Goal: Task Accomplishment & Management: Use online tool/utility

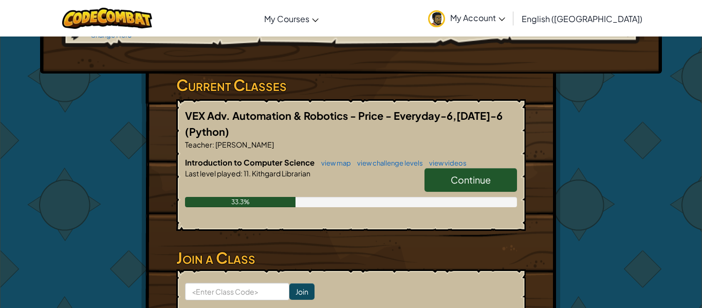
scroll to position [154, 0]
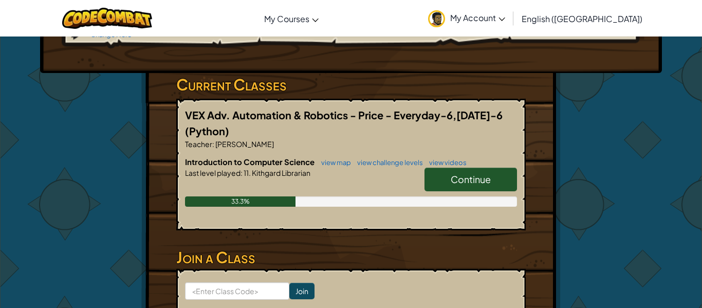
click at [455, 173] on span "Continue" at bounding box center [471, 179] width 40 height 12
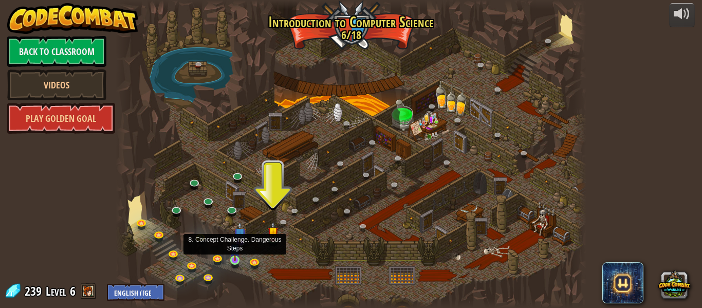
click at [235, 260] on img at bounding box center [235, 248] width 11 height 25
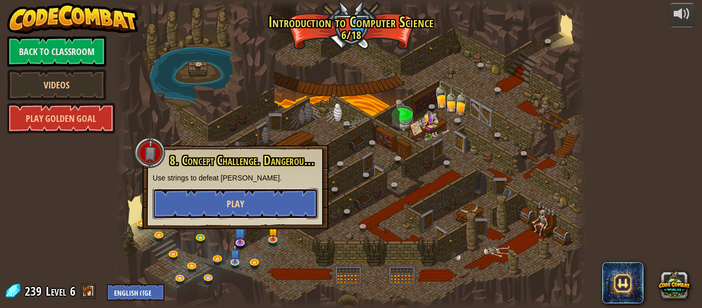
click at [207, 197] on button "Play" at bounding box center [235, 203] width 165 height 31
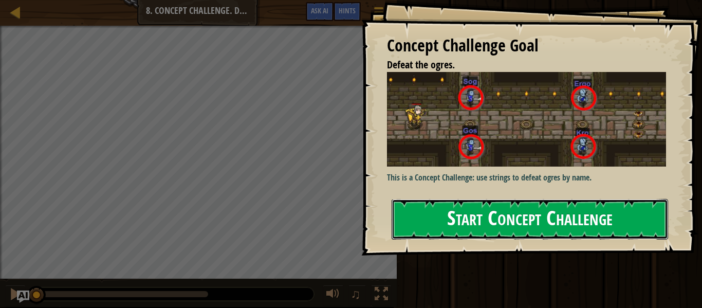
click at [403, 208] on button "Start Concept Challenge" at bounding box center [530, 219] width 276 height 41
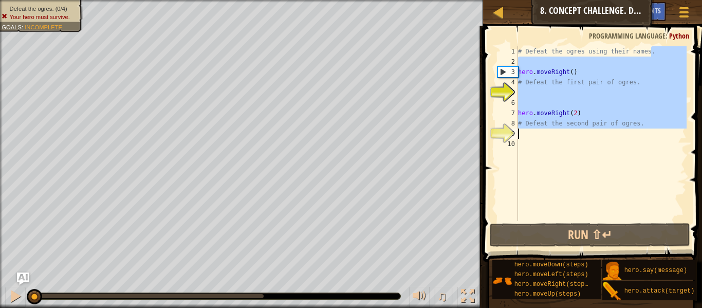
drag, startPoint x: 653, startPoint y: 52, endPoint x: 529, endPoint y: 130, distance: 146.6
click at [529, 130] on div "# Defeat the ogres using their names. hero . moveRight ( ) # Defeat the first p…" at bounding box center [601, 143] width 171 height 195
click at [644, 123] on div "# Defeat the ogres using their names. hero . moveRight ( ) # Defeat the first p…" at bounding box center [601, 133] width 171 height 175
type textarea "# Defeat the second pair of ogres."
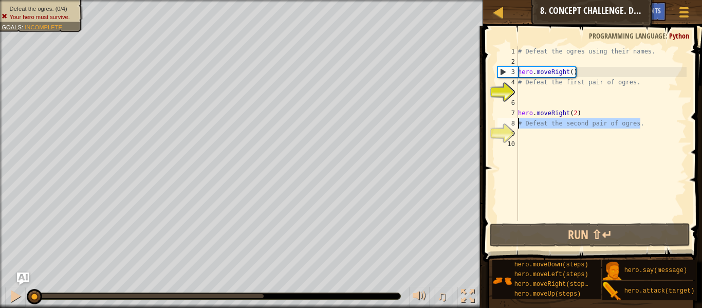
drag, startPoint x: 644, startPoint y: 123, endPoint x: 518, endPoint y: 125, distance: 125.4
click at [518, 125] on div "# Defeat the ogres using their names. hero . moveRight ( ) # Defeat the first p…" at bounding box center [601, 143] width 171 height 195
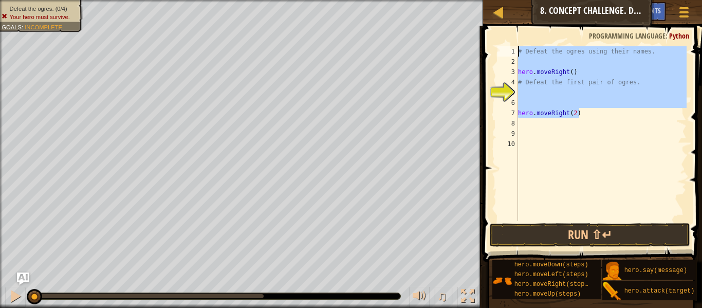
drag, startPoint x: 589, startPoint y: 112, endPoint x: 518, endPoint y: 44, distance: 98.1
click at [518, 44] on div "1 2 3 4 5 6 7 8 9 10 # Defeat the ogres using their names. hero . moveRight ( )…" at bounding box center [591, 164] width 222 height 266
type textarea "# Defeat the ogres using their names."
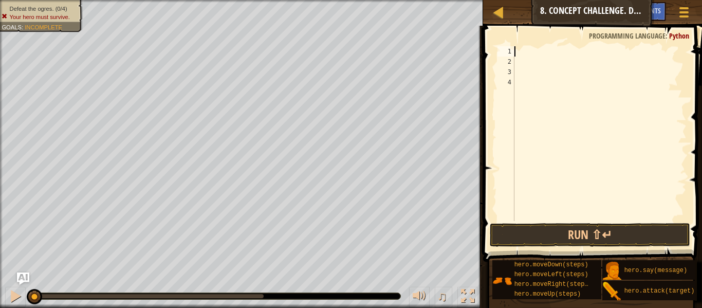
scroll to position [5, 0]
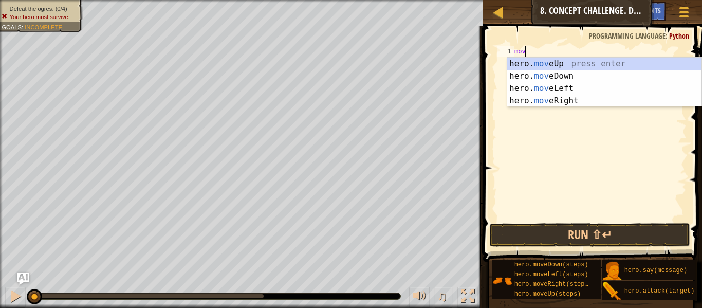
type textarea "move"
click at [589, 99] on div "hero. move Up press enter hero. move Down press enter hero. move Left press ent…" at bounding box center [604, 95] width 194 height 74
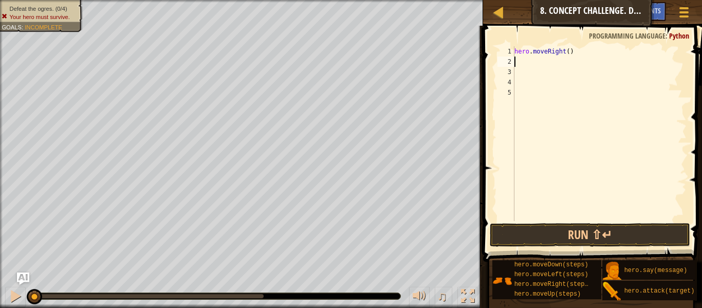
type textarea "m"
type textarea "hero.moveRight()"
click at [544, 61] on div "hero . moveRight ( )" at bounding box center [599, 143] width 174 height 195
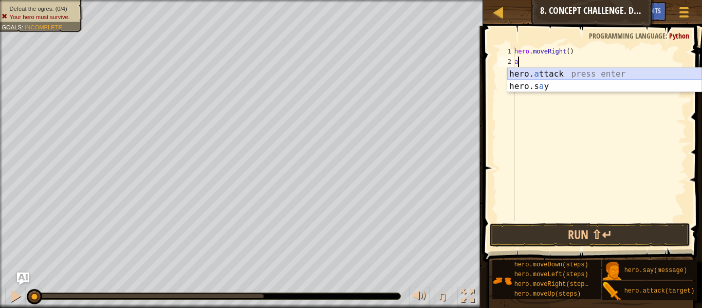
click at [555, 71] on div "hero. a ttack press enter hero.s a y press enter" at bounding box center [604, 92] width 194 height 49
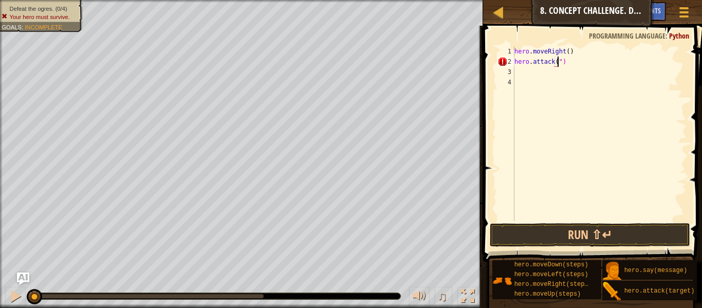
scroll to position [5, 7]
type textarea "hero.attack("Sog")"
click at [521, 70] on div "hero . moveRight ( ) hero . attack ( "Sog" )" at bounding box center [599, 143] width 174 height 195
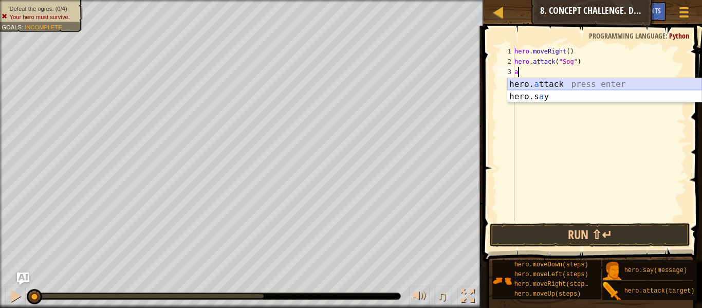
click at [566, 82] on div "hero. a ttack press enter hero.s a y press enter" at bounding box center [604, 102] width 194 height 49
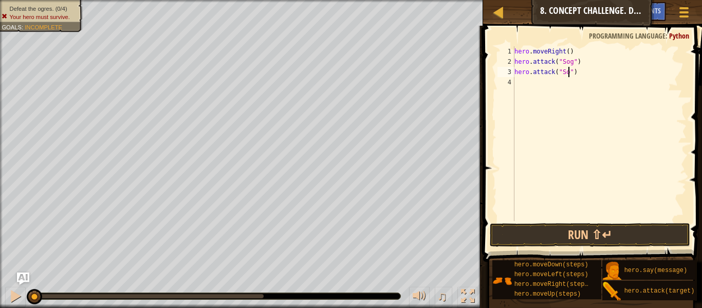
type textarea "hero.attack("Sog")"
type textarea "hero.attack("Gos")"
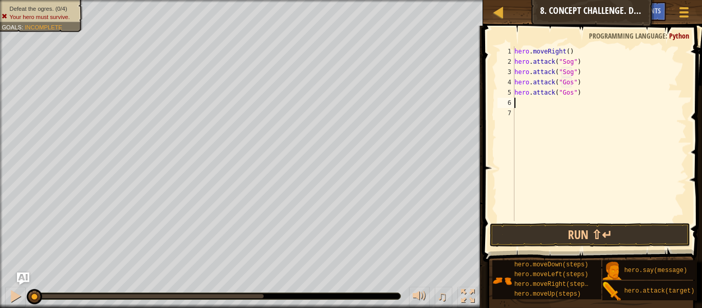
type textarea "m"
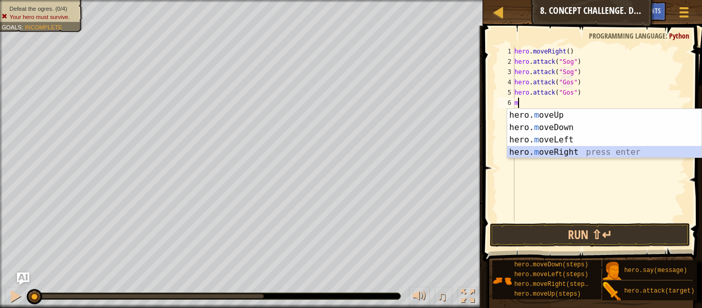
click at [635, 151] on div "hero. m oveUp press enter hero. m oveDown press enter hero. m oveLeft press ent…" at bounding box center [604, 146] width 194 height 74
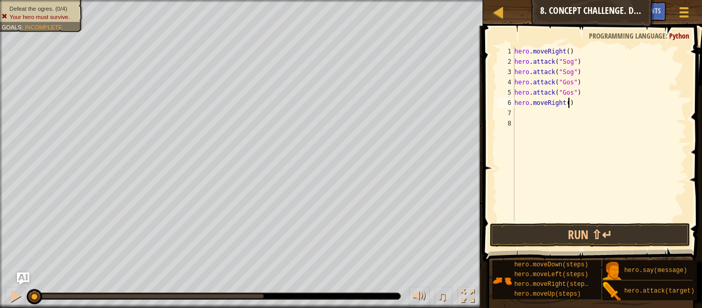
click at [568, 106] on div "hero . moveRight ( ) hero . attack ( "Sog" ) hero . attack ( "Sog" ) hero . att…" at bounding box center [599, 143] width 174 height 195
type textarea "hero.moveRight(2)"
click at [528, 114] on div "hero . moveRight ( ) hero . attack ( "Sog" ) hero . attack ( "Sog" ) hero . att…" at bounding box center [599, 143] width 174 height 195
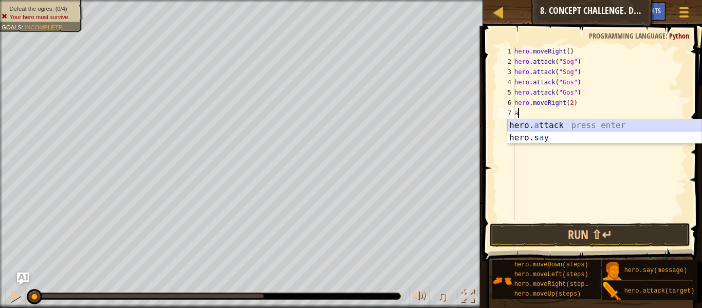
click at [566, 127] on div "hero. a ttack press enter hero.s a y press enter" at bounding box center [604, 143] width 194 height 49
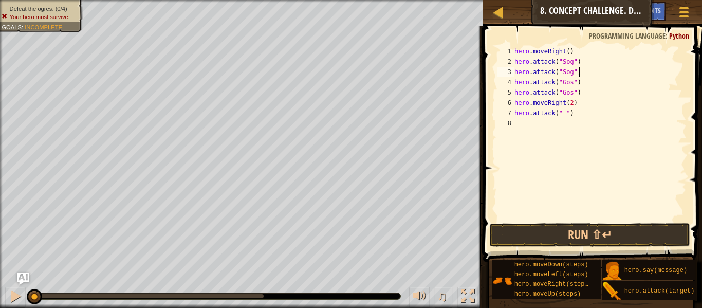
click at [580, 72] on div "hero . moveRight ( ) hero . attack ( "Sog" ) hero . attack ( "Sog" ) hero . att…" at bounding box center [599, 143] width 174 height 195
click at [581, 94] on div "hero . moveRight ( ) hero . attack ( "Sog" ) hero . attack ( "Sog" ) hero . att…" at bounding box center [599, 143] width 174 height 195
type textarea "hero.attack("Gos")"
type textarea "m"
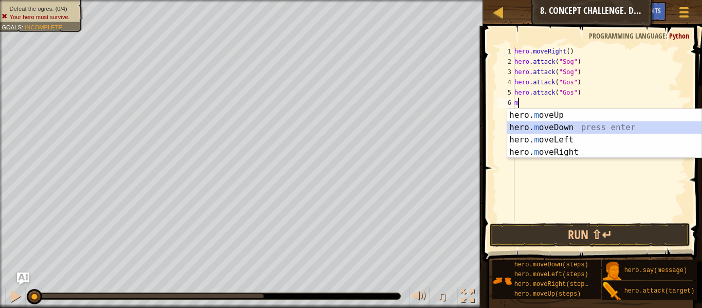
click at [605, 126] on div "hero. m oveUp press enter hero. m oveDown press enter hero. m oveLeft press ent…" at bounding box center [604, 146] width 194 height 74
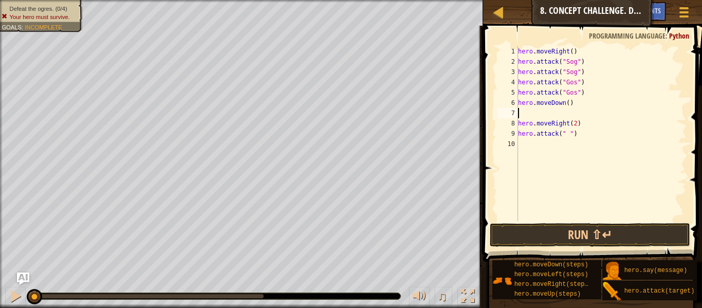
type textarea "m"
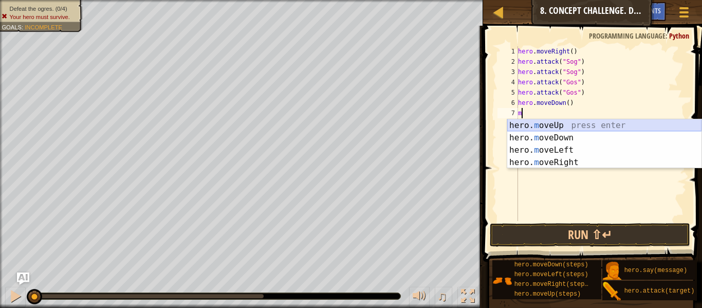
click at [584, 122] on div "hero. m oveUp press enter hero. m oveDown press enter hero. m oveLeft press ent…" at bounding box center [604, 156] width 194 height 74
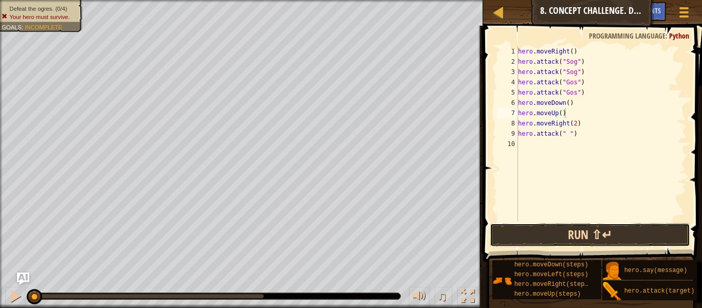
click at [520, 238] on button "Run ⇧↵" at bounding box center [590, 235] width 200 height 24
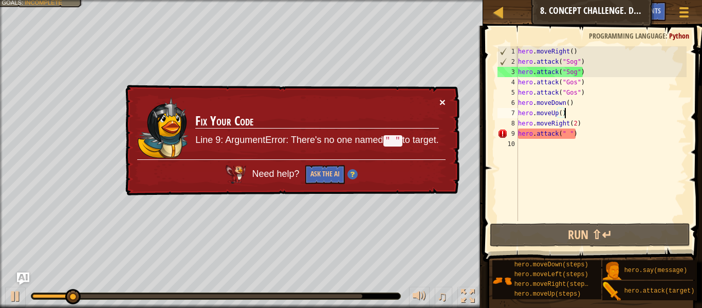
click at [440, 105] on button "×" at bounding box center [442, 102] width 6 height 11
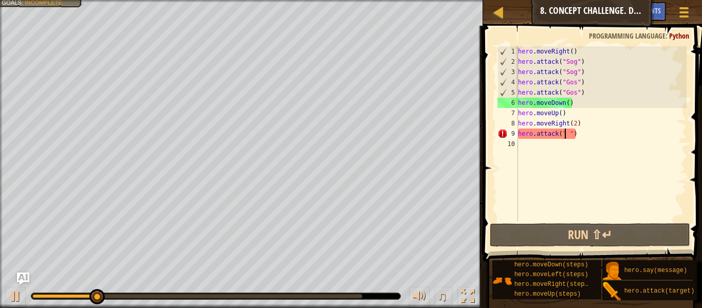
click at [565, 134] on div "hero . moveRight ( ) hero . attack ( "Sog" ) hero . attack ( "Sog" ) hero . att…" at bounding box center [601, 143] width 171 height 195
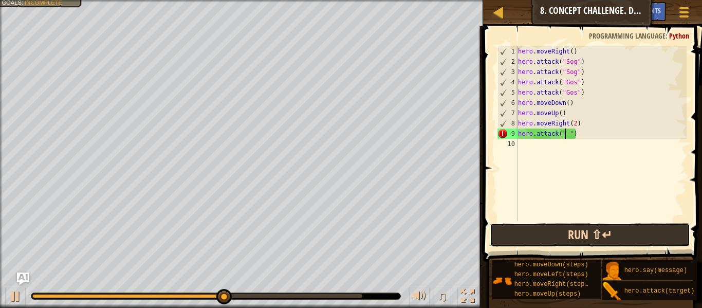
click at [589, 234] on button "Run ⇧↵" at bounding box center [590, 235] width 200 height 24
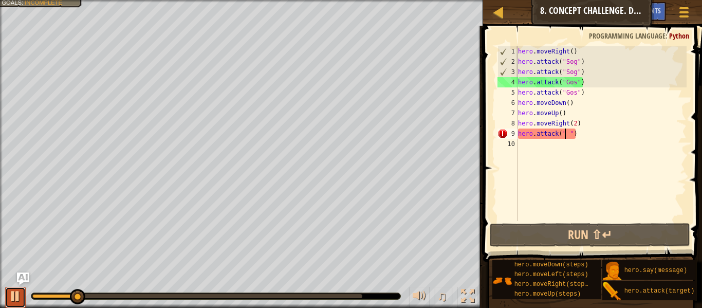
click at [16, 295] on div at bounding box center [15, 295] width 13 height 13
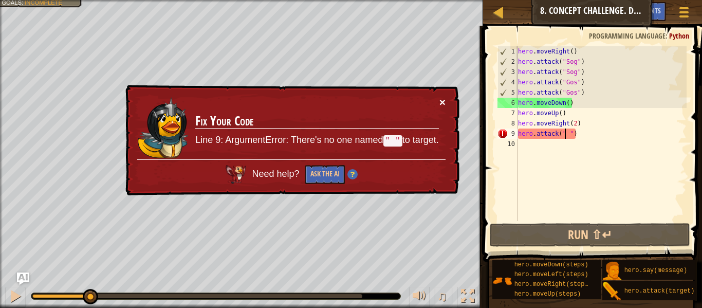
click at [440, 105] on button "×" at bounding box center [442, 103] width 6 height 11
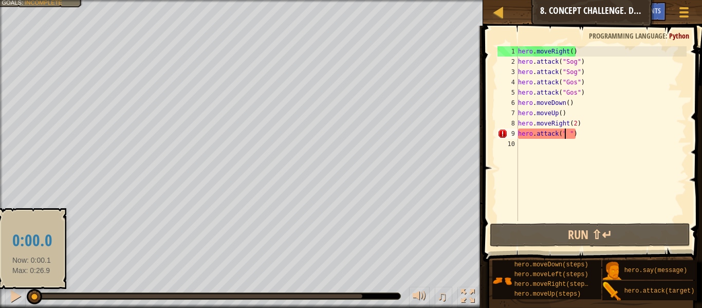
drag, startPoint x: 88, startPoint y: 303, endPoint x: 31, endPoint y: 296, distance: 57.4
click at [31, 296] on div at bounding box center [34, 296] width 15 height 15
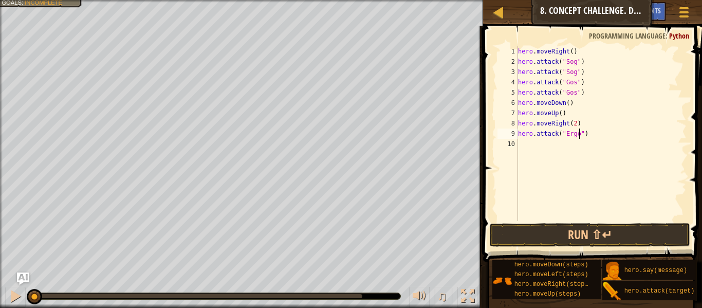
scroll to position [5, 9]
type textarea "hero.attack("Ergo")"
paste textarea "hero.attack("Ergo")"
type textarea "hero.attack("Ergo")"
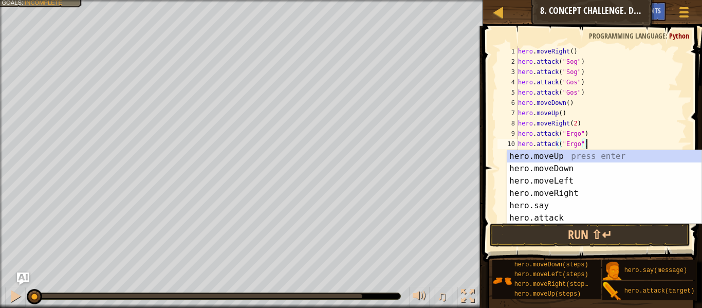
click at [633, 137] on div "hero . moveRight ( ) hero . attack ( "Sog" ) hero . attack ( "Sog" ) hero . att…" at bounding box center [601, 143] width 171 height 195
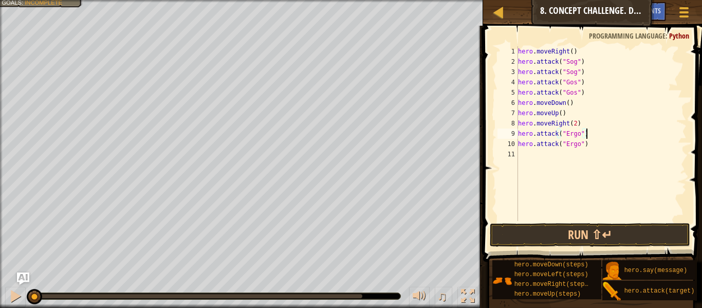
click at [523, 157] on div "hero . moveRight ( ) hero . attack ( "Sog" ) hero . attack ( "Sog" ) hero . att…" at bounding box center [601, 143] width 171 height 195
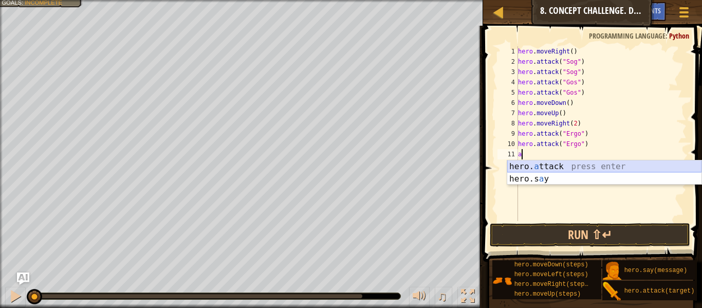
click at [551, 164] on div "hero. a ttack press enter hero.s a y press enter" at bounding box center [604, 184] width 194 height 49
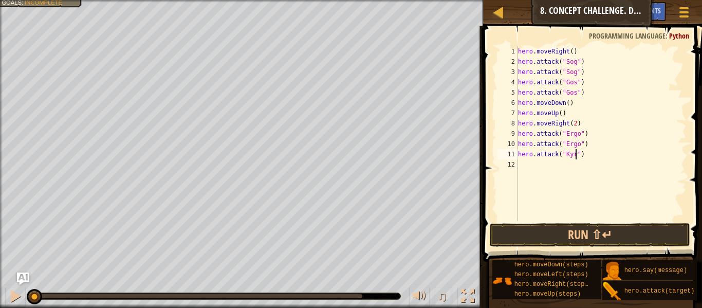
scroll to position [5, 8]
type textarea "hero.attack("Kro")"
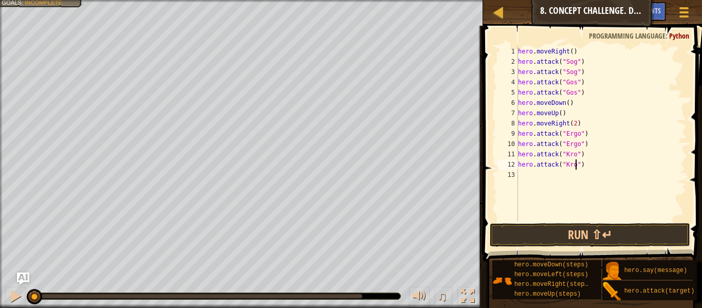
click at [567, 184] on div "hero . moveRight ( ) hero . attack ( "Sog" ) hero . attack ( "Sog" ) hero . att…" at bounding box center [601, 143] width 171 height 195
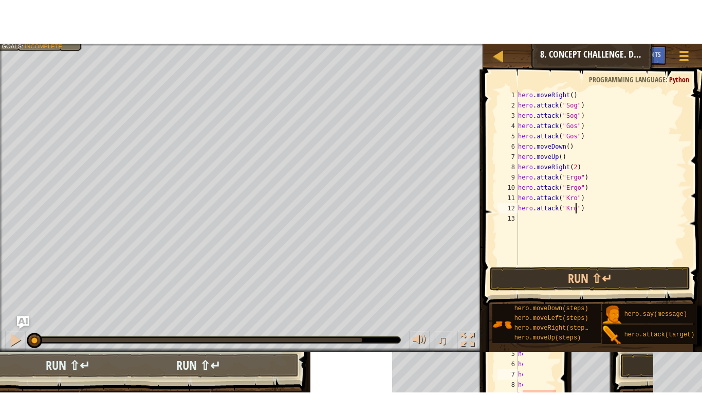
scroll to position [5, 0]
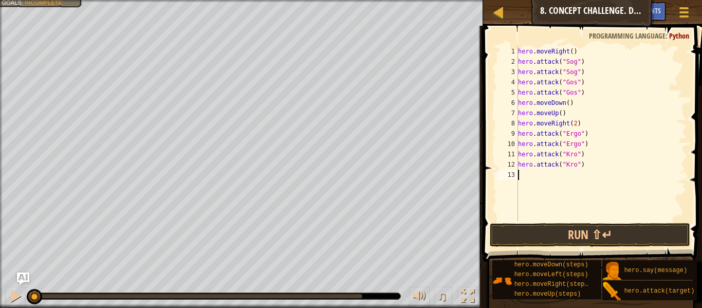
type textarea "m"
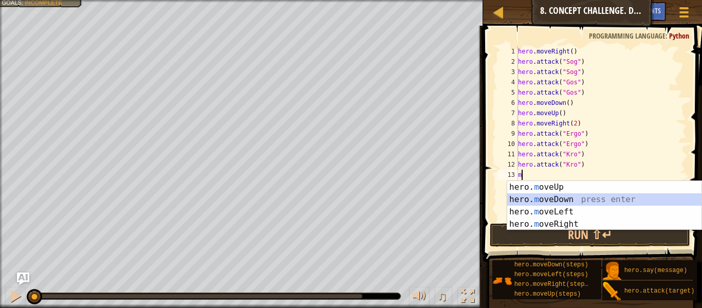
click at [582, 196] on div "hero. m oveUp press enter hero. m oveDown press enter hero. m oveLeft press ent…" at bounding box center [604, 218] width 194 height 74
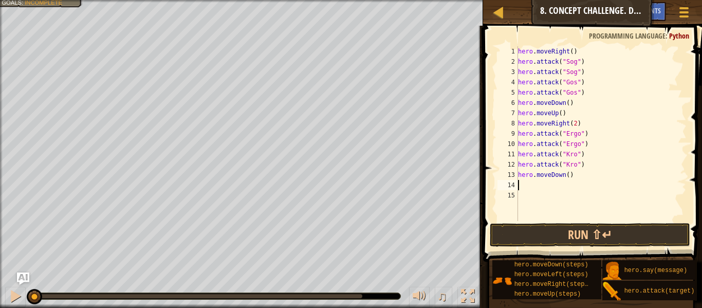
type textarea "m"
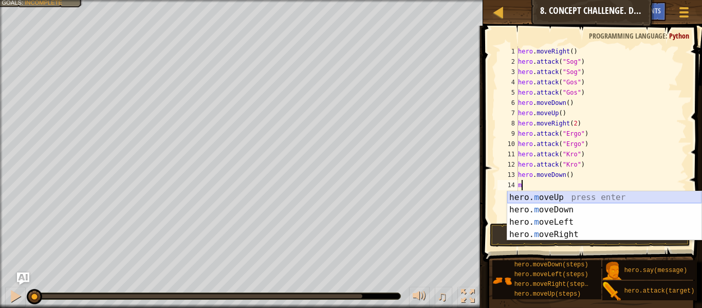
click at [570, 194] on div "hero. m oveUp press enter hero. m oveDown press enter hero. m oveLeft press ent…" at bounding box center [604, 228] width 194 height 74
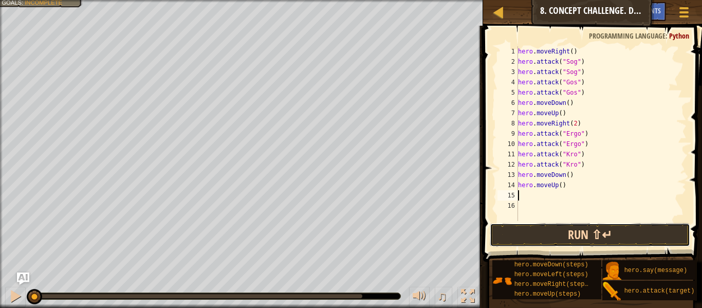
click at [588, 232] on button "Run ⇧↵" at bounding box center [590, 235] width 200 height 24
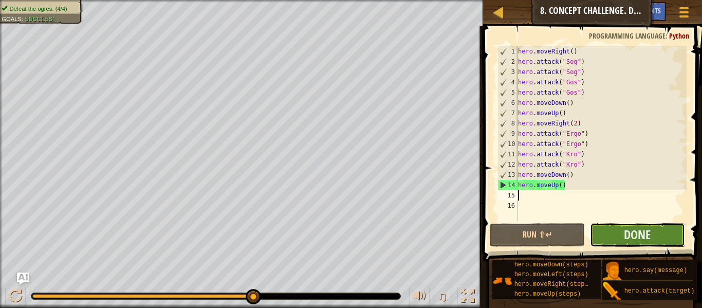
click at [600, 234] on button "Done" at bounding box center [637, 235] width 95 height 24
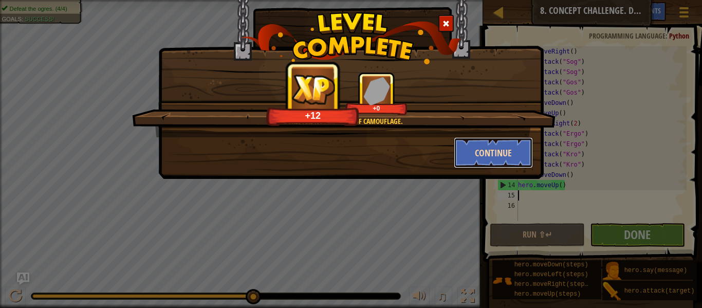
click at [468, 151] on button "Continue" at bounding box center [494, 152] width 80 height 31
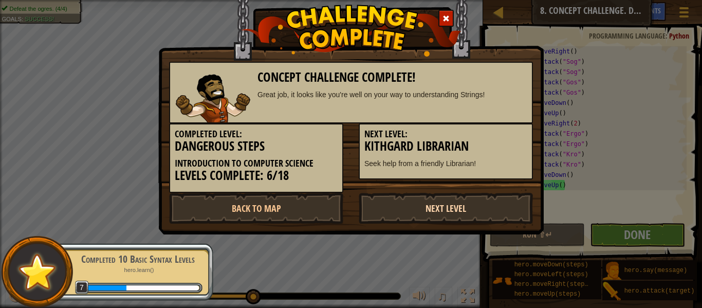
click at [421, 209] on link "Next Level" at bounding box center [446, 208] width 174 height 31
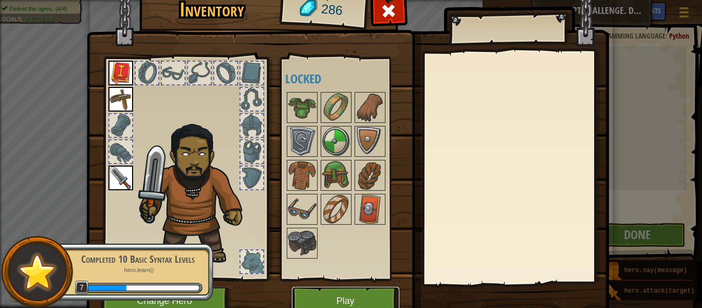
click at [329, 294] on button "Play" at bounding box center [345, 301] width 107 height 28
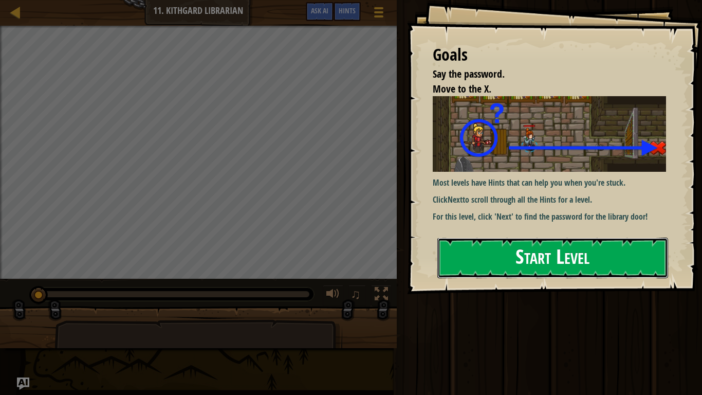
click at [585, 257] on button "Start Level" at bounding box center [552, 257] width 231 height 41
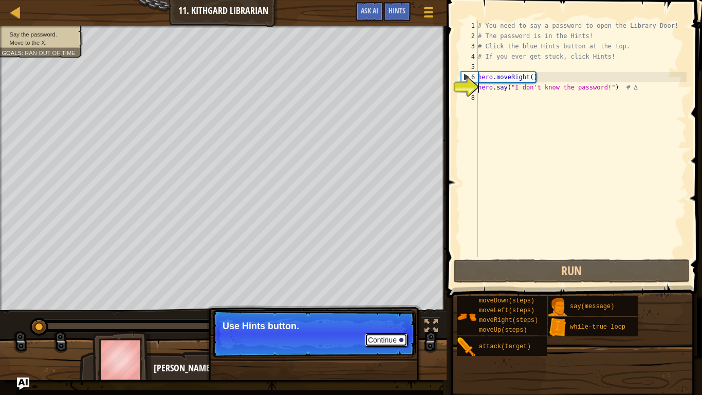
click at [396, 307] on button "Continue" at bounding box center [386, 339] width 43 height 13
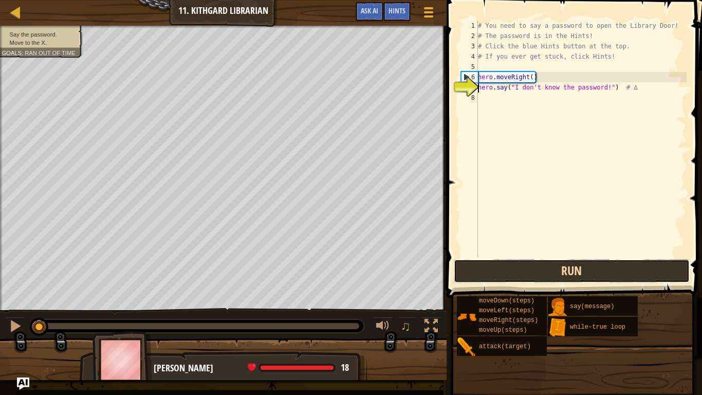
click at [544, 267] on button "Run" at bounding box center [572, 271] width 236 height 24
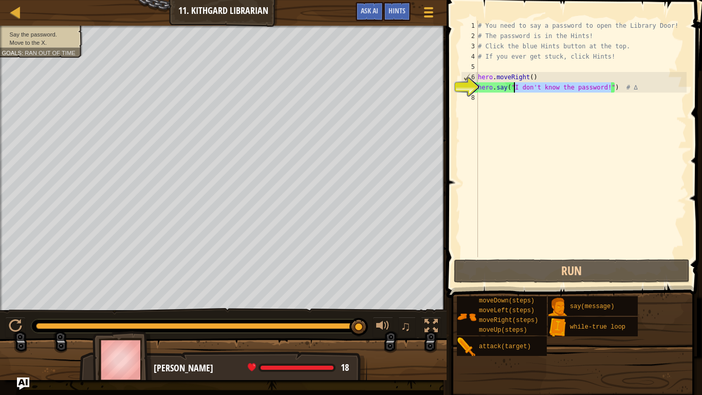
drag, startPoint x: 610, startPoint y: 87, endPoint x: 514, endPoint y: 89, distance: 96.1
click at [514, 89] on div "# You need to say a password to open the Library Door! # The password is in the…" at bounding box center [581, 149] width 211 height 257
click at [605, 85] on div "# You need to say a password to open the Library Door! # The password is in the…" at bounding box center [581, 139] width 211 height 236
drag, startPoint x: 605, startPoint y: 86, endPoint x: 514, endPoint y: 87, distance: 90.4
click at [514, 87] on div "# You need to say a password to open the Library Door! # The password is in the…" at bounding box center [581, 149] width 211 height 257
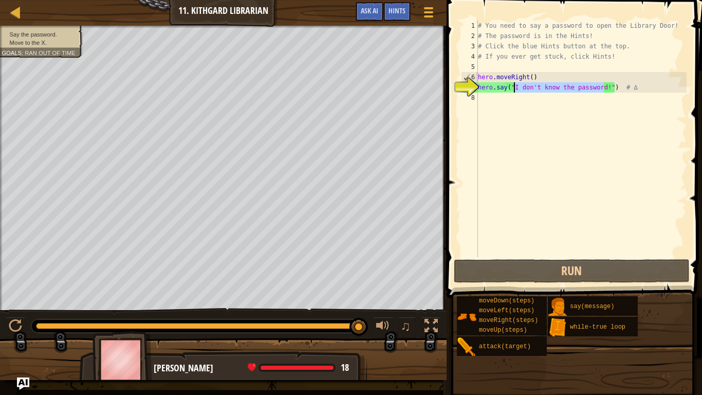
type textarea "hero.say("!") # ∆"
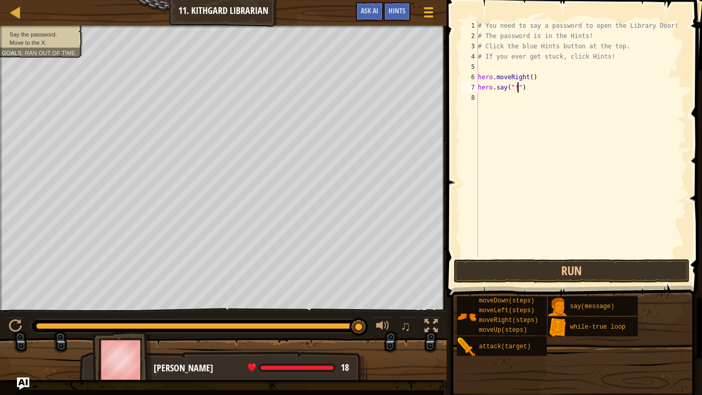
click at [516, 86] on div "# You need to say a password to open the Library Door! # The password is in the…" at bounding box center [581, 149] width 211 height 257
type textarea "h"
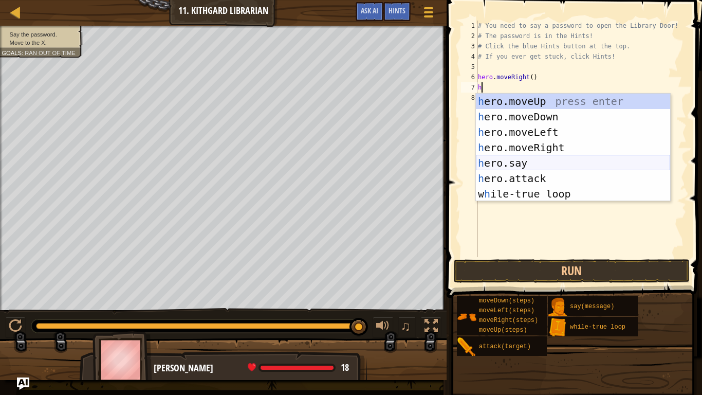
click at [550, 160] on div "h ero.moveUp press enter h ero.moveDown press enter h ero.moveLeft press enter …" at bounding box center [573, 163] width 194 height 139
type textarea "hero.say("message")"
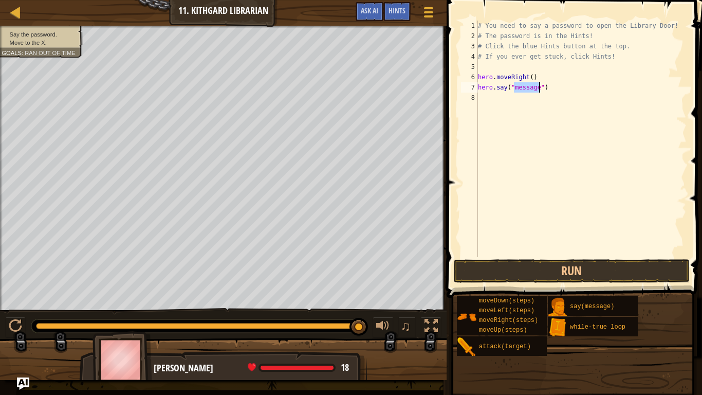
click at [497, 100] on div "# You need to say a password to open the Library Door! # The password is in the…" at bounding box center [581, 149] width 211 height 257
type textarea "m"
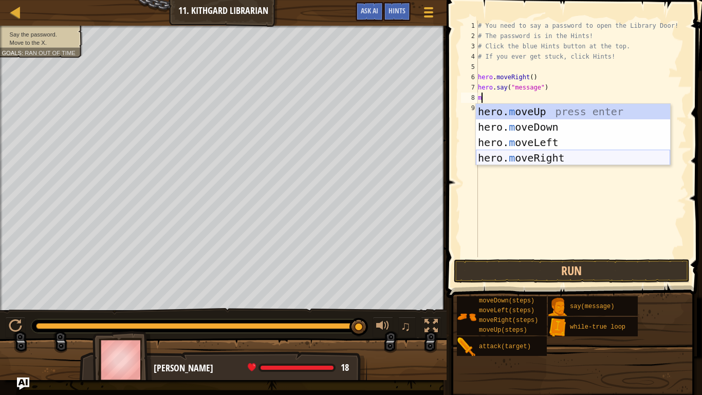
click at [557, 154] on div "hero. m oveUp press enter hero. m oveDown press enter hero. m oveLeft press ent…" at bounding box center [573, 150] width 194 height 92
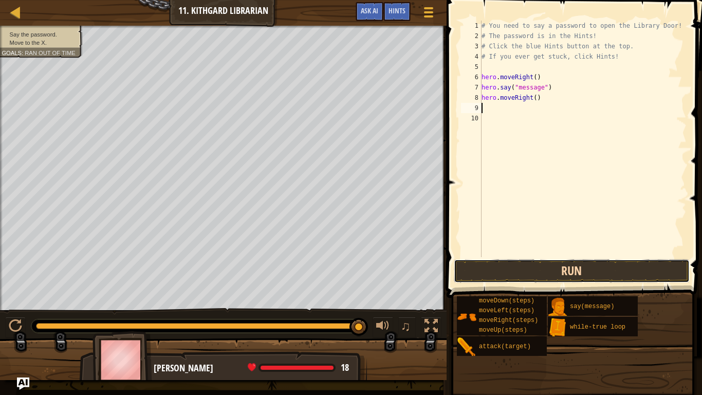
click at [583, 269] on button "Run" at bounding box center [572, 271] width 236 height 24
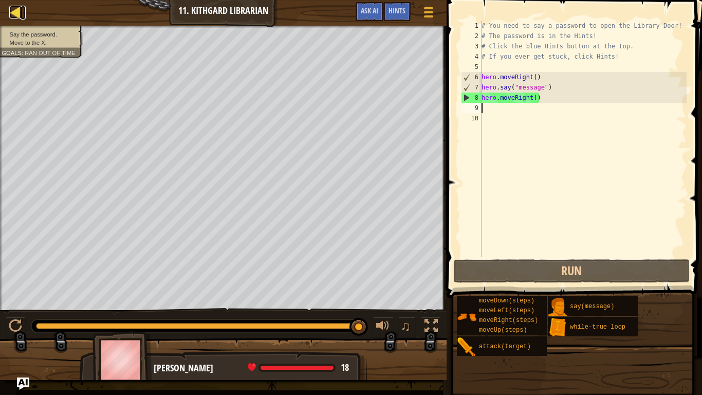
click at [20, 8] on div at bounding box center [15, 12] width 13 height 13
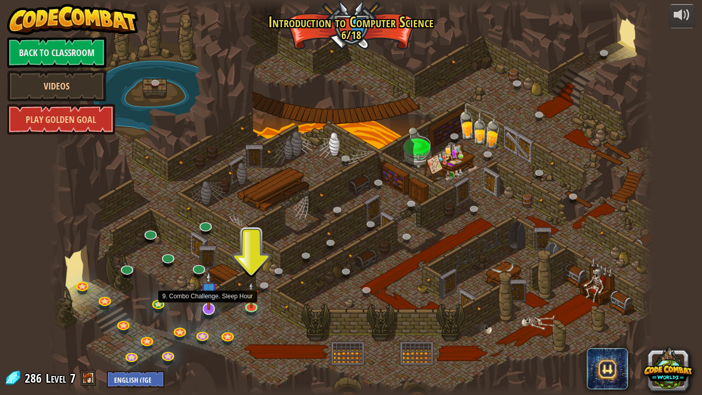
click at [207, 307] on img at bounding box center [208, 290] width 17 height 39
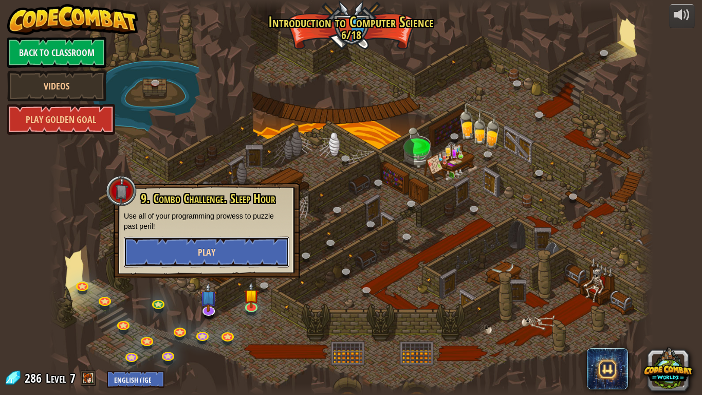
click at [190, 253] on button "Play" at bounding box center [206, 251] width 165 height 31
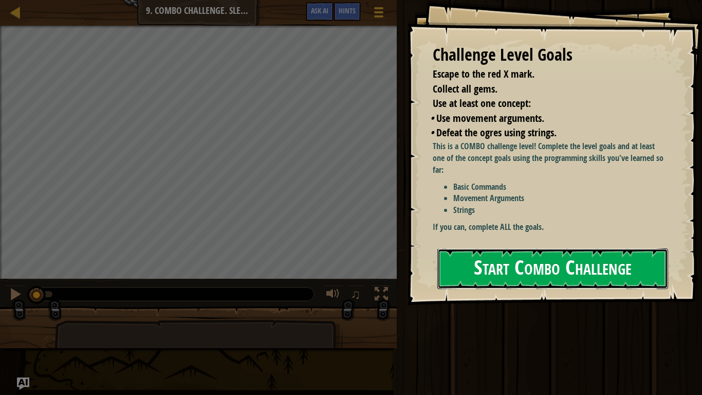
click at [593, 274] on button "Start Combo Challenge" at bounding box center [552, 268] width 231 height 41
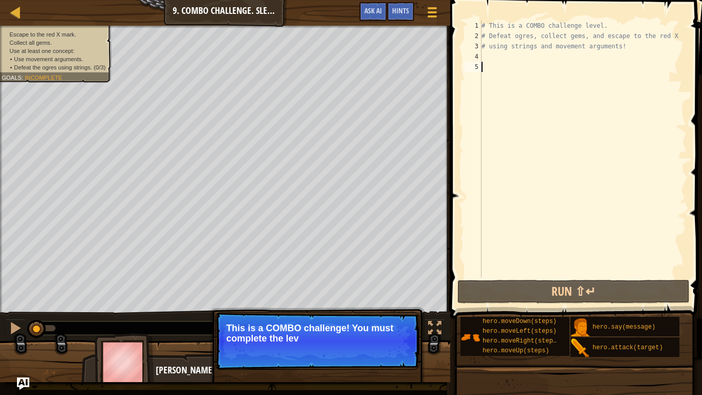
click at [498, 55] on div "# This is a COMBO challenge level. # Defeat [PERSON_NAME], collect gems, and es…" at bounding box center [582, 159] width 207 height 277
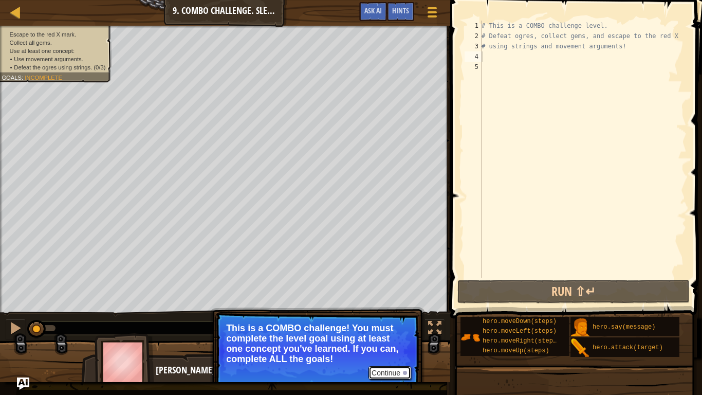
click at [386, 307] on button "Continue" at bounding box center [389, 372] width 43 height 13
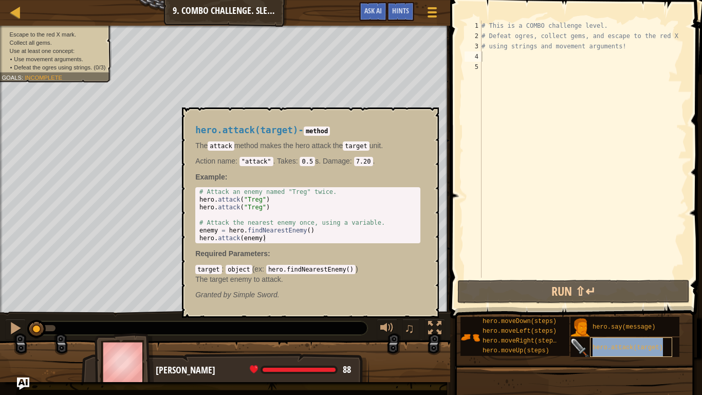
click at [604, 307] on span "hero.attack(target)" at bounding box center [627, 347] width 70 height 7
click at [492, 55] on div "# This is a COMBO challenge level. # Defeat [PERSON_NAME], collect gems, and es…" at bounding box center [582, 159] width 207 height 277
click at [629, 307] on span "hero.attack(target)" at bounding box center [627, 347] width 70 height 7
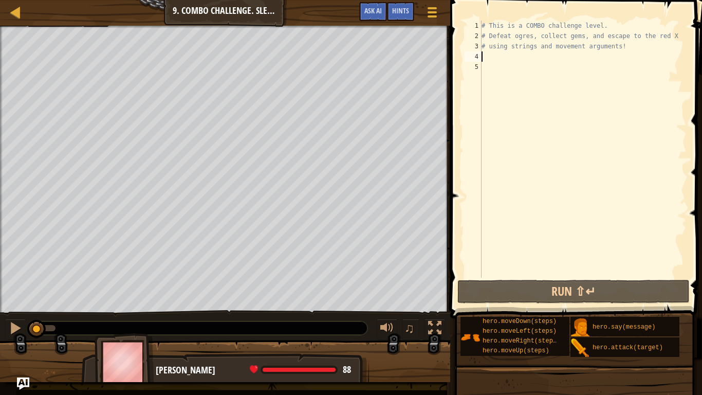
type textarea "m"
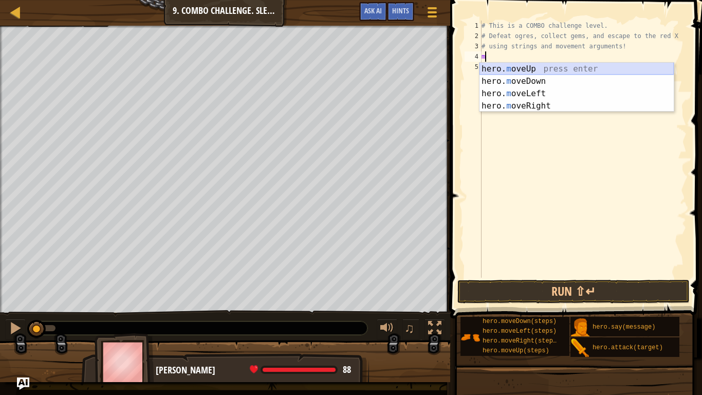
click at [580, 69] on div "hero. m oveUp press enter hero. m oveDown press enter hero. m oveLeft press ent…" at bounding box center [576, 100] width 194 height 74
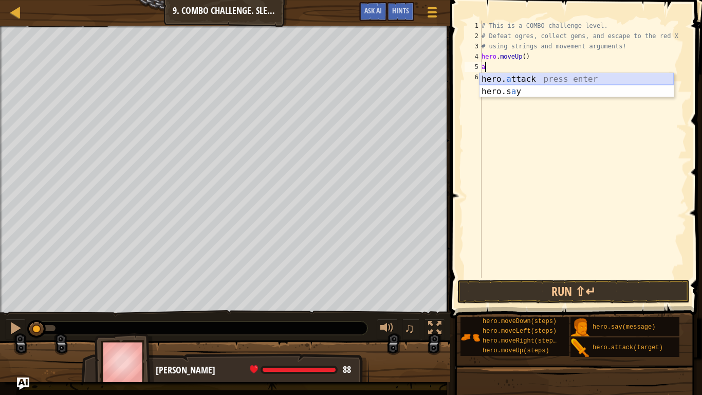
click at [530, 77] on div "hero. a ttack press enter hero.s a y press enter" at bounding box center [576, 97] width 194 height 49
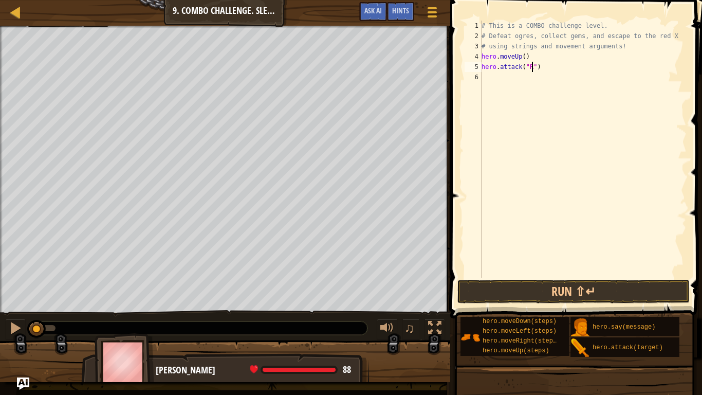
scroll to position [5, 8]
type textarea "hero.attack("Rexxar")"
click at [504, 81] on div "# This is a COMBO challenge level. # Defeat [PERSON_NAME], collect gems, and es…" at bounding box center [582, 159] width 207 height 277
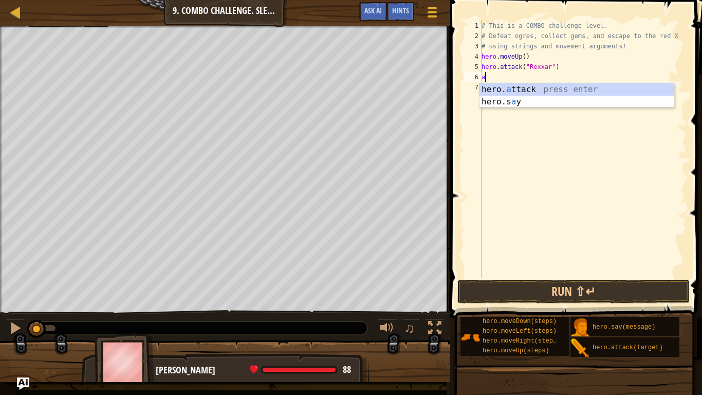
scroll to position [5, 1]
click at [545, 92] on div "hero. at tack press enter" at bounding box center [576, 101] width 194 height 37
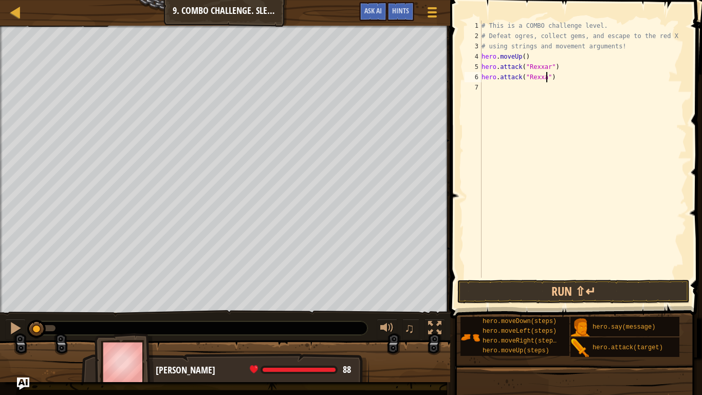
scroll to position [5, 10]
type textarea "hero.attack("Rexxar")"
click at [585, 290] on button "Run ⇧↵" at bounding box center [573, 292] width 232 height 24
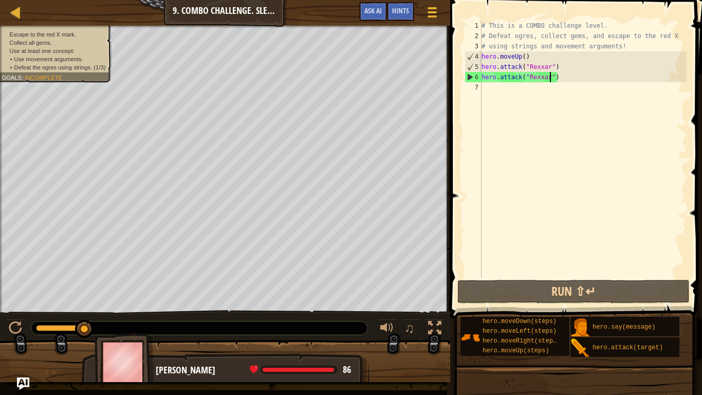
click at [523, 89] on div "# This is a COMBO challenge level. # Defeat [PERSON_NAME], collect gems, and es…" at bounding box center [582, 159] width 207 height 277
type textarea "m"
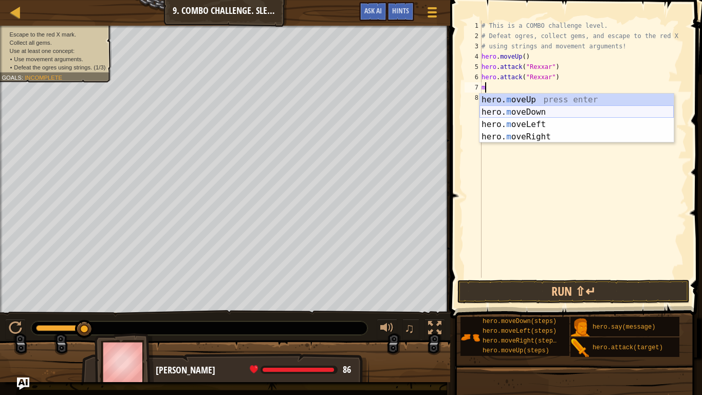
click at [548, 110] on div "hero. m oveUp press enter hero. m oveDown press enter hero. m oveLeft press ent…" at bounding box center [576, 131] width 194 height 74
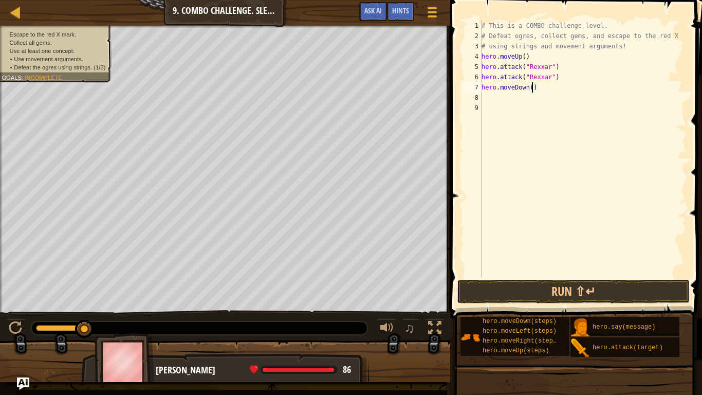
click at [531, 89] on div "# This is a COMBO challenge level. # Defeat [PERSON_NAME], collect gems, and es…" at bounding box center [582, 159] width 207 height 277
type textarea "hero.moveDown(2)"
click at [488, 98] on div "# This is a COMBO challenge level. # Defeat [PERSON_NAME], collect gems, and es…" at bounding box center [582, 159] width 207 height 277
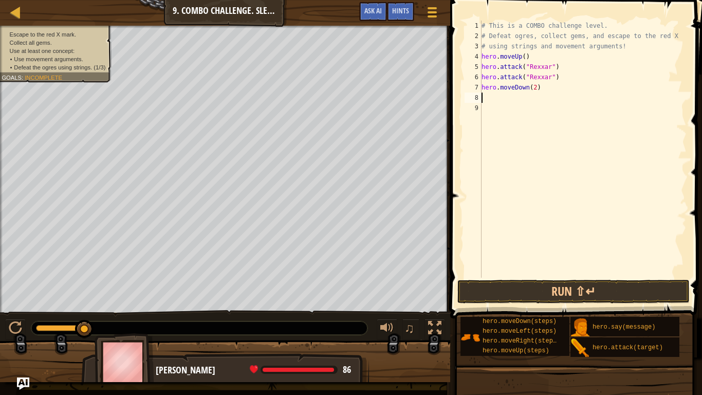
type textarea "m"
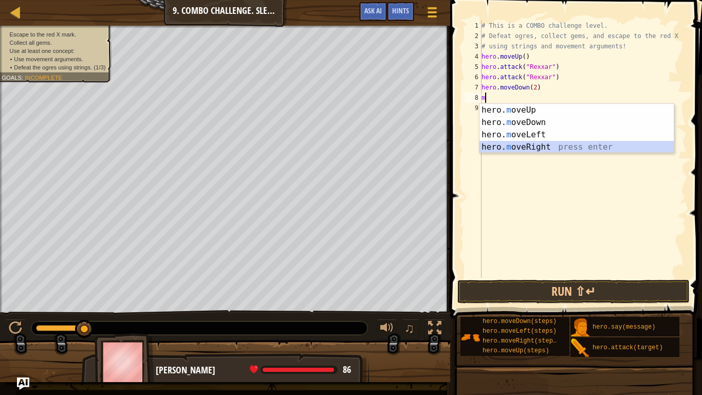
click at [555, 150] on div "hero. m oveUp press enter hero. m oveDown press enter hero. m oveLeft press ent…" at bounding box center [576, 141] width 194 height 74
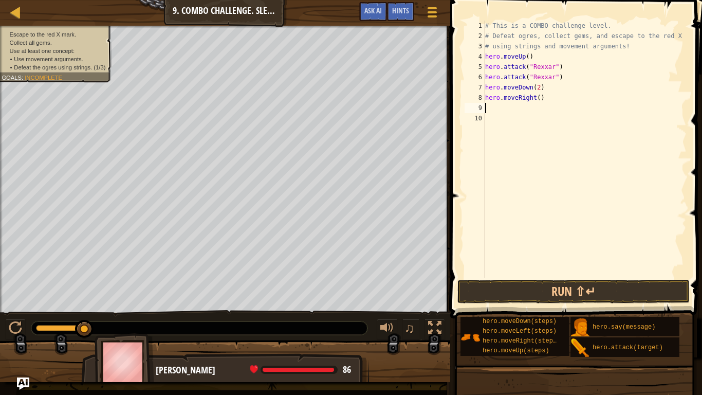
click at [538, 98] on div "# This is a COMBO challenge level. # Defeat [PERSON_NAME], collect gems, and es…" at bounding box center [584, 159] width 203 height 277
type textarea "hero.moveRight(2)"
click at [539, 117] on div "# This is a COMBO challenge level. # Defeat [PERSON_NAME], collect gems, and es…" at bounding box center [584, 159] width 203 height 277
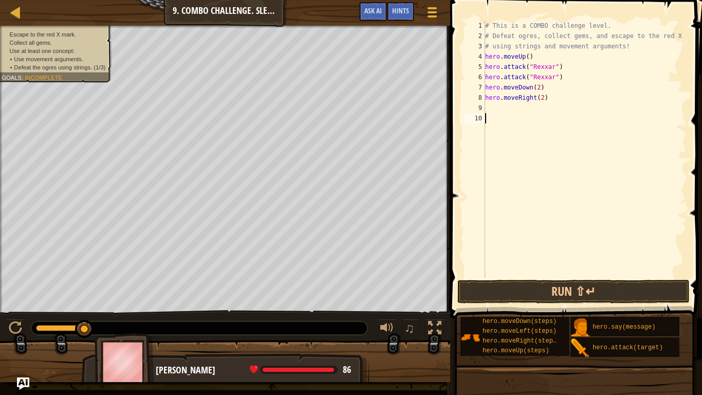
click at [508, 106] on div "# This is a COMBO challenge level. # Defeat [PERSON_NAME], collect gems, and es…" at bounding box center [584, 159] width 203 height 277
type textarea "m"
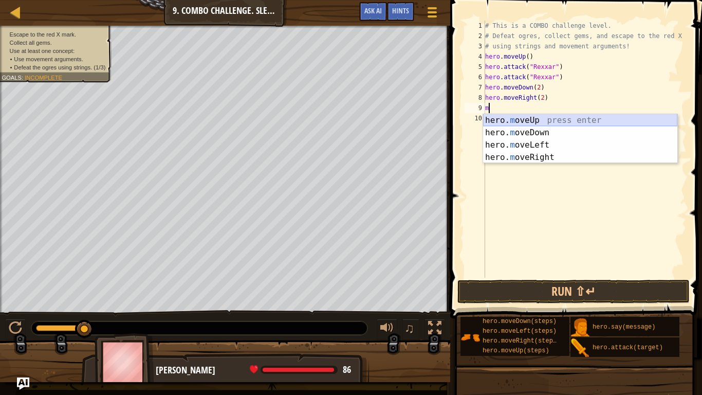
click at [544, 121] on div "hero. m oveUp press enter hero. m oveDown press enter hero. m oveLeft press ent…" at bounding box center [580, 151] width 194 height 74
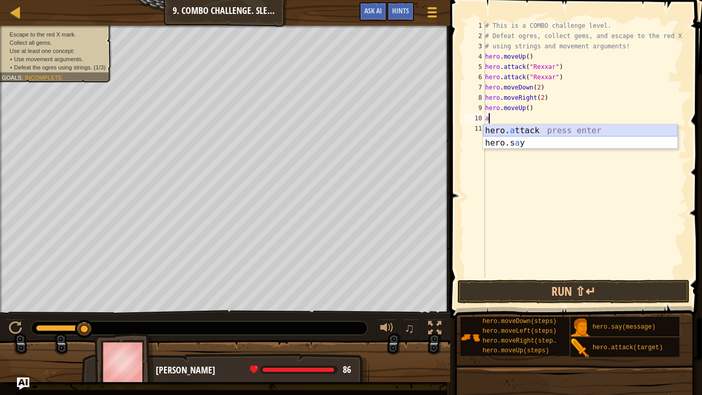
click at [516, 132] on div "hero. a ttack press enter hero.s a y press enter" at bounding box center [580, 148] width 194 height 49
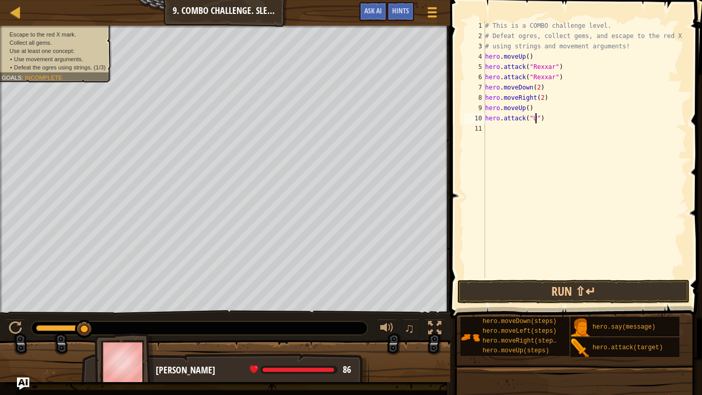
scroll to position [5, 8]
type textarea "hero.attack("Ursa")"
click at [508, 134] on div "# This is a COMBO challenge level. # Defeat [PERSON_NAME], collect gems, and es…" at bounding box center [584, 159] width 203 height 277
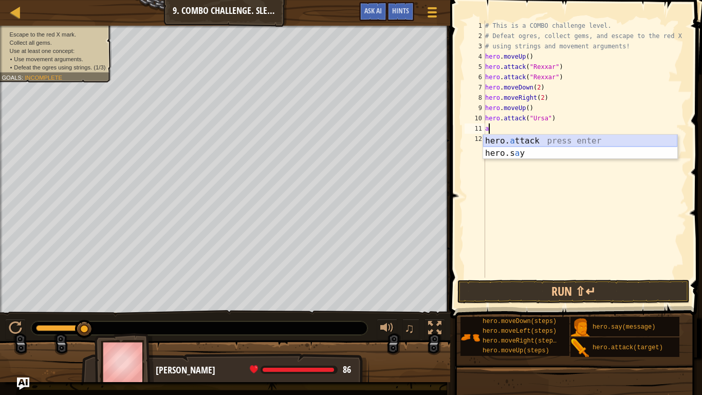
click at [538, 138] on div "hero. a ttack press enter hero.s a y press enter" at bounding box center [580, 159] width 194 height 49
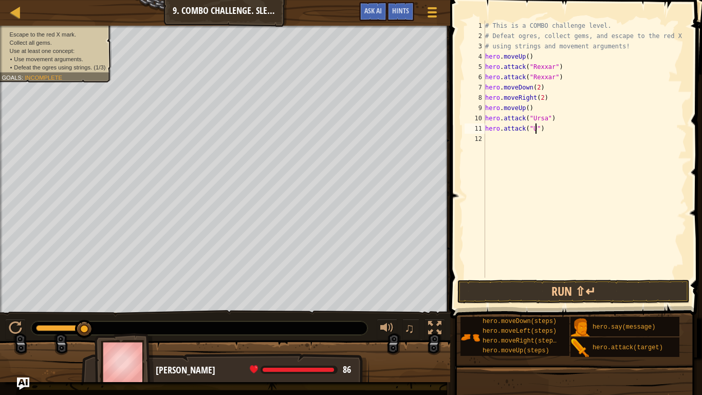
scroll to position [5, 8]
type textarea "hero.attack("Ursa")"
click at [613, 282] on button "Run ⇧↵" at bounding box center [573, 292] width 232 height 24
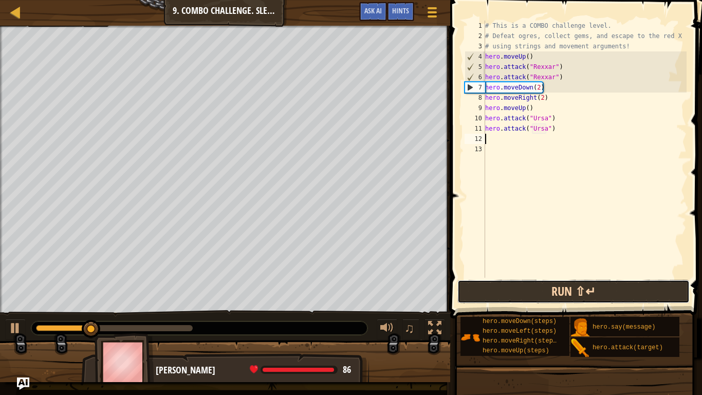
click at [613, 282] on button "Run ⇧↵" at bounding box center [573, 292] width 232 height 24
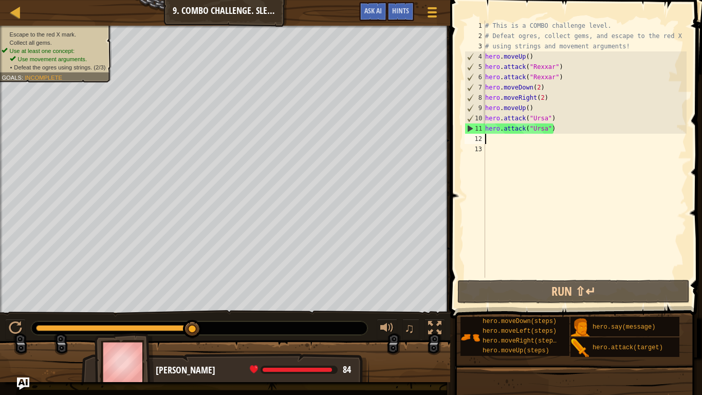
type textarea "m"
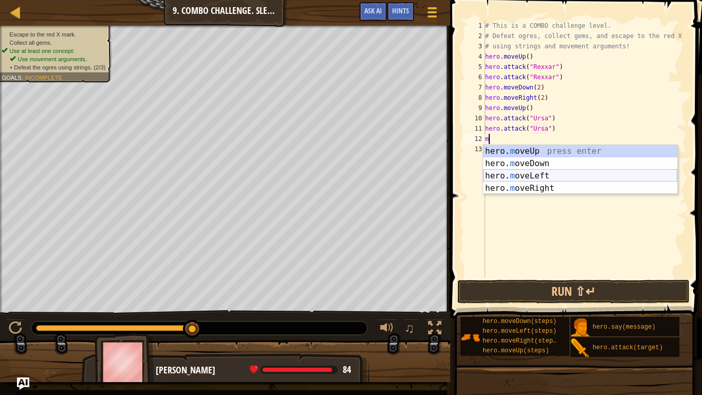
click at [553, 177] on div "hero. m oveUp press enter hero. m oveDown press enter hero. m oveLeft press ent…" at bounding box center [580, 182] width 194 height 74
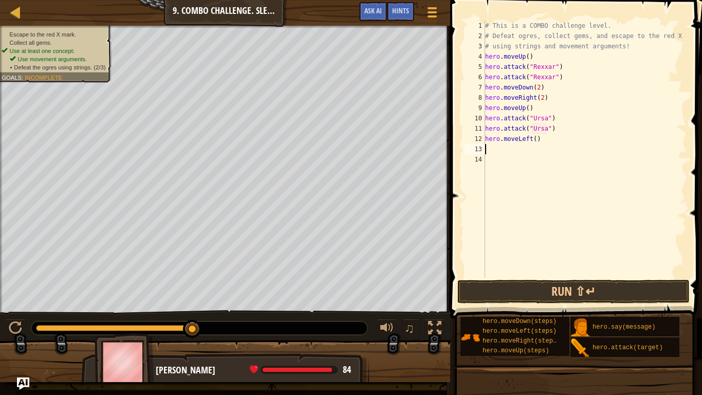
click at [536, 140] on div "# This is a COMBO challenge level. # Defeat [PERSON_NAME], collect gems, and es…" at bounding box center [584, 159] width 203 height 277
type textarea "hero.moveLeft(2)"
click at [505, 151] on div "# This is a COMBO challenge level. # Defeat [PERSON_NAME], collect gems, and es…" at bounding box center [584, 159] width 203 height 277
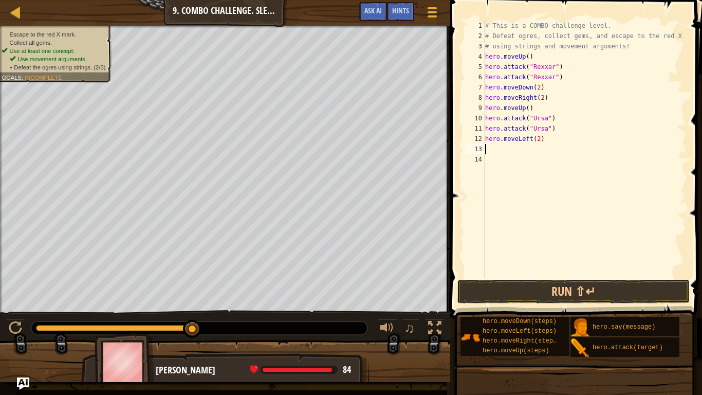
type textarea "m"
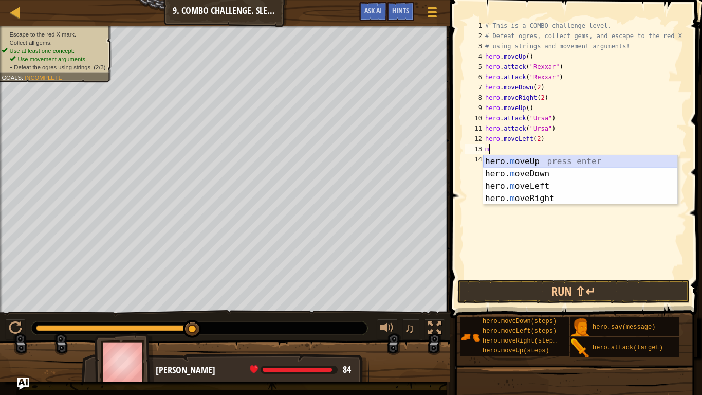
click at [532, 157] on div "hero. m oveUp press enter hero. m oveDown press enter hero. m oveLeft press ent…" at bounding box center [580, 192] width 194 height 74
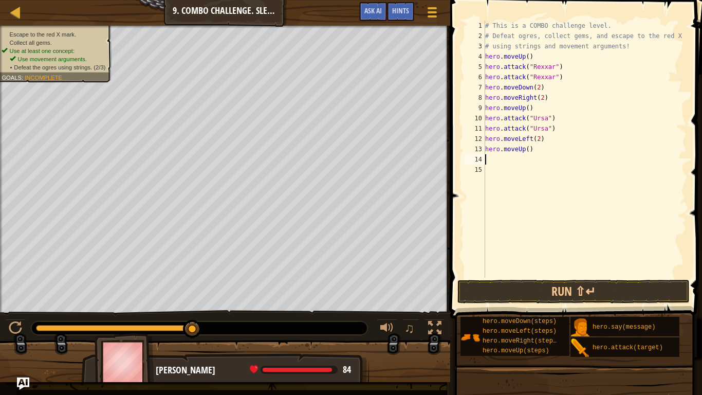
type textarea "n"
type textarea "m"
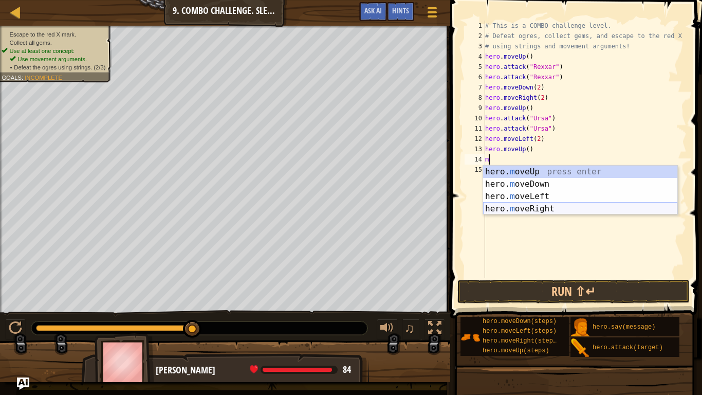
click at [561, 207] on div "hero. m oveUp press enter hero. m oveDown press enter hero. m oveLeft press ent…" at bounding box center [580, 202] width 194 height 74
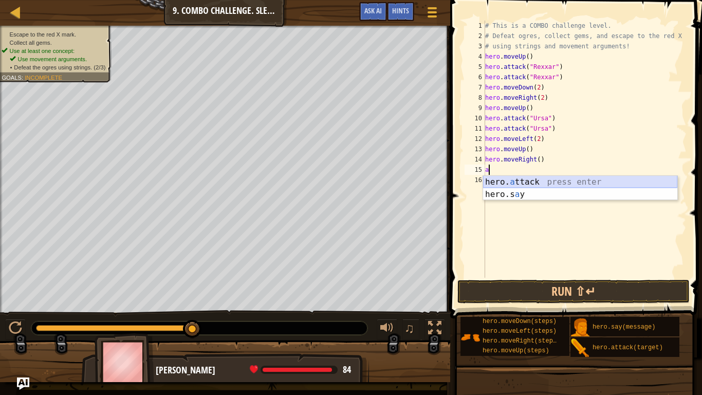
click at [526, 179] on div "hero. a ttack press enter hero.s a y press enter" at bounding box center [580, 200] width 194 height 49
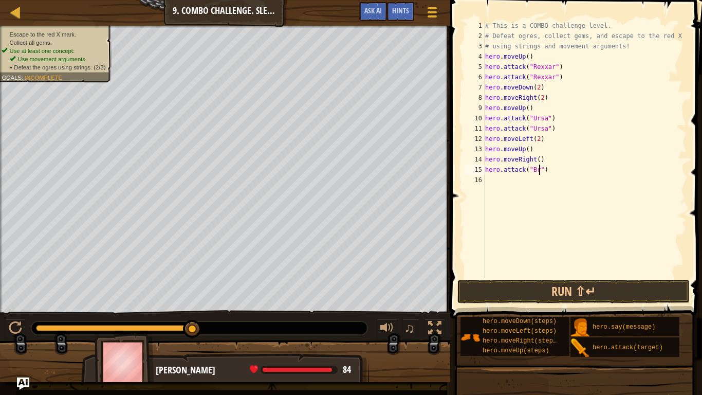
scroll to position [5, 8]
type textarea "hero.attack("Brack")"
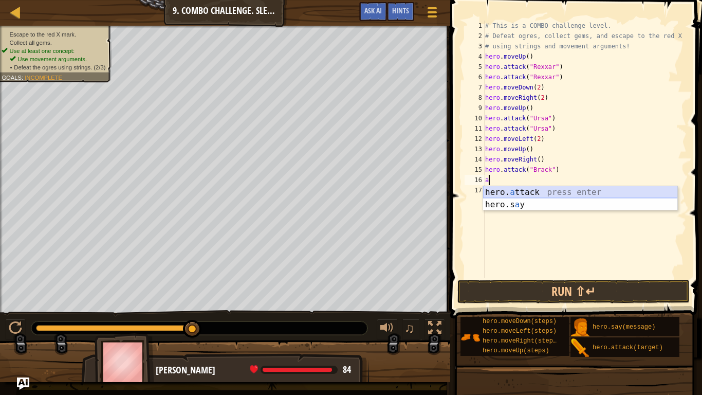
click at [568, 189] on div "hero. a ttack press enter hero.s a y press enter" at bounding box center [580, 210] width 194 height 49
type textarea "hero.attack("Enemy Name")"
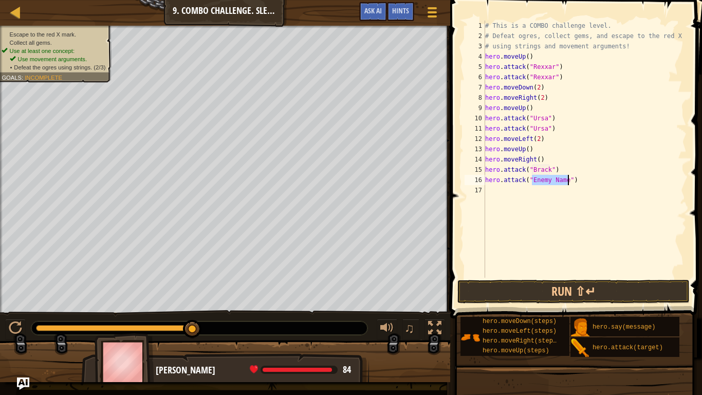
click at [568, 189] on div "# This is a COMBO challenge level. # Defeat [PERSON_NAME], collect gems, and es…" at bounding box center [584, 159] width 203 height 277
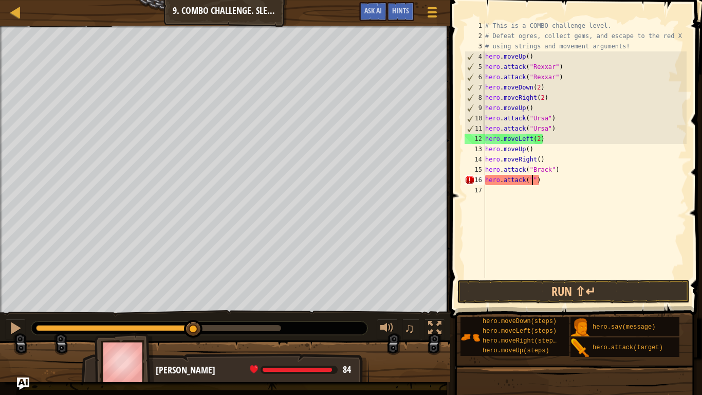
scroll to position [5, 7]
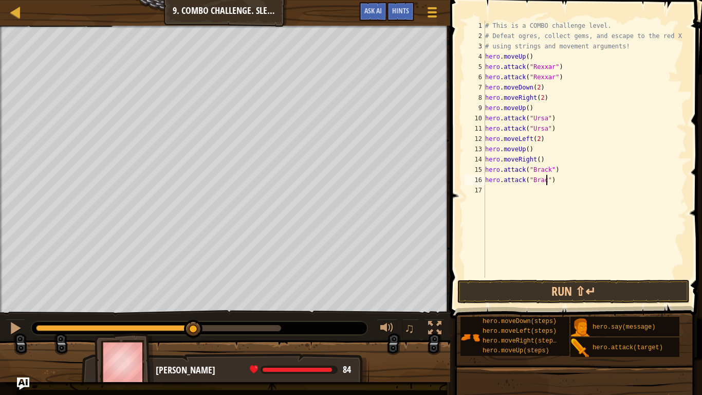
type textarea "hero.attack("Brack")"
click at [550, 192] on div "# This is a COMBO challenge level. # Defeat [PERSON_NAME], collect gems, and es…" at bounding box center [584, 159] width 203 height 277
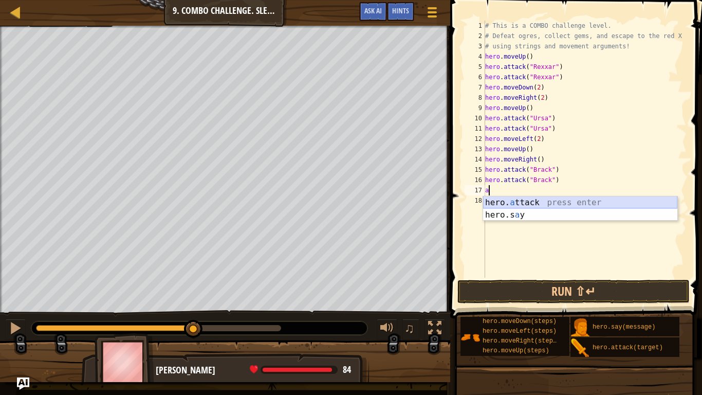
click at [558, 199] on div "hero. a ttack press enter hero.s a y press enter" at bounding box center [580, 220] width 194 height 49
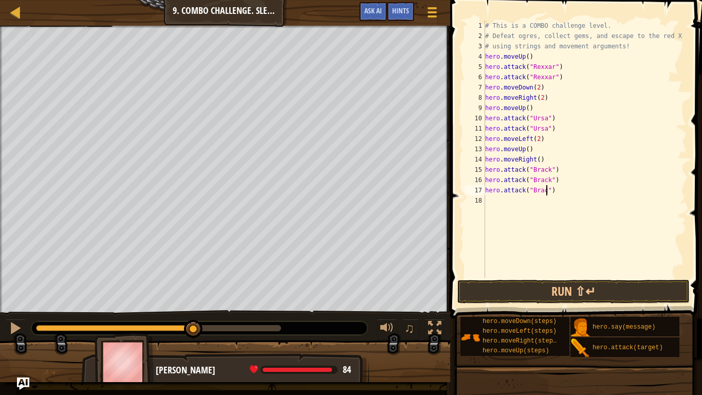
type textarea "hero.attack("Brack")"
click at [517, 202] on div "# This is a COMBO challenge level. # Defeat [PERSON_NAME], collect gems, and es…" at bounding box center [584, 159] width 203 height 277
type textarea "m"
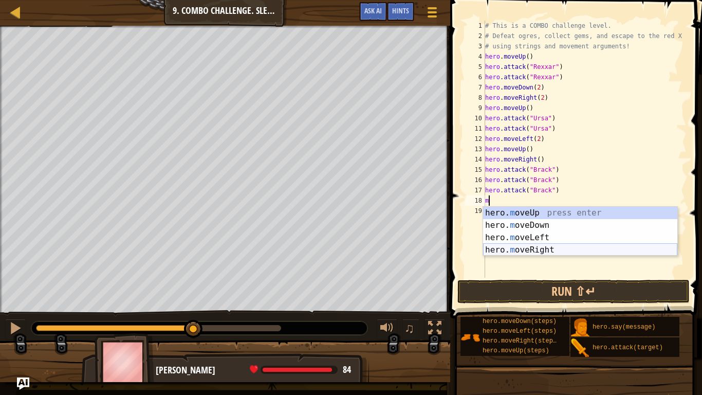
click at [553, 250] on div "hero. m oveUp press enter hero. m oveDown press enter hero. m oveLeft press ent…" at bounding box center [580, 244] width 194 height 74
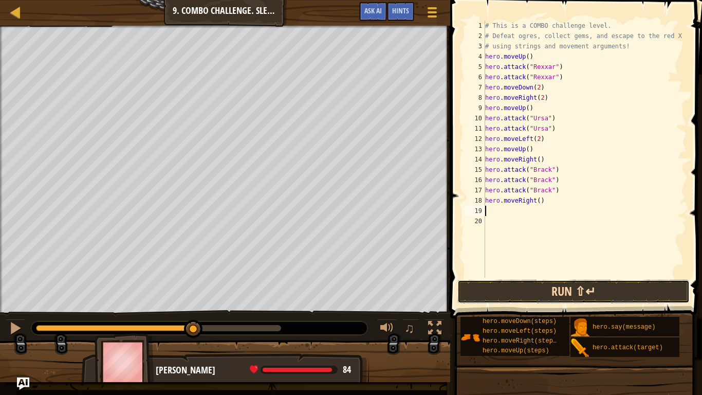
click at [564, 283] on button "Run ⇧↵" at bounding box center [573, 292] width 232 height 24
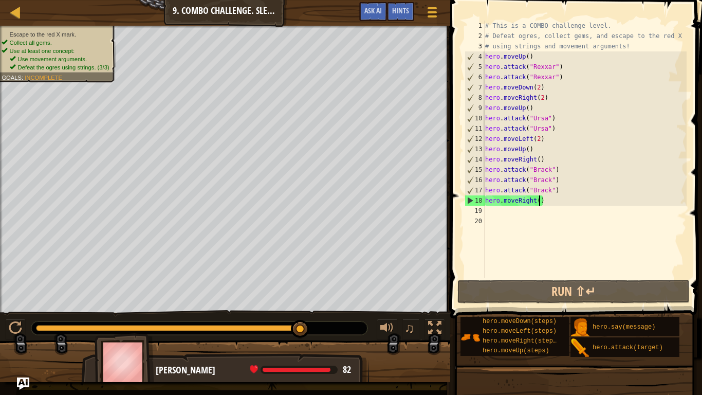
click at [538, 202] on div "# This is a COMBO challenge level. # Defeat [PERSON_NAME], collect gems, and es…" at bounding box center [584, 159] width 203 height 277
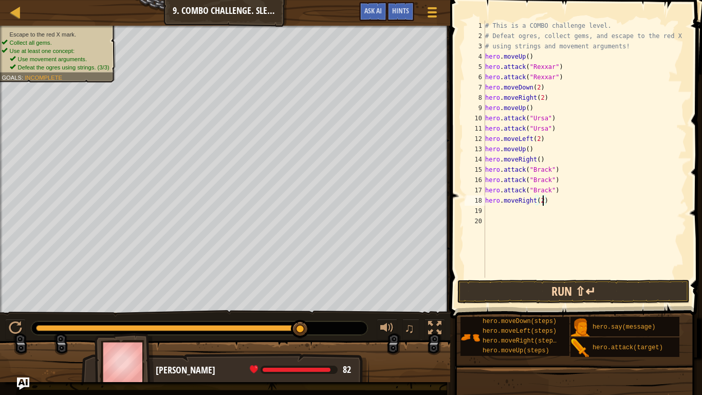
type textarea "hero.moveRight(2)"
click at [521, 285] on button "Run ⇧↵" at bounding box center [573, 292] width 232 height 24
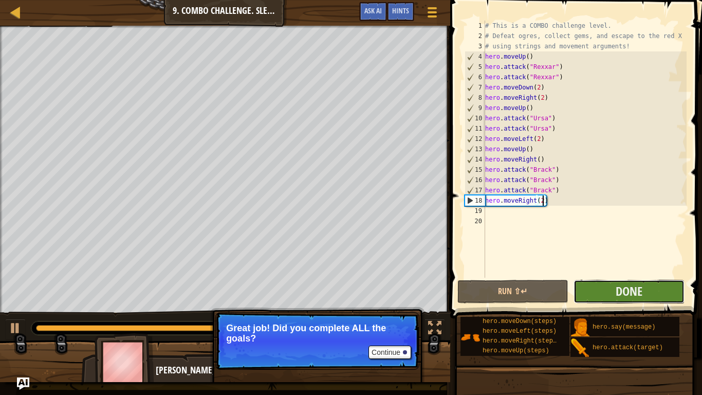
click at [610, 288] on button "Done" at bounding box center [628, 292] width 111 height 24
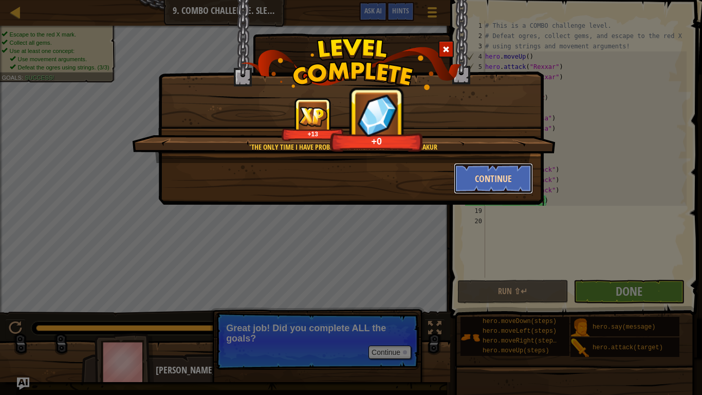
click at [502, 180] on button "Continue" at bounding box center [494, 178] width 80 height 31
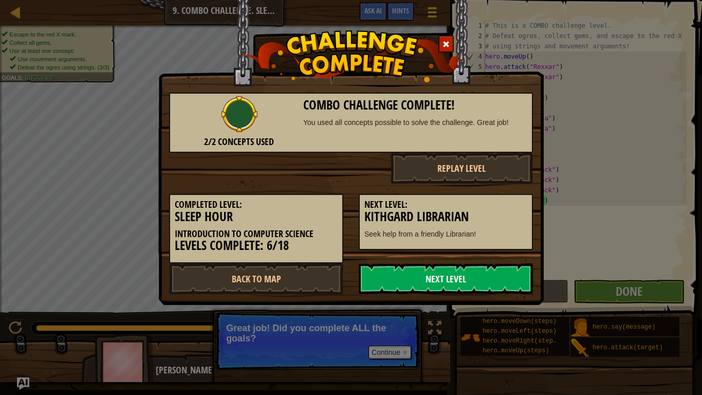
click at [507, 283] on link "Next Level" at bounding box center [446, 278] width 174 height 31
click at [507, 284] on link "Next Level" at bounding box center [446, 278] width 174 height 31
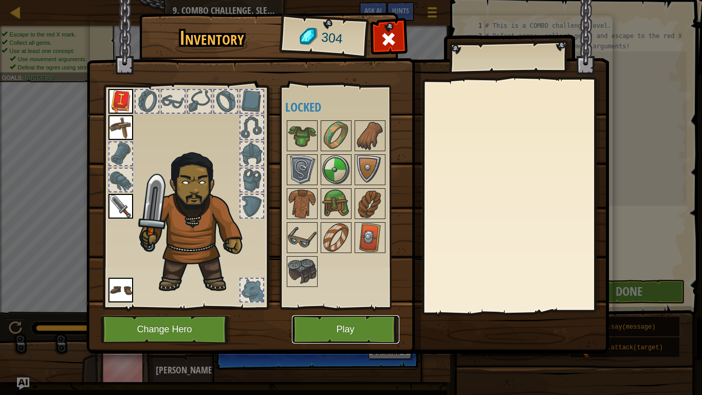
click at [349, 307] on button "Play" at bounding box center [345, 329] width 107 height 28
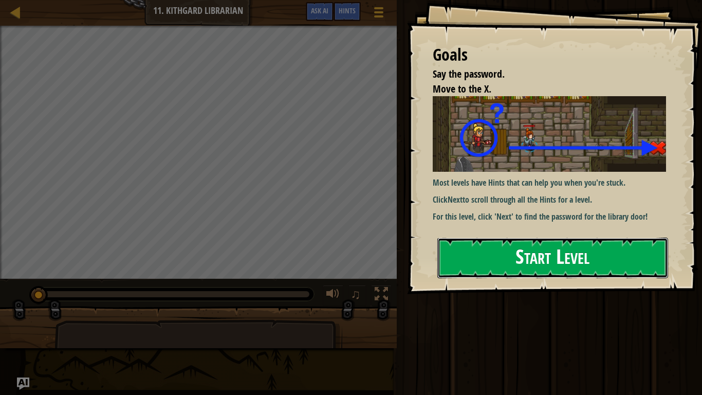
click at [489, 249] on button "Start Level" at bounding box center [552, 257] width 231 height 41
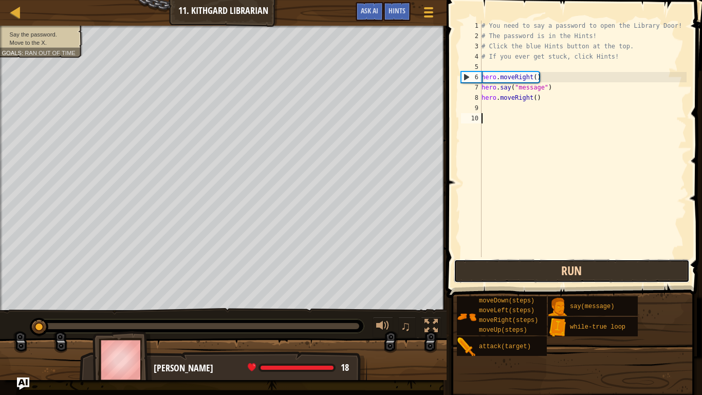
click at [586, 271] on button "Run" at bounding box center [572, 271] width 236 height 24
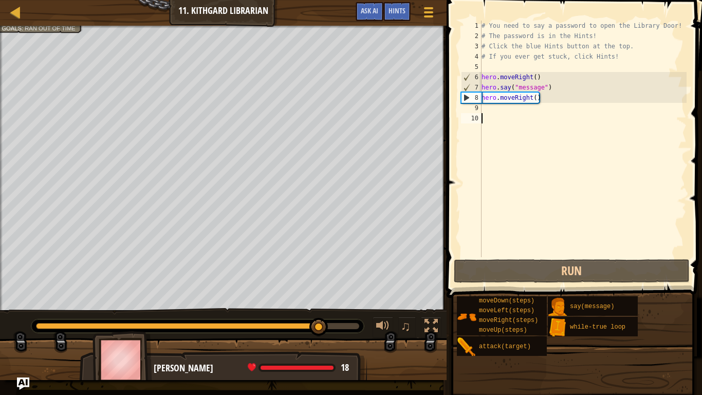
click at [546, 87] on div "# You need to say a password to open the Library Door! # The password is in the…" at bounding box center [582, 149] width 207 height 257
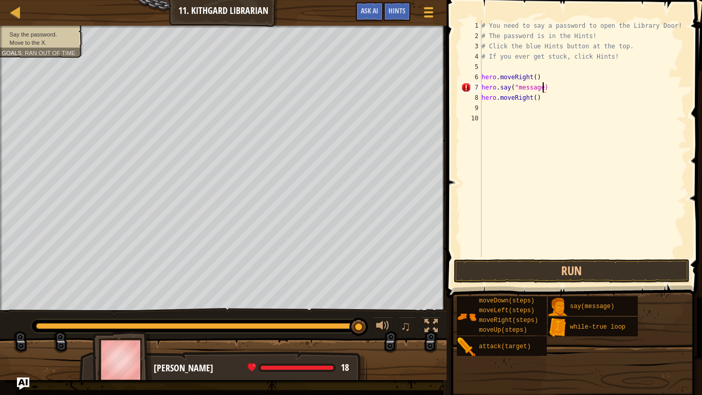
click at [517, 86] on div "# You need to say a password to open the Library Door! # The password is in the…" at bounding box center [582, 149] width 207 height 257
click at [582, 264] on button "Run" at bounding box center [572, 271] width 236 height 24
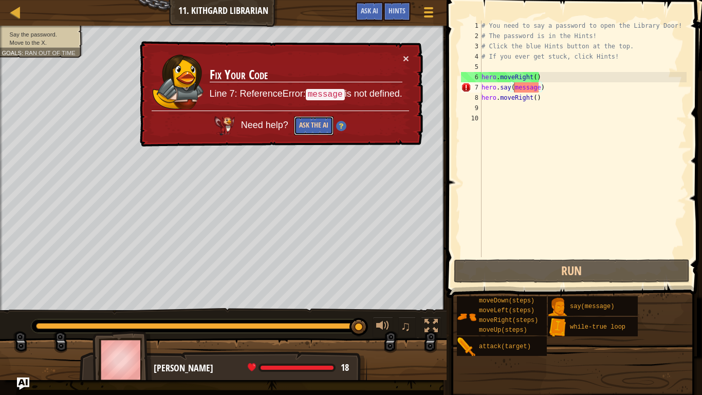
click at [301, 130] on button "Ask the AI" at bounding box center [314, 125] width 40 height 19
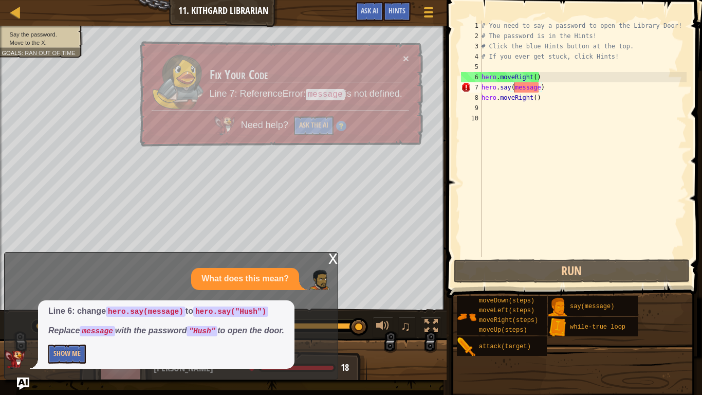
click at [333, 259] on div "x" at bounding box center [332, 257] width 9 height 10
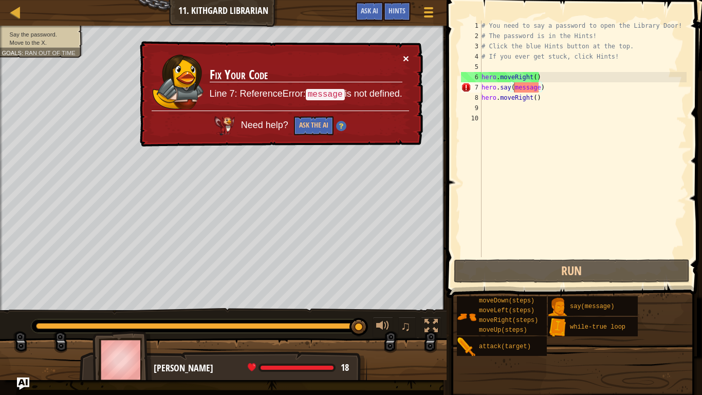
click at [406, 58] on button "×" at bounding box center [406, 58] width 6 height 11
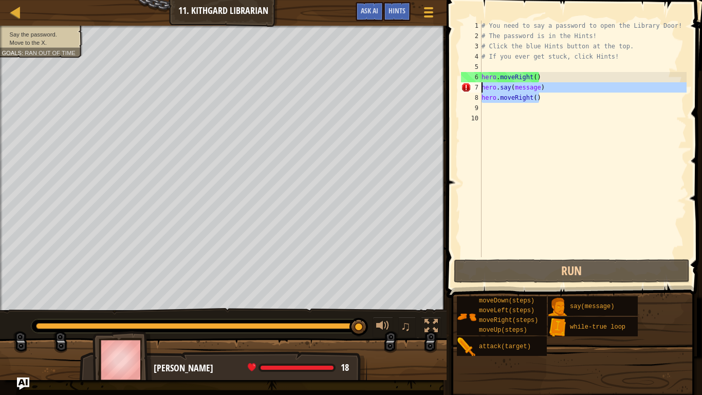
drag, startPoint x: 591, startPoint y: 99, endPoint x: 464, endPoint y: 70, distance: 130.1
click at [464, 70] on div "hero.say(message) 1 2 3 4 5 6 7 8 9 10 # You need to say a password to open the…" at bounding box center [573, 139] width 228 height 236
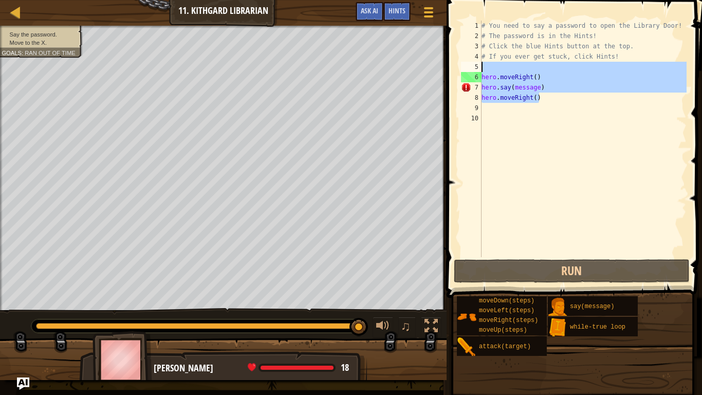
type textarea "hero.moveRight()"
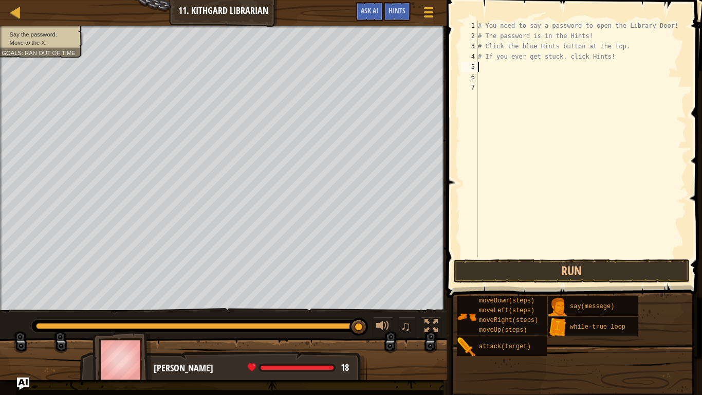
click at [537, 218] on div "# You need to say a password to open the Library Door! # The password is in the…" at bounding box center [581, 149] width 211 height 257
click at [9, 13] on div at bounding box center [15, 12] width 13 height 13
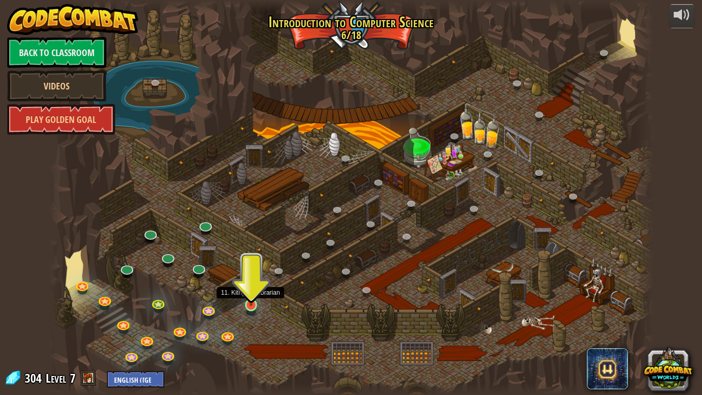
click at [250, 304] on img at bounding box center [251, 288] width 15 height 35
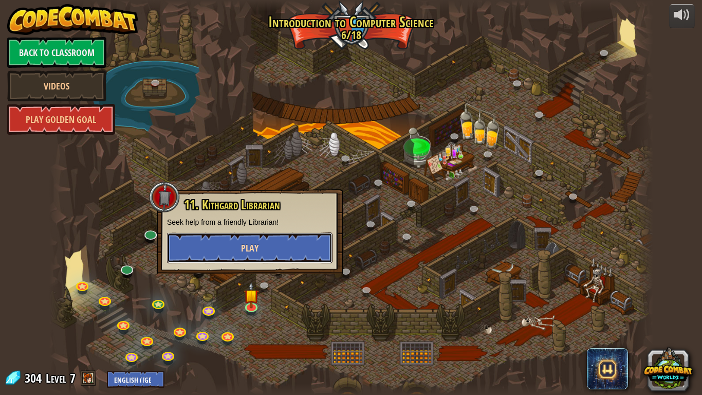
click at [294, 251] on button "Play" at bounding box center [249, 247] width 165 height 31
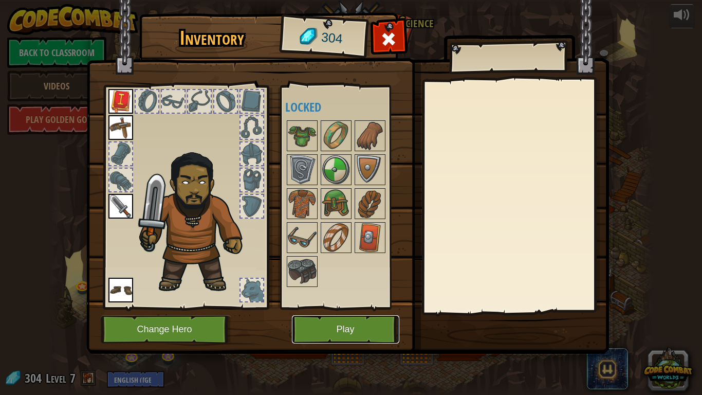
click at [330, 307] on button "Play" at bounding box center [345, 329] width 107 height 28
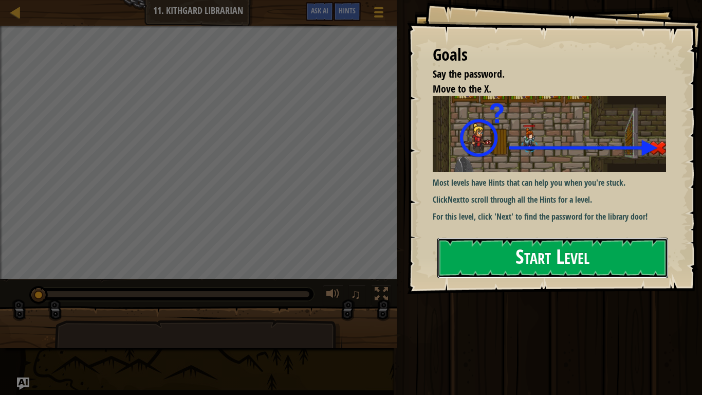
click at [627, 256] on button "Start Level" at bounding box center [552, 257] width 231 height 41
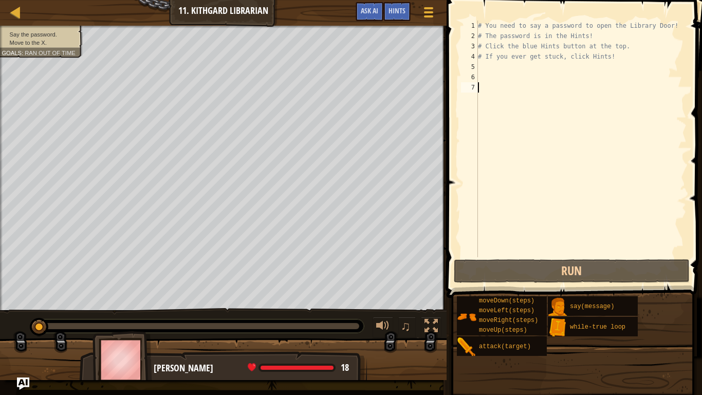
click at [492, 67] on div "# You need to say a password to open the Library Door! # The password is in the…" at bounding box center [581, 149] width 211 height 257
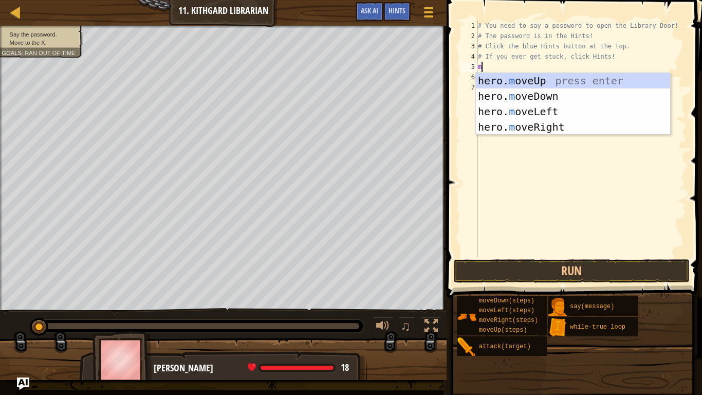
type textarea "mo"
click at [571, 113] on div "hero. mo veUp press enter hero. mo veDown press enter hero. mo veLeft press ent…" at bounding box center [573, 119] width 194 height 92
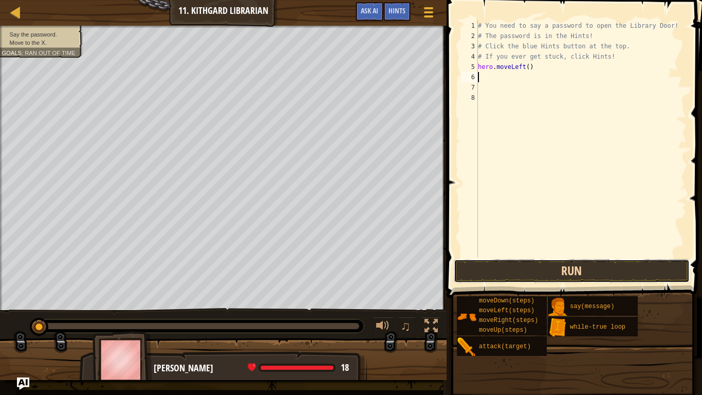
click at [526, 270] on button "Run" at bounding box center [572, 271] width 236 height 24
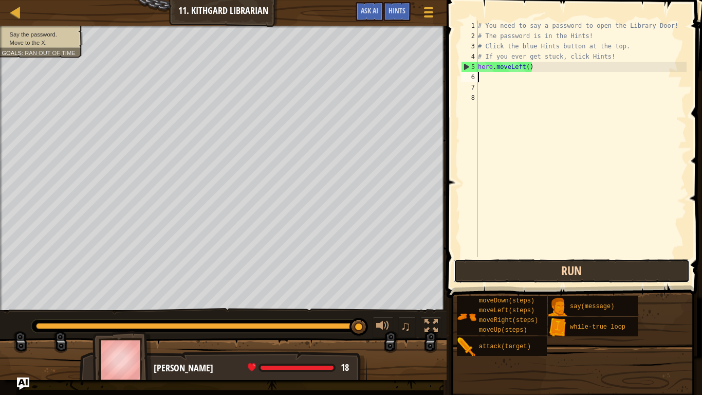
click at [526, 270] on button "Run" at bounding box center [572, 271] width 236 height 24
click at [525, 269] on button "Run" at bounding box center [572, 271] width 236 height 24
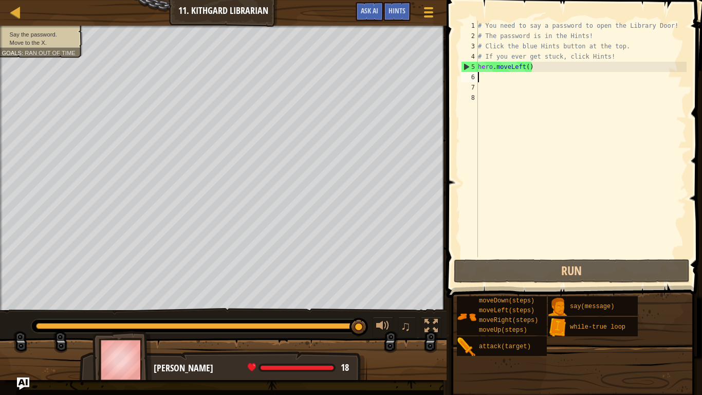
click at [499, 80] on div "# You need to say a password to open the Library Door! # The password is in the…" at bounding box center [581, 149] width 211 height 257
type textarea "m"
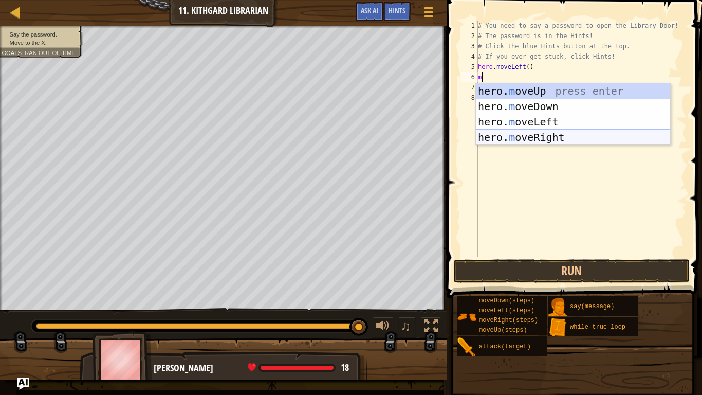
click at [552, 136] on div "hero. m oveUp press enter hero. m oveDown press enter hero. m oveLeft press ent…" at bounding box center [573, 129] width 194 height 92
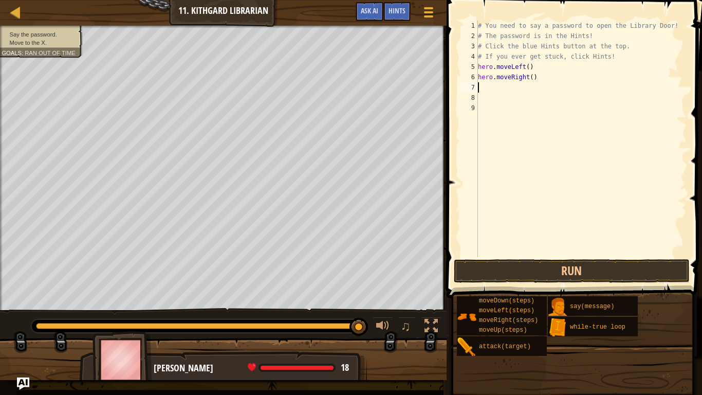
click at [532, 79] on div "# You need to say a password to open the Library Door! # The password is in the…" at bounding box center [581, 149] width 211 height 257
type textarea "hero.moveRight(2)"
click at [509, 84] on div "# You need to say a password to open the Library Door! # The password is in the…" at bounding box center [581, 149] width 211 height 257
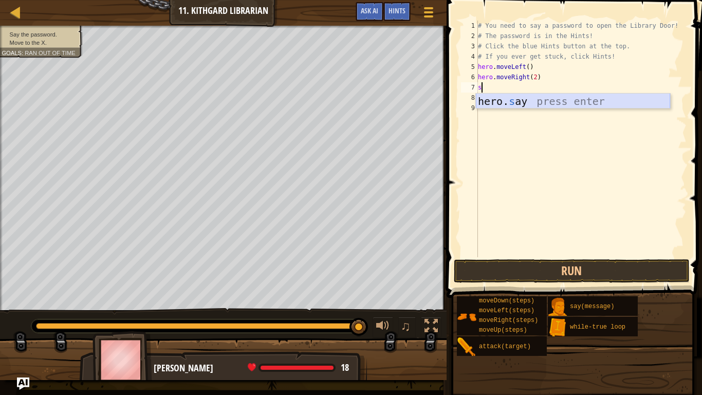
click at [524, 100] on div "hero. s ay press enter" at bounding box center [573, 117] width 194 height 46
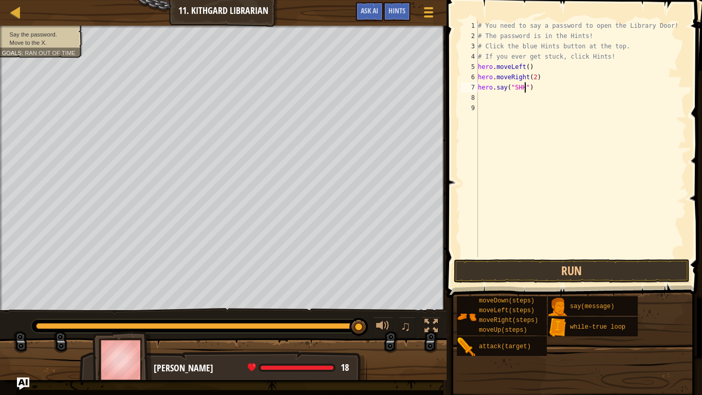
type textarea "hero.say("SHHH")"
click at [497, 103] on div "# You need to say a password to open the Library Door! # The password is in the…" at bounding box center [581, 149] width 211 height 257
click at [493, 100] on div "# You need to say a password to open the Library Door! # The password is in the…" at bounding box center [581, 149] width 211 height 257
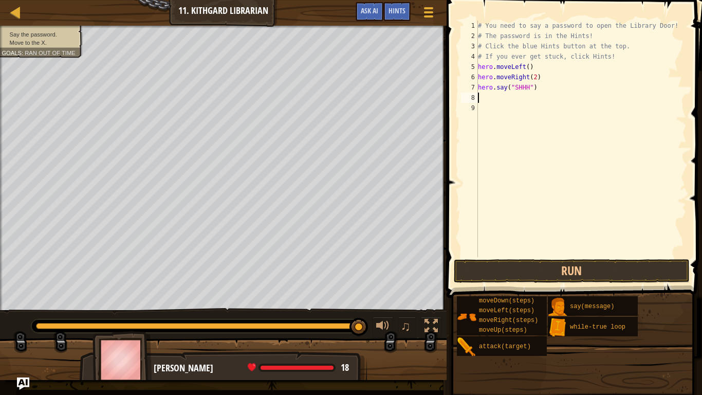
type textarea "m"
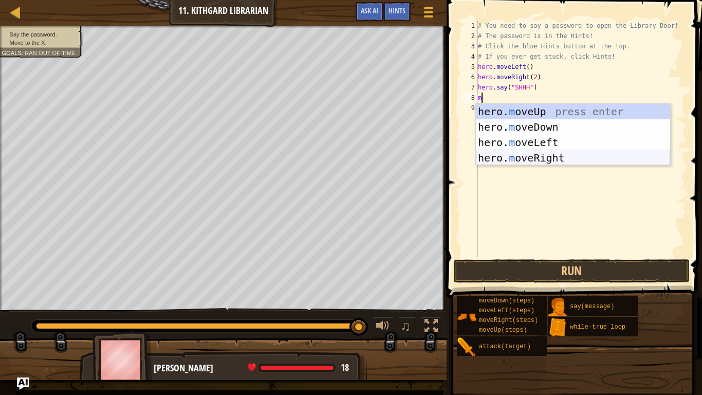
click at [570, 154] on div "hero. m oveUp press enter hero. m oveDown press enter hero. m oveLeft press ent…" at bounding box center [573, 150] width 194 height 92
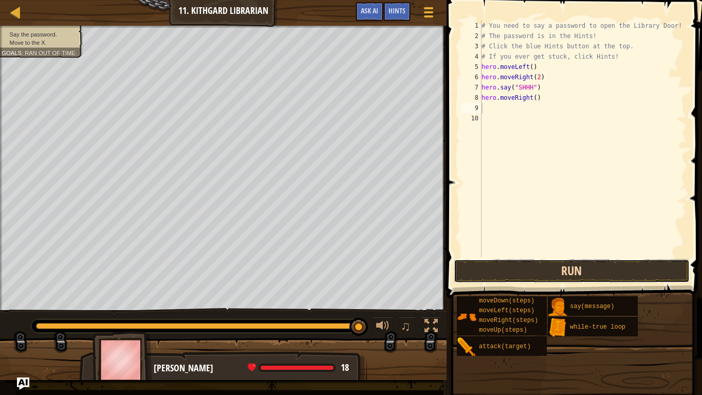
click at [589, 270] on button "Run" at bounding box center [572, 271] width 236 height 24
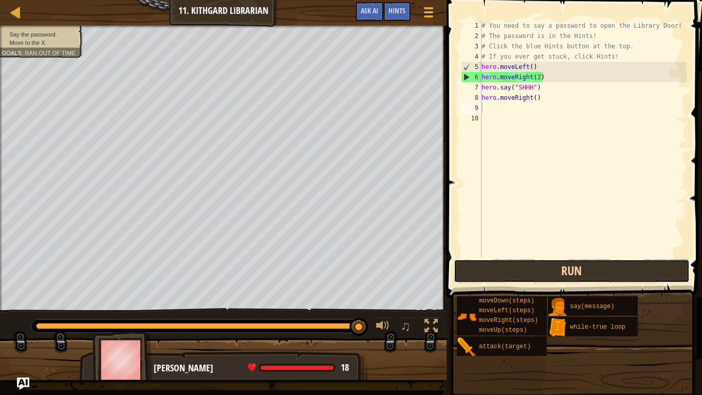
click at [589, 270] on button "Run" at bounding box center [572, 271] width 236 height 24
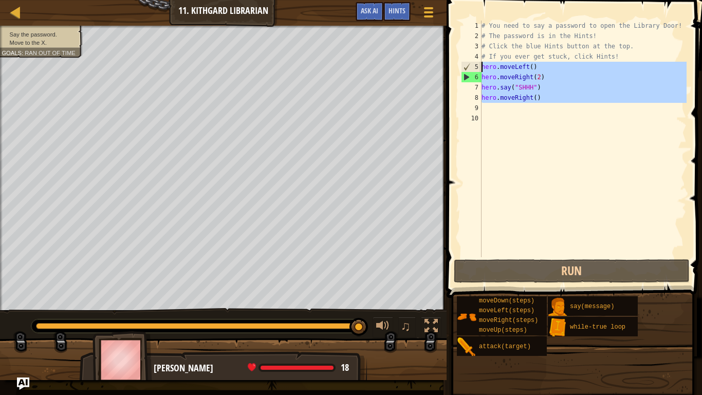
drag, startPoint x: 548, startPoint y: 103, endPoint x: 476, endPoint y: 63, distance: 82.1
click at [476, 63] on div "1 2 3 4 5 6 7 8 9 10 # You need to say a password to open the Library Door! # T…" at bounding box center [573, 139] width 228 height 236
type textarea "hero.moveLeft() hero.moveRight(2)"
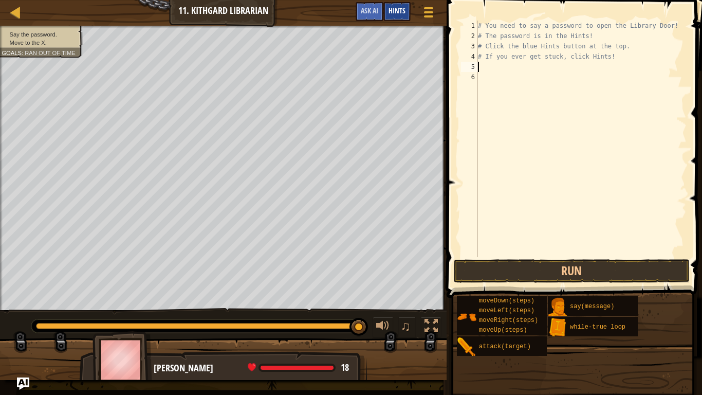
click at [397, 9] on span "Hints" at bounding box center [396, 11] width 17 height 10
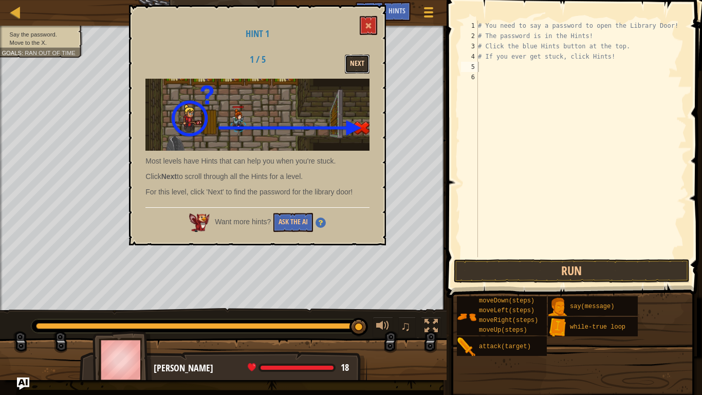
click at [363, 70] on button "Next" at bounding box center [357, 63] width 25 height 19
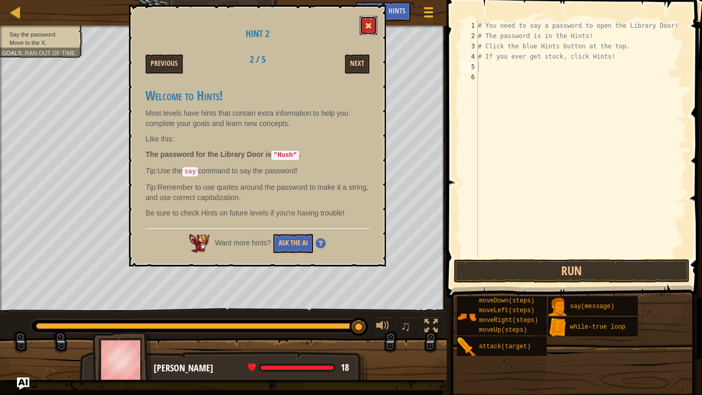
click at [370, 24] on span at bounding box center [368, 25] width 7 height 7
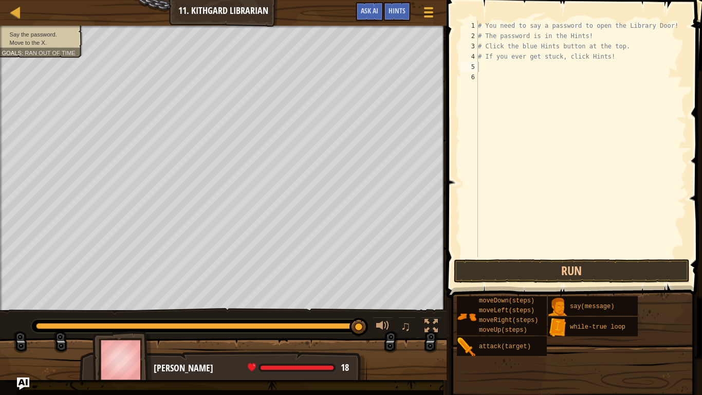
click at [501, 70] on div "# You need to say a password to open the Library Door! # The password is in the…" at bounding box center [581, 149] width 211 height 257
type textarea "m"
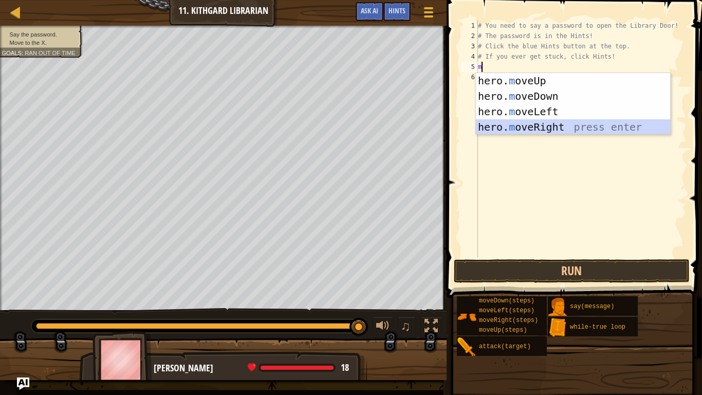
click at [546, 126] on div "hero. m oveUp press enter hero. m oveDown press enter hero. m oveLeft press ent…" at bounding box center [573, 119] width 194 height 92
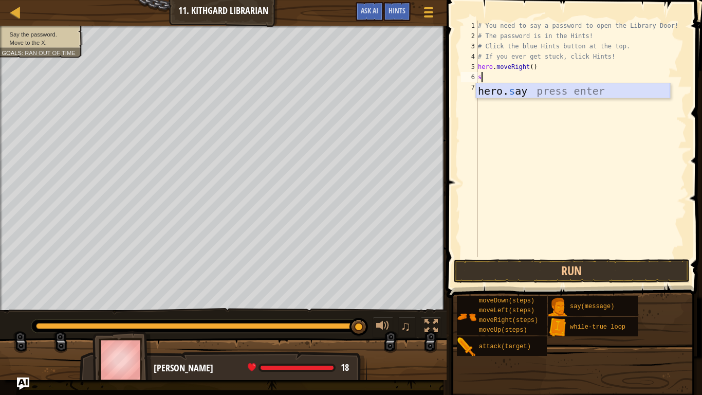
click at [527, 92] on div "hero. s ay press enter" at bounding box center [573, 106] width 194 height 46
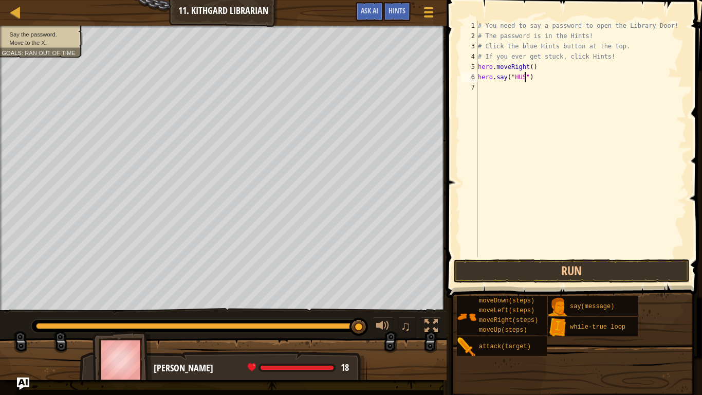
type textarea "hero.say("HUSH")"
click at [498, 88] on div "# You need to say a password to open the Library Door! # The password is in the…" at bounding box center [581, 149] width 211 height 257
type textarea "M"
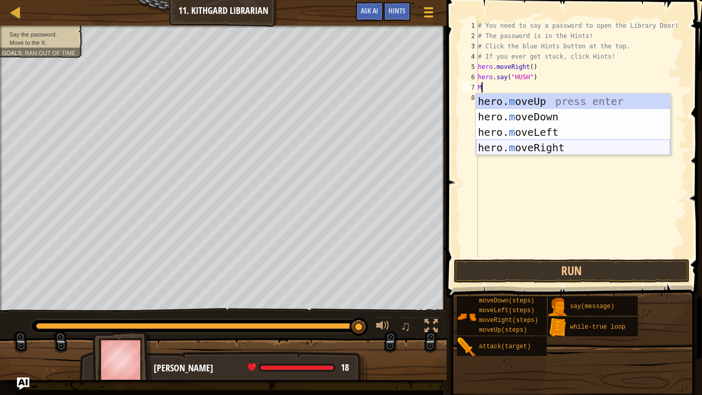
click at [541, 148] on div "hero. m oveUp press enter hero. m oveDown press enter hero. m oveLeft press ent…" at bounding box center [573, 140] width 194 height 92
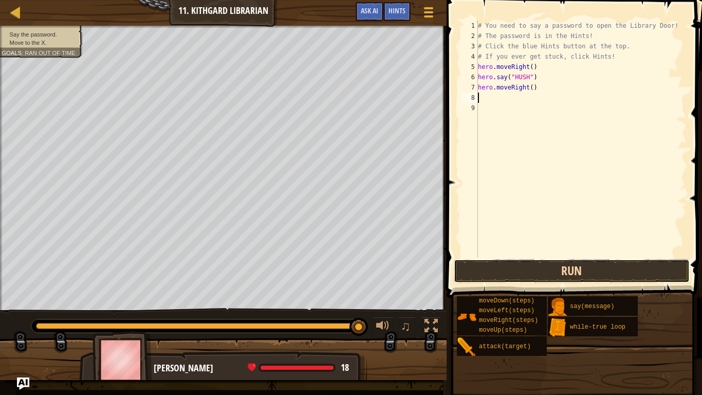
click at [567, 265] on button "Run" at bounding box center [572, 271] width 236 height 24
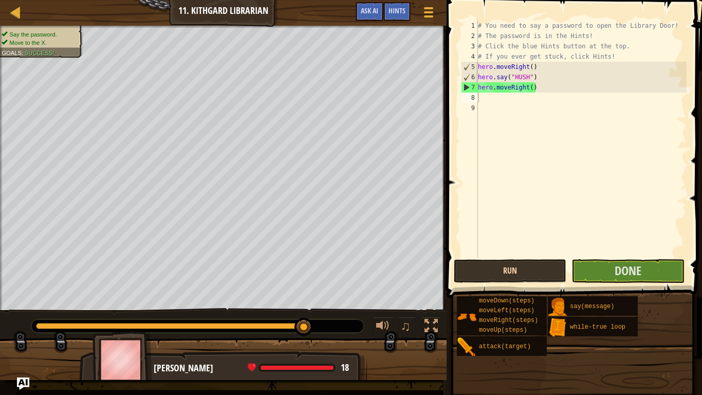
click at [567, 265] on div "Run Submit Done" at bounding box center [572, 271] width 236 height 24
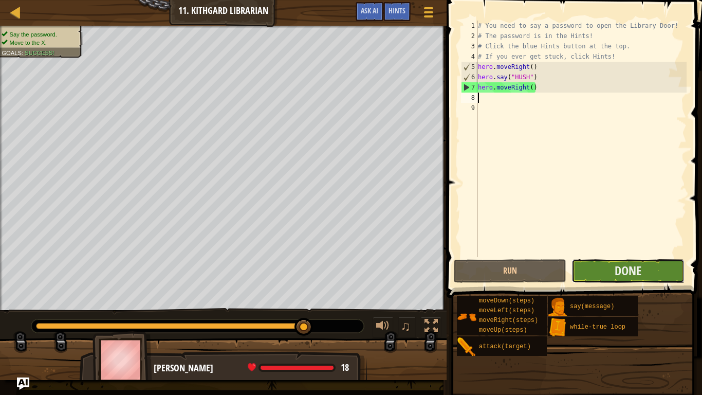
click at [582, 269] on button "Done" at bounding box center [627, 271] width 113 height 24
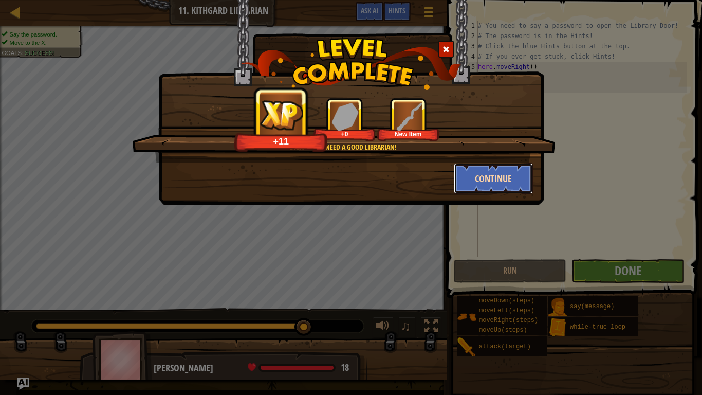
click at [481, 181] on button "Continue" at bounding box center [494, 178] width 80 height 31
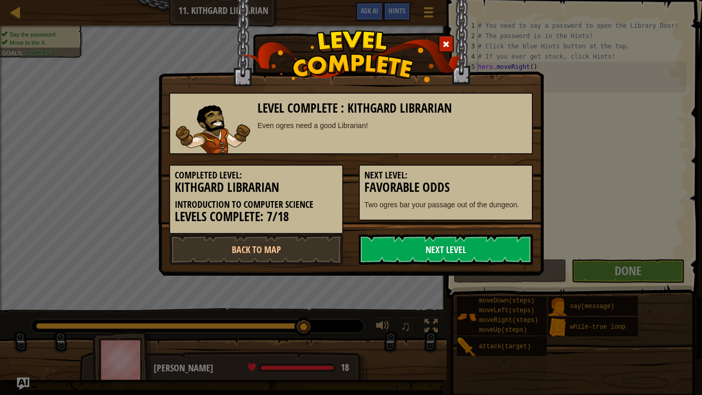
click at [504, 251] on link "Next Level" at bounding box center [446, 249] width 174 height 31
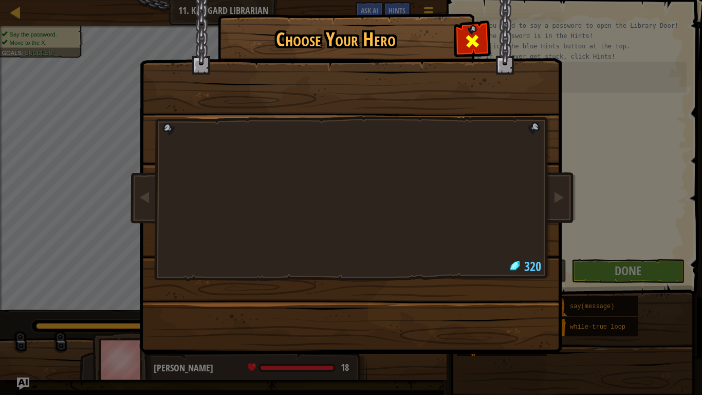
click at [478, 39] on span at bounding box center [472, 41] width 16 height 16
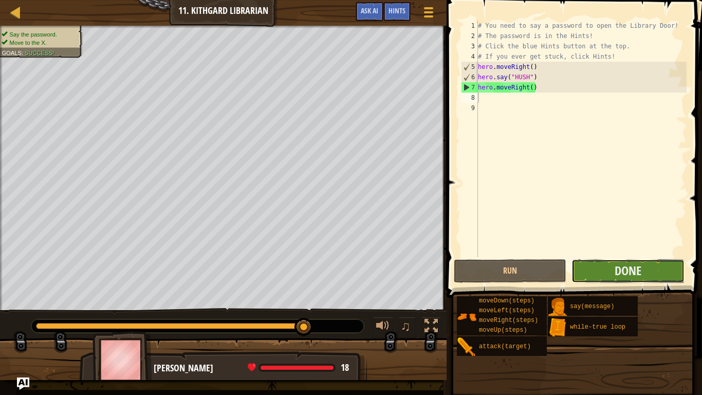
click at [631, 282] on button "Done" at bounding box center [627, 271] width 113 height 24
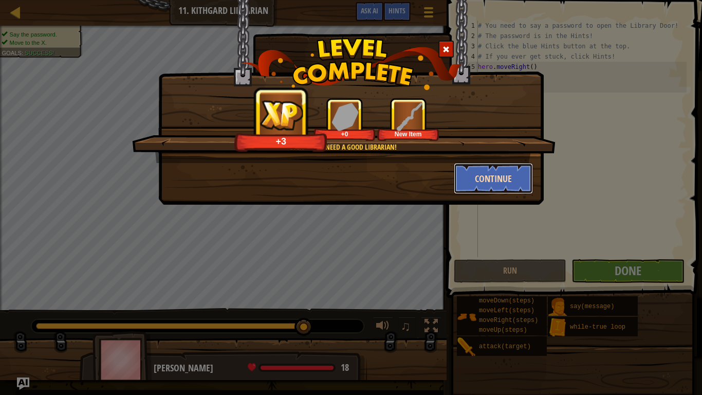
click at [478, 175] on button "Continue" at bounding box center [494, 178] width 80 height 31
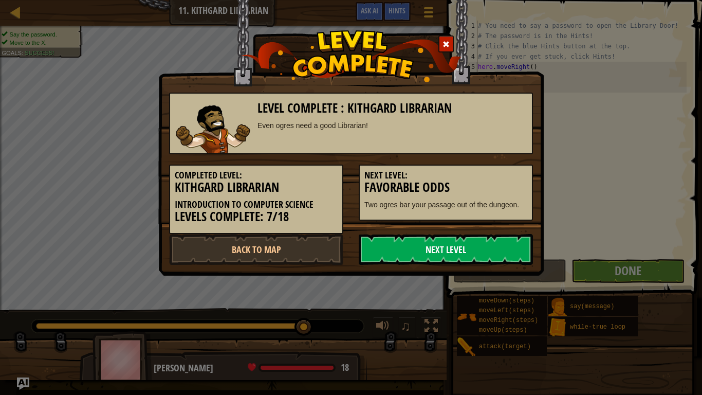
click at [492, 241] on link "Next Level" at bounding box center [446, 249] width 174 height 31
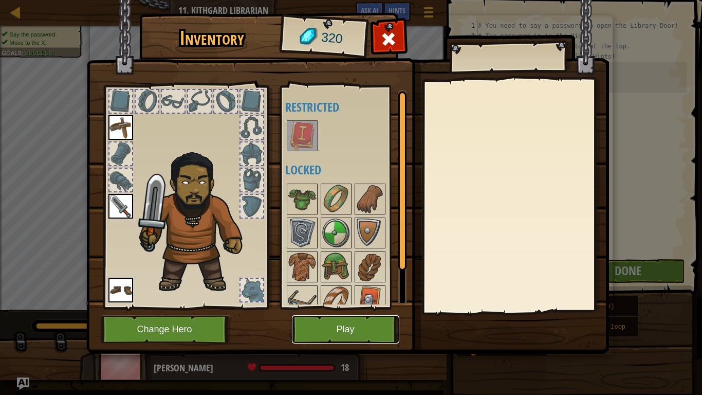
click at [373, 307] on button "Play" at bounding box center [345, 329] width 107 height 28
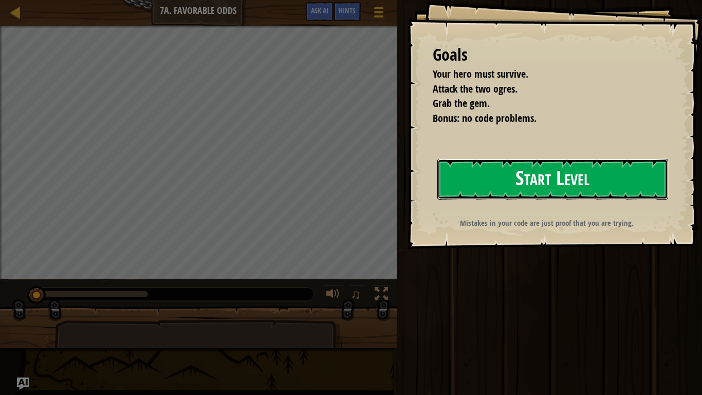
click at [508, 183] on button "Start Level" at bounding box center [552, 179] width 231 height 41
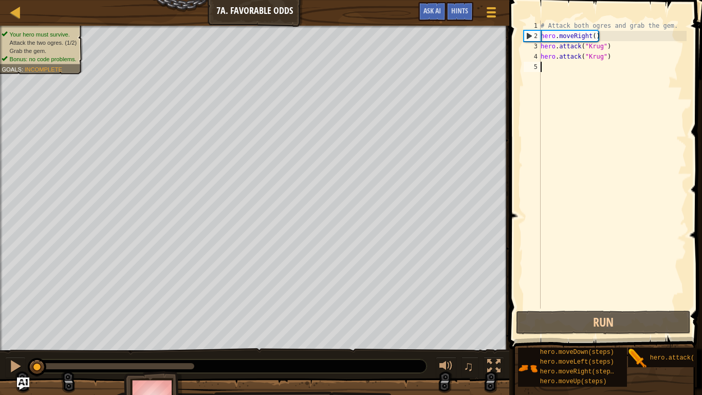
click at [556, 69] on div "# Attack both ogres and grab the gem. hero . moveRight ( ) hero . attack ( "[PE…" at bounding box center [612, 175] width 148 height 308
type textarea "m"
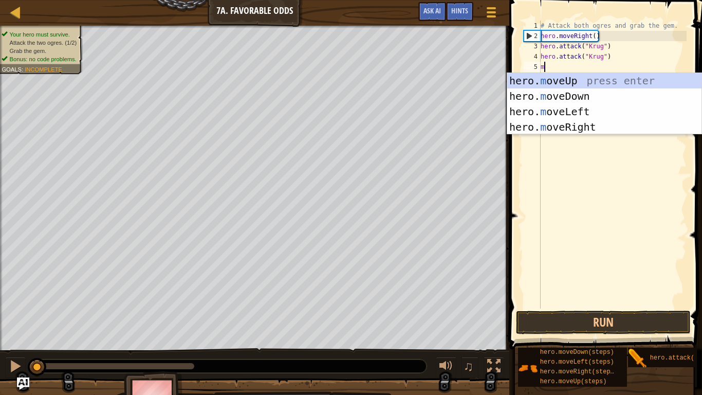
scroll to position [5, 0]
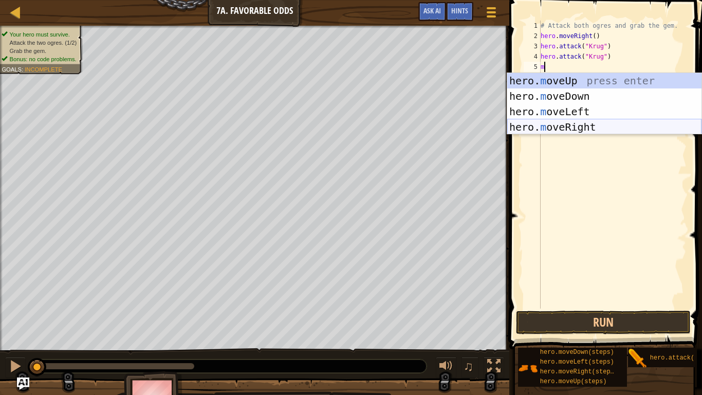
click at [613, 128] on div "hero. m oveUp press enter hero. m oveDown press enter hero. m oveLeft press ent…" at bounding box center [604, 119] width 194 height 92
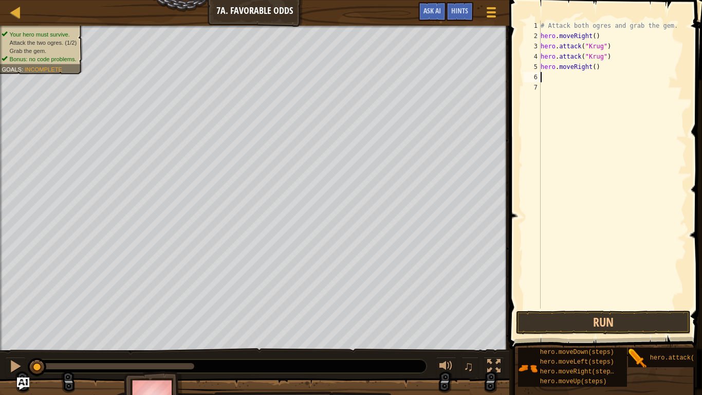
type textarea "m"
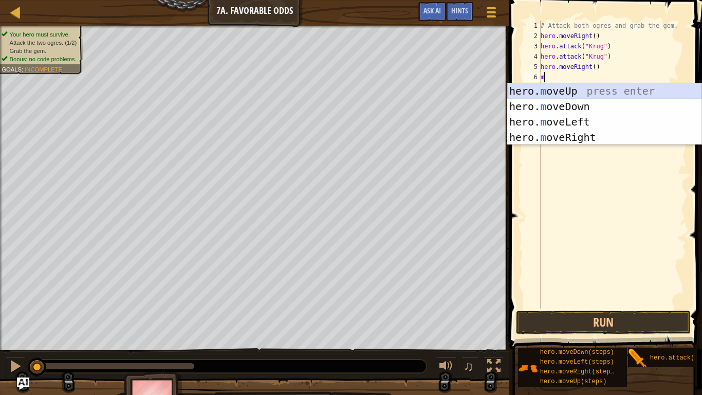
click at [592, 90] on div "hero. m oveUp press enter hero. m oveDown press enter hero. m oveLeft press ent…" at bounding box center [604, 129] width 194 height 92
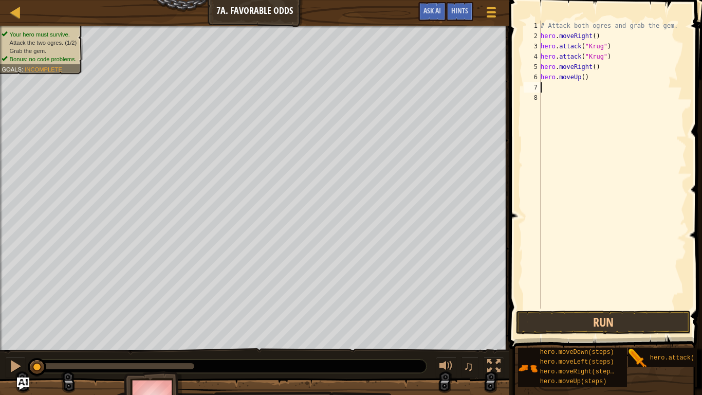
type textarea "m"
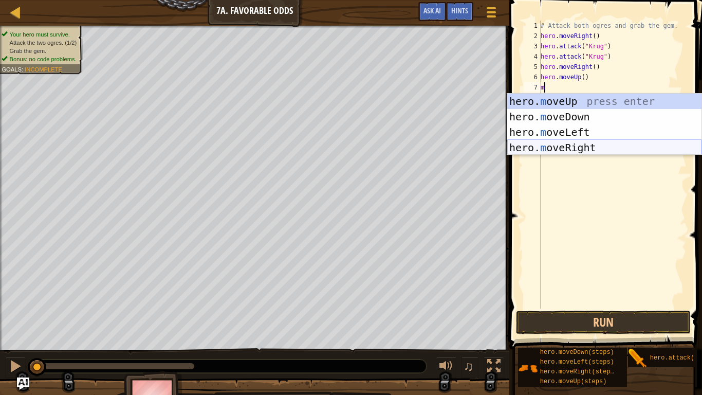
click at [608, 144] on div "hero. m oveUp press enter hero. m oveDown press enter hero. m oveLeft press ent…" at bounding box center [604, 140] width 194 height 92
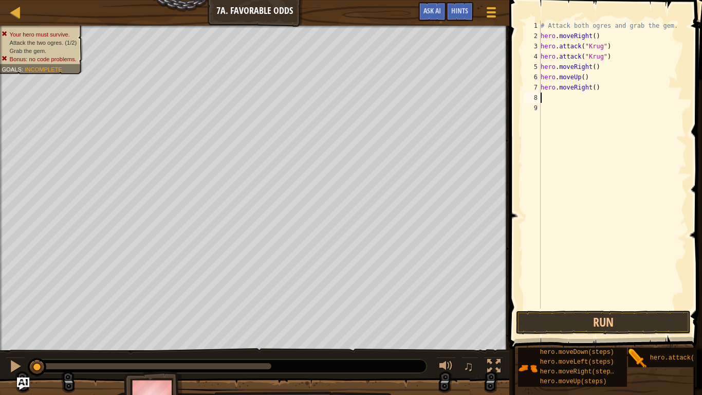
click at [552, 101] on div "# Attack both ogres and grab the gem. hero . moveRight ( ) hero . attack ( "[PE…" at bounding box center [612, 175] width 148 height 308
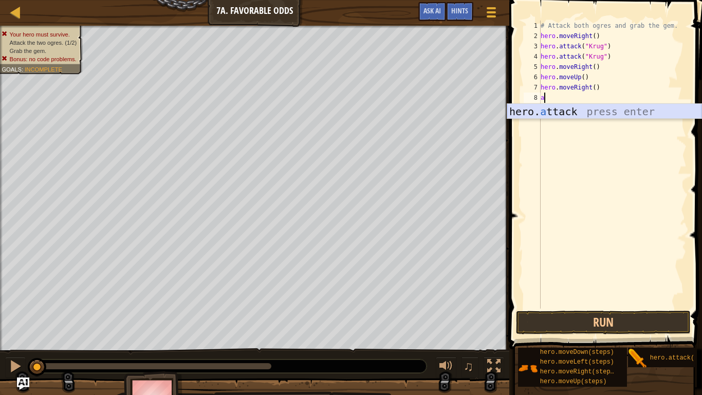
click at [559, 115] on div "hero. a ttack press enter" at bounding box center [604, 127] width 194 height 46
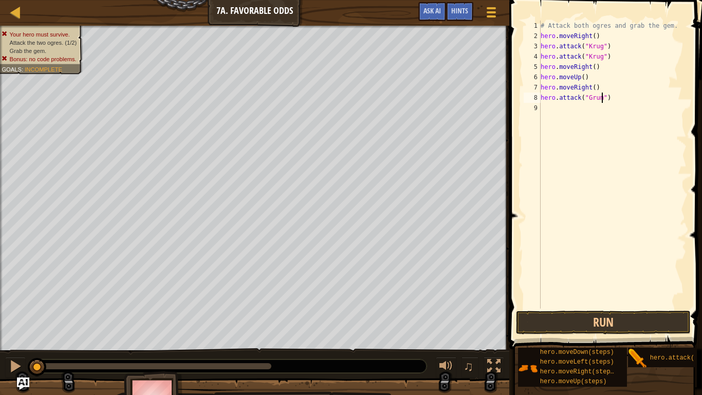
type textarea "hero.attack("Grump")"
drag, startPoint x: 627, startPoint y: 101, endPoint x: 538, endPoint y: 96, distance: 88.5
click at [538, 96] on div "hero.attack("Grump") 1 2 3 4 5 6 7 8 9 # Attack both [PERSON_NAME] and grab the…" at bounding box center [604, 165] width 165 height 288
click at [549, 107] on div "# Attack both ogres and grab the gem. hero . moveRight ( ) hero . attack ( "[PE…" at bounding box center [612, 175] width 148 height 308
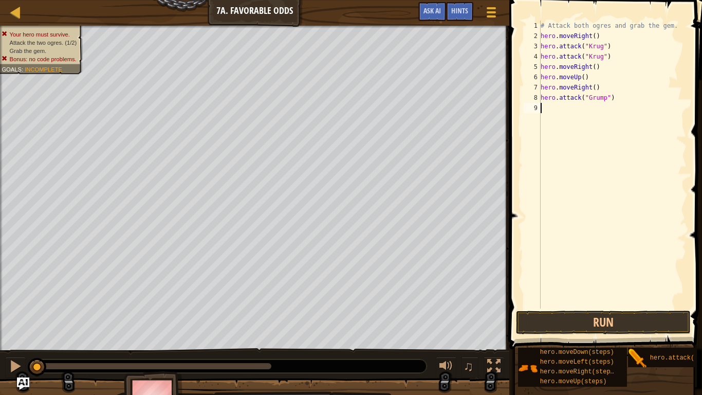
scroll to position [5, 0]
type textarea "hero.attack("Grump")"
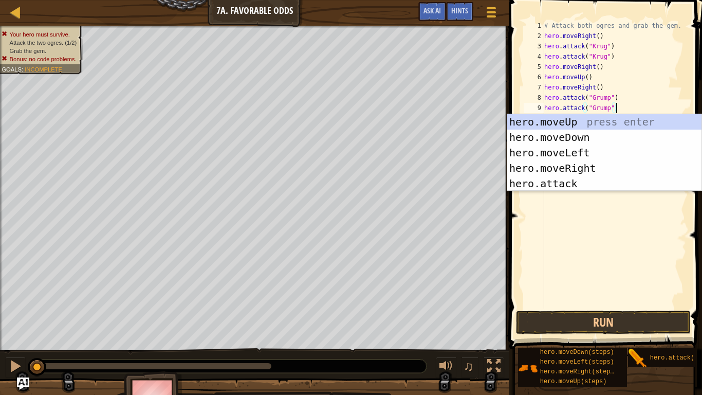
click at [648, 99] on div "# Attack both ogres and grab the gem. hero . moveRight ( ) hero . attack ( "[PE…" at bounding box center [614, 175] width 144 height 308
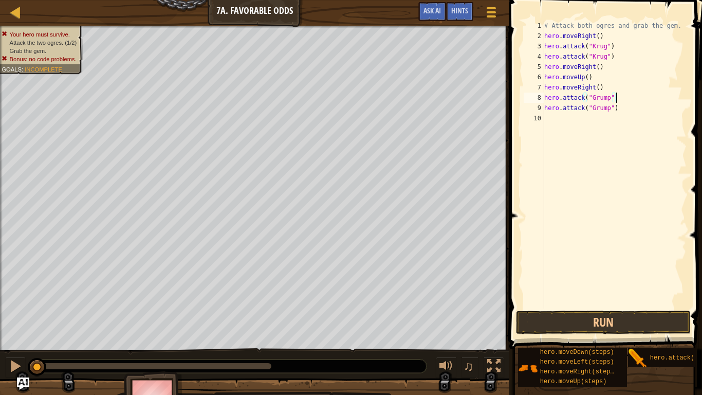
click at [593, 122] on div "# Attack both ogres and grab the gem. hero . moveRight ( ) hero . attack ( "[PE…" at bounding box center [614, 175] width 144 height 308
type textarea "m"
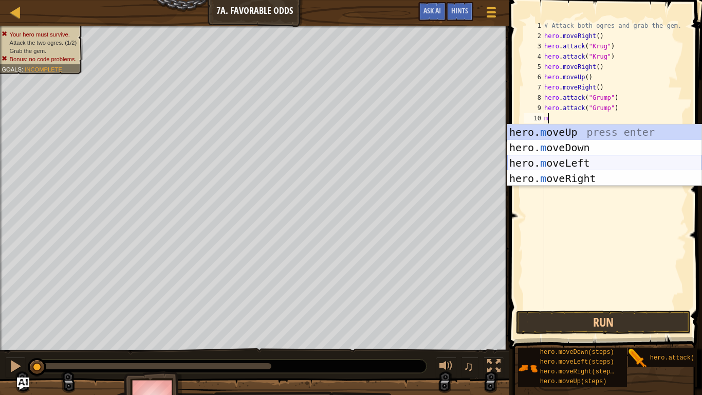
click at [607, 163] on div "hero. m oveUp press enter hero. m oveDown press enter hero. m oveLeft press ent…" at bounding box center [604, 170] width 194 height 92
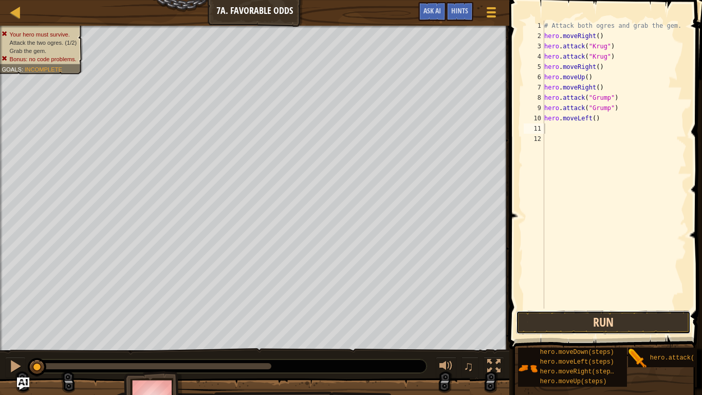
click at [618, 307] on button "Run" at bounding box center [603, 322] width 175 height 24
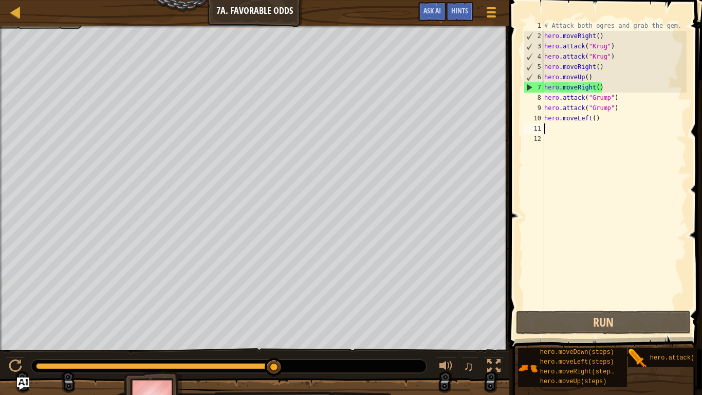
click at [593, 88] on div "# Attack both ogres and grab the gem. hero . moveRight ( ) hero . attack ( "[PE…" at bounding box center [614, 175] width 144 height 308
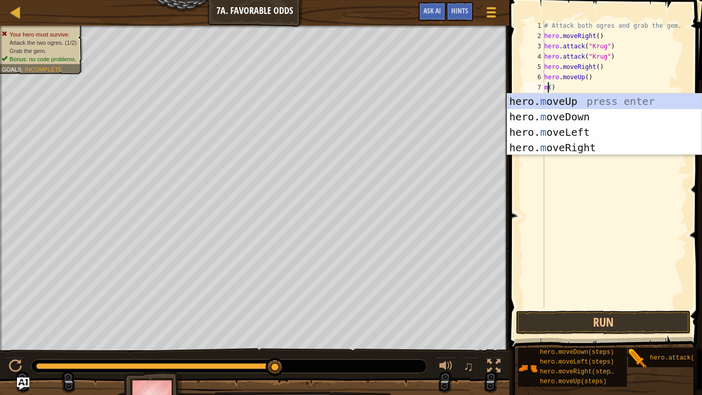
scroll to position [5, 1]
click at [627, 126] on div "hero. m oveUp press enter hero. m oveDown press enter hero. m oveLeft press ent…" at bounding box center [604, 140] width 194 height 92
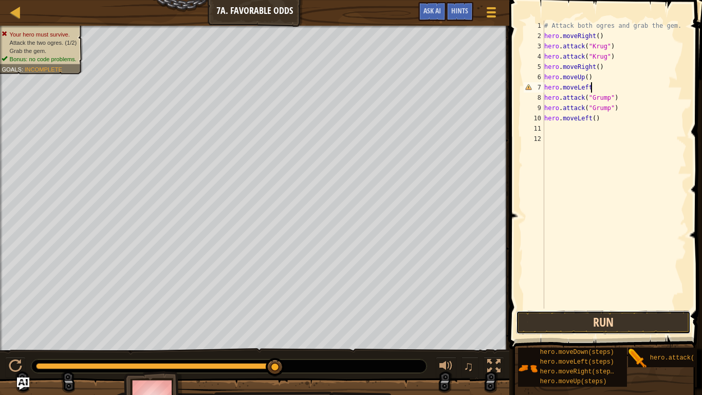
click at [612, 307] on button "Run" at bounding box center [603, 322] width 175 height 24
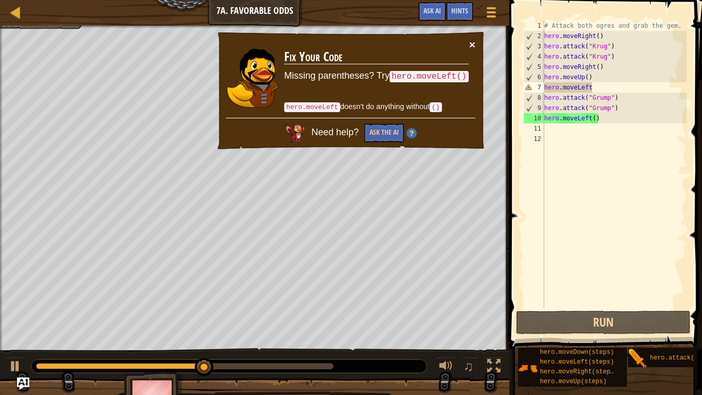
click at [474, 44] on button "×" at bounding box center [472, 44] width 6 height 11
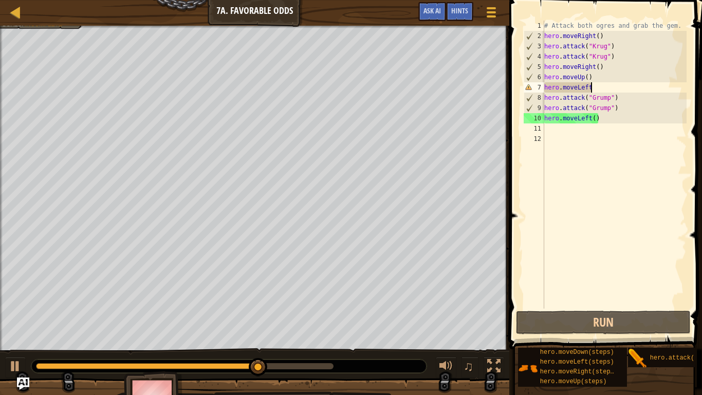
click at [594, 118] on div "# Attack both ogres and grab the gem. hero . moveRight ( ) hero . attack ( "[PE…" at bounding box center [614, 175] width 144 height 308
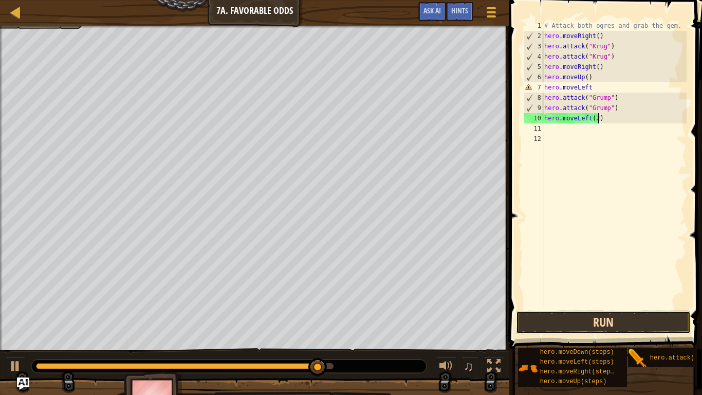
click at [664, 307] on button "Run" at bounding box center [603, 322] width 175 height 24
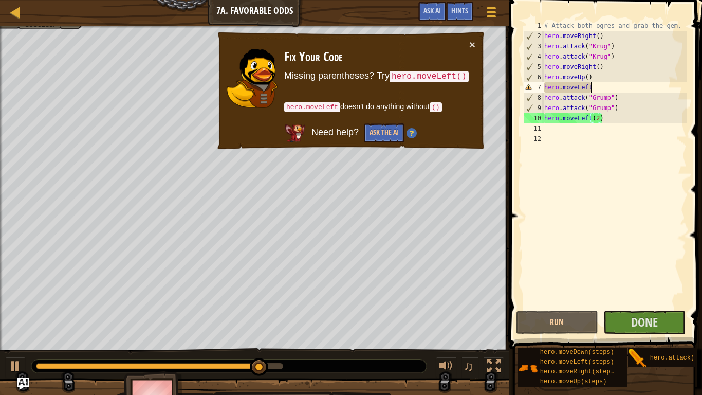
click at [593, 87] on div "# Attack both ogres and grab the gem. hero . moveRight ( ) hero . attack ( "[PE…" at bounding box center [614, 175] width 144 height 308
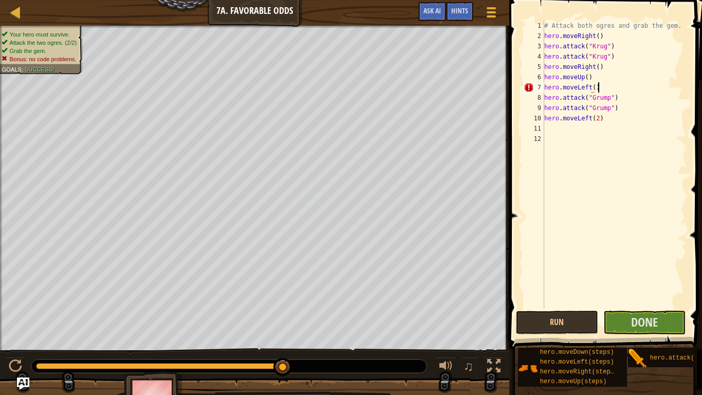
scroll to position [5, 7]
type textarea "hero.moveLeft()"
click at [627, 307] on button "Done" at bounding box center [644, 322] width 82 height 24
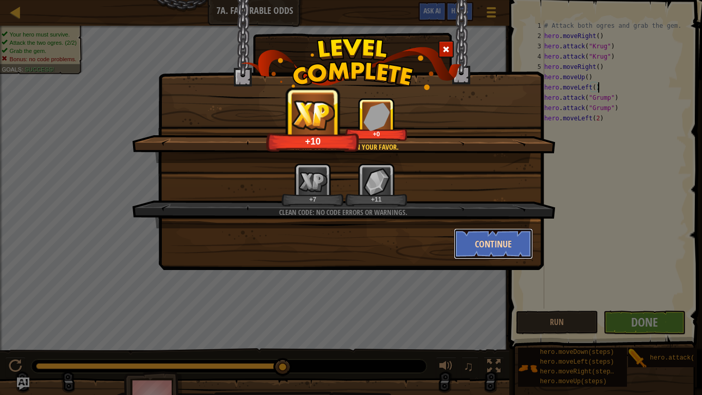
click at [504, 246] on button "Continue" at bounding box center [494, 243] width 80 height 31
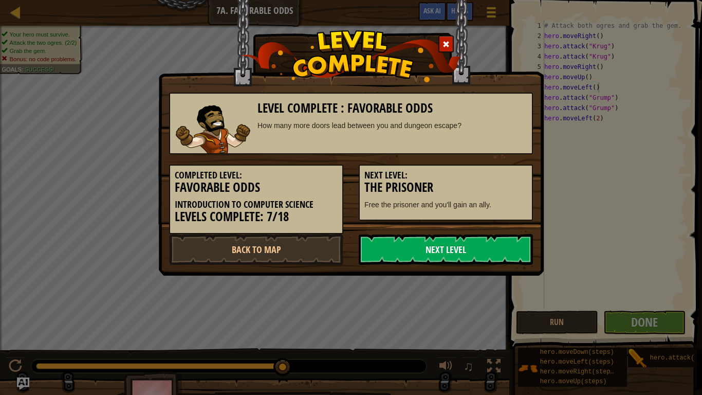
click at [476, 237] on link "Next Level" at bounding box center [446, 249] width 174 height 31
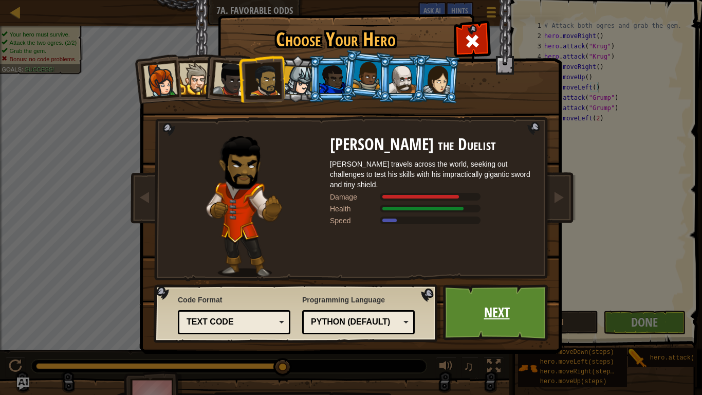
click at [513, 307] on link "Next" at bounding box center [496, 312] width 107 height 57
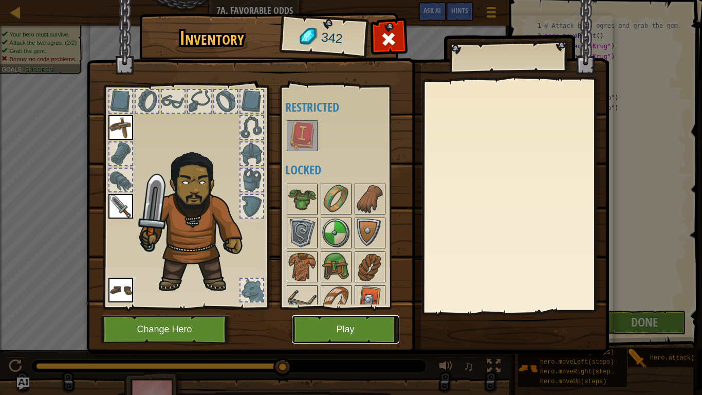
click at [358, 307] on button "Play" at bounding box center [345, 329] width 107 height 28
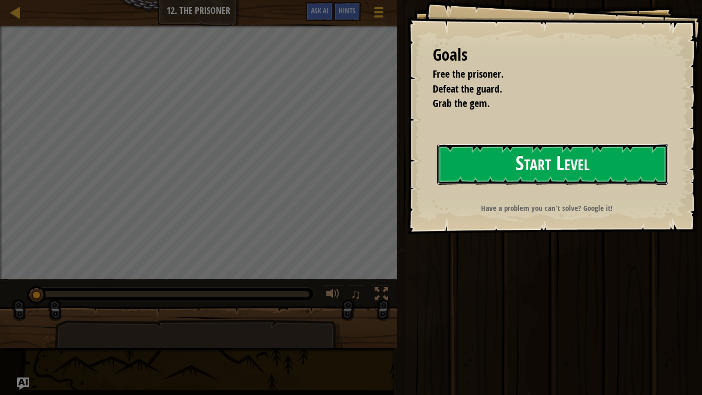
click at [561, 170] on button "Start Level" at bounding box center [552, 164] width 231 height 41
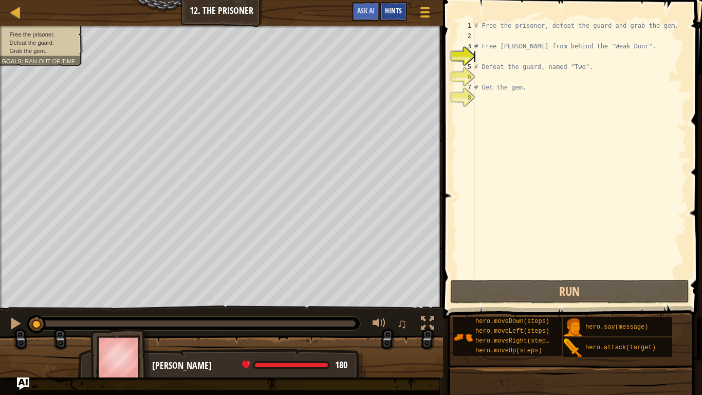
click at [398, 9] on span "Hints" at bounding box center [393, 11] width 17 height 10
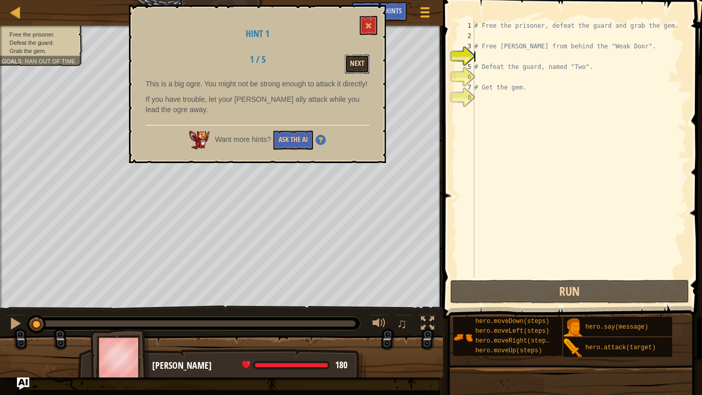
click at [358, 66] on button "Next" at bounding box center [357, 63] width 25 height 19
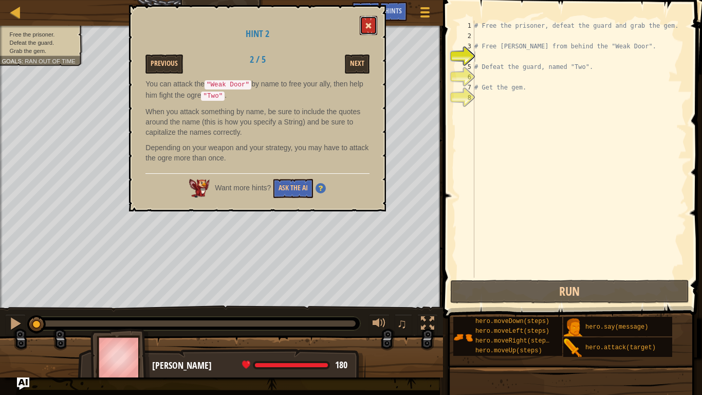
click at [367, 31] on button at bounding box center [368, 25] width 17 height 19
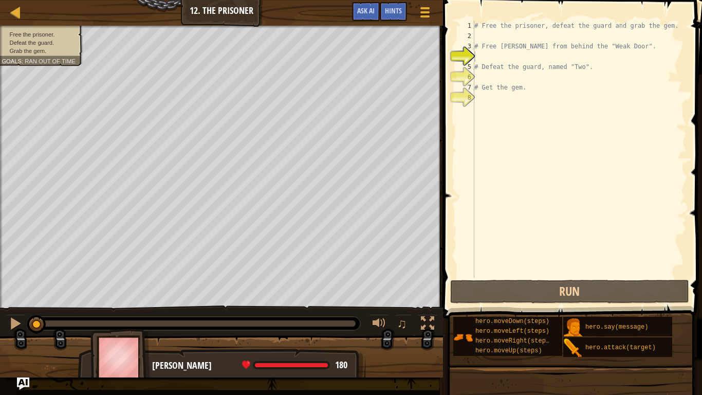
click at [509, 55] on div "# Free the prisoner, defeat the guard and grab the gem. # Free [PERSON_NAME] fr…" at bounding box center [579, 159] width 214 height 277
type textarea "m"
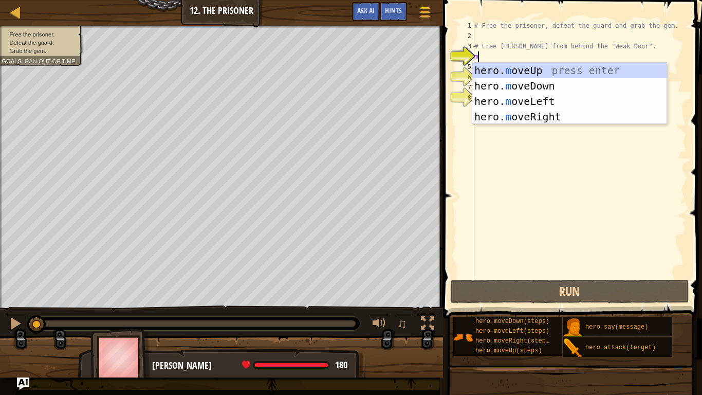
scroll to position [5, 0]
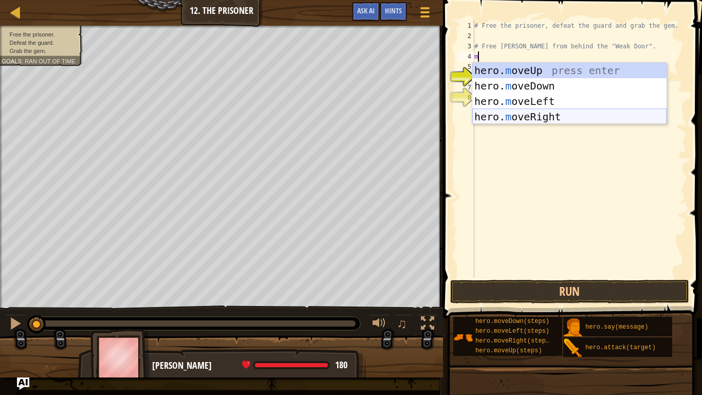
click at [555, 116] on div "hero. m oveUp press enter hero. m oveDown press enter hero. m oveLeft press ent…" at bounding box center [569, 109] width 194 height 92
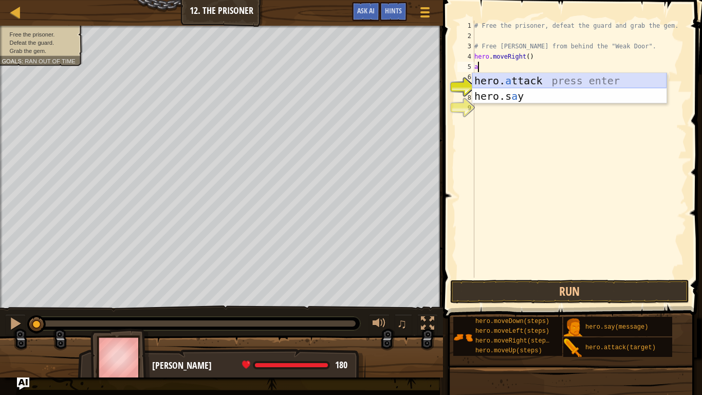
click at [519, 79] on div "hero. a ttack press enter hero.s a y press enter" at bounding box center [569, 104] width 194 height 62
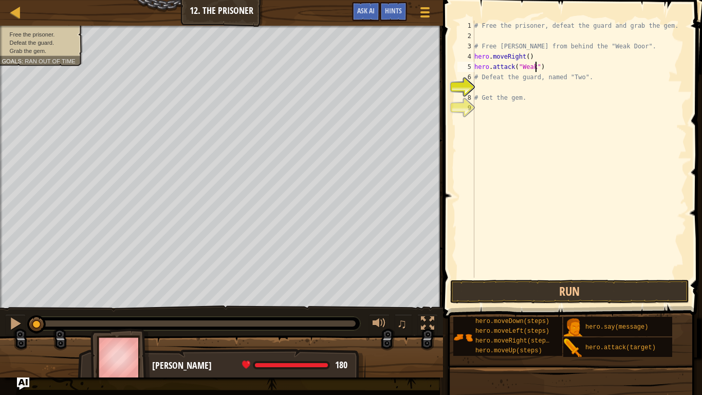
scroll to position [5, 9]
type textarea "hero.attack("Weak Door")"
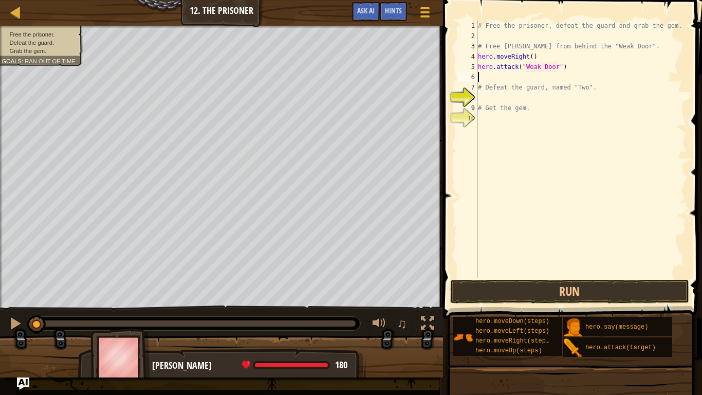
type textarea "m"
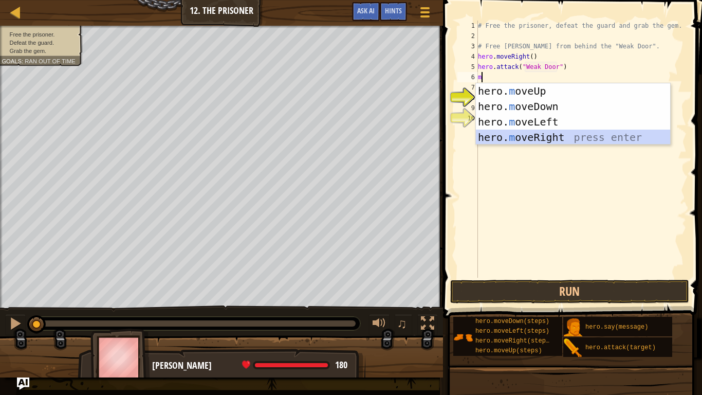
click at [581, 138] on div "hero. m oveUp press enter hero. m oveDown press enter hero. m oveLeft press ent…" at bounding box center [573, 129] width 194 height 92
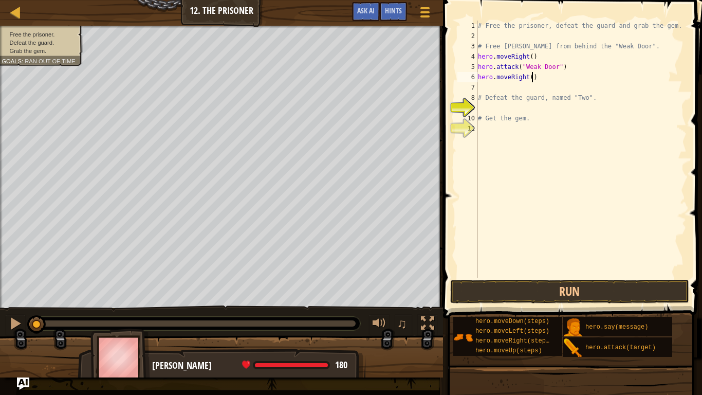
click at [531, 79] on div "# Free the prisoner, defeat the guard and grab the gem. # Free [PERSON_NAME] fr…" at bounding box center [581, 159] width 211 height 277
type textarea "hero.moveRight(3)"
click at [535, 90] on div "# Free the prisoner, defeat the guard and grab the gem. # Free [PERSON_NAME] fr…" at bounding box center [581, 159] width 211 height 277
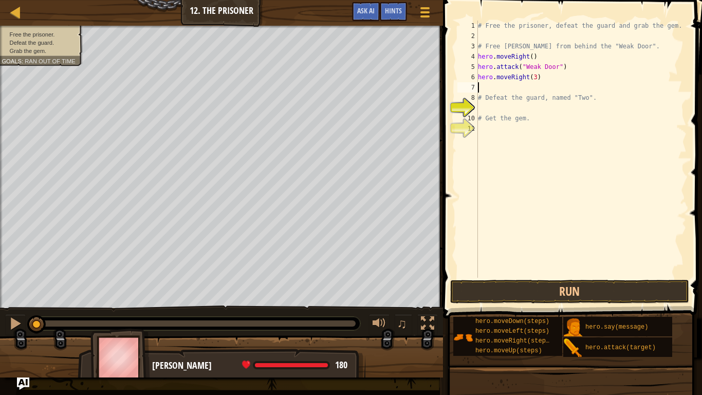
type textarea "m"
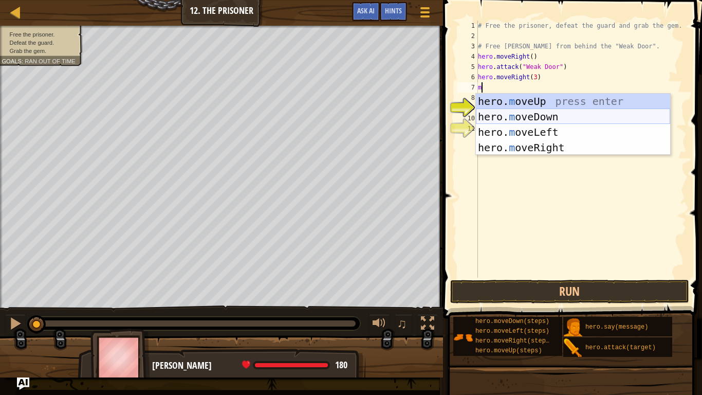
click at [557, 117] on div "hero. m oveUp press enter hero. m oveDown press enter hero. m oveLeft press ent…" at bounding box center [573, 140] width 194 height 92
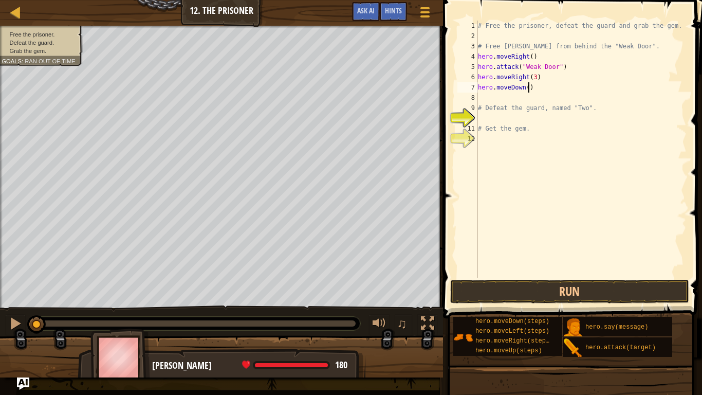
click at [527, 89] on div "# Free the prisoner, defeat the guard and grab the gem. # Free [PERSON_NAME] fr…" at bounding box center [581, 159] width 211 height 277
type textarea "hero.moveDown(3)"
click at [485, 98] on div "# Free the prisoner, defeat the guard and grab the gem. # Free [PERSON_NAME] fr…" at bounding box center [581, 159] width 211 height 277
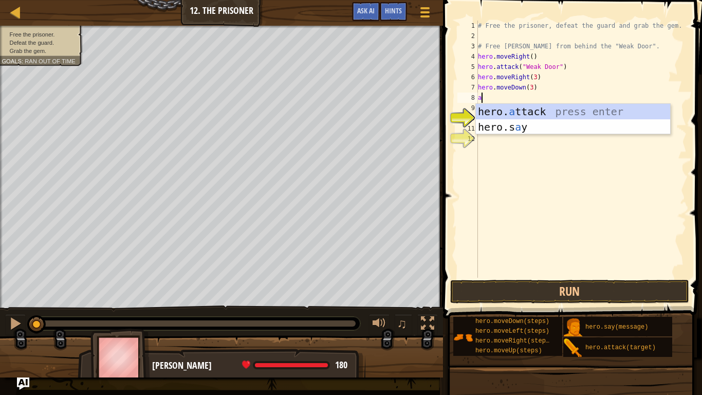
click at [604, 108] on div "hero. a ttack press enter hero.s a y press enter" at bounding box center [573, 135] width 194 height 62
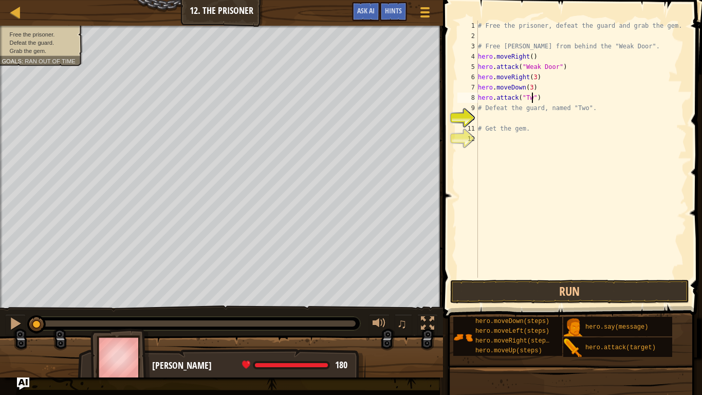
type textarea "hero.attack("Two")"
click at [551, 99] on div "# Free the prisoner, defeat the guard and grab the gem. # Free [PERSON_NAME] fr…" at bounding box center [581, 159] width 211 height 277
click at [559, 99] on div "# Free the prisoner, defeat the guard and grab the gem. # Free [PERSON_NAME] fr…" at bounding box center [581, 159] width 211 height 277
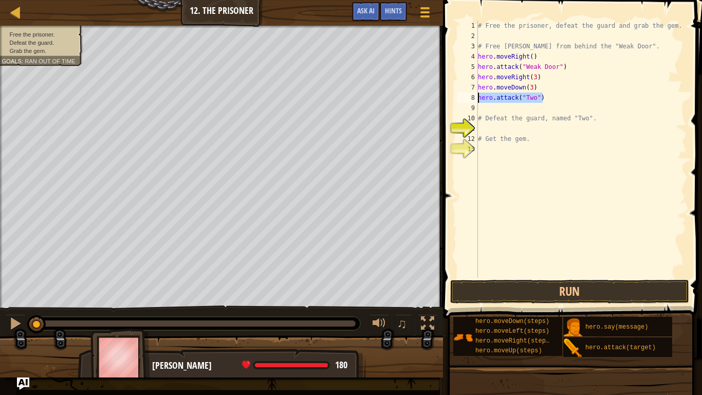
drag, startPoint x: 548, startPoint y: 93, endPoint x: 477, endPoint y: 96, distance: 71.0
click at [477, 96] on div "1 2 3 4 5 6 7 8 9 10 11 12 13 # Free the prisoner, defeat the guard and grab th…" at bounding box center [570, 149] width 231 height 257
type textarea "hero.attack("Two")"
click at [479, 107] on div "# Free the prisoner, defeat the guard and grab the gem. # Free [PERSON_NAME] fr…" at bounding box center [581, 159] width 211 height 277
paste textarea "hero.attack("Two")"
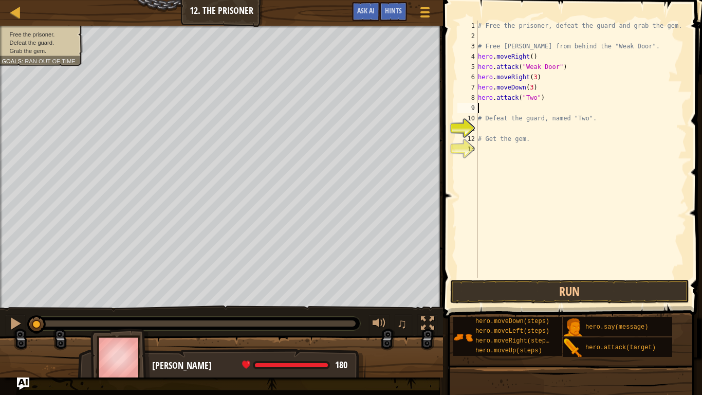
type textarea "hero.attack("Two")"
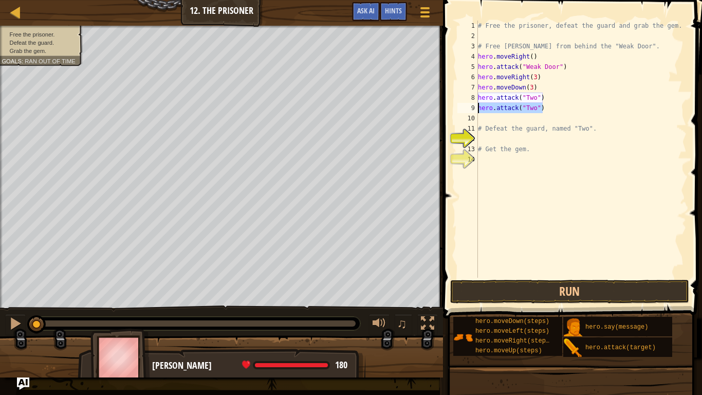
drag, startPoint x: 553, startPoint y: 111, endPoint x: 478, endPoint y: 108, distance: 74.5
click at [478, 108] on div "# Free the prisoner, defeat the guard and grab the gem. # Free [PERSON_NAME] fr…" at bounding box center [581, 159] width 211 height 277
type textarea "hero.attack("Two")"
click at [579, 114] on div "# Free the prisoner, defeat the guard and grab the gem. # Free [PERSON_NAME] fr…" at bounding box center [581, 159] width 211 height 277
drag, startPoint x: 544, startPoint y: 108, endPoint x: 478, endPoint y: 109, distance: 65.8
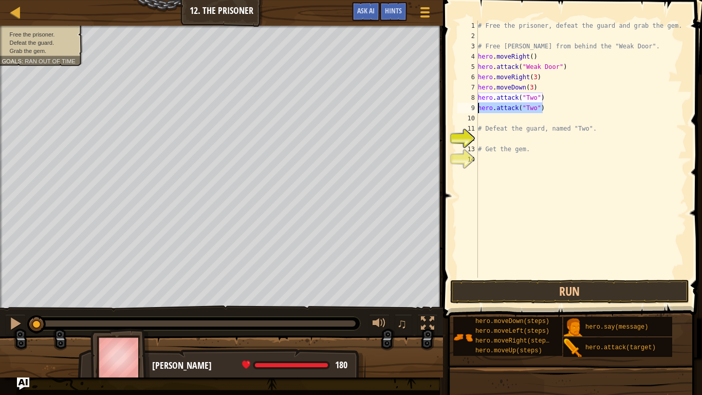
click at [478, 109] on div "# Free the prisoner, defeat the guard and grab the gem. # Free [PERSON_NAME] fr…" at bounding box center [581, 159] width 211 height 277
type textarea "hero.attack("Two")"
click at [482, 120] on div "# Free the prisoner, defeat the guard and grab the gem. # Free [PERSON_NAME] fr…" at bounding box center [581, 159] width 211 height 277
paste textarea "hero.attack("Two")"
type textarea "hero.attack("Two")"
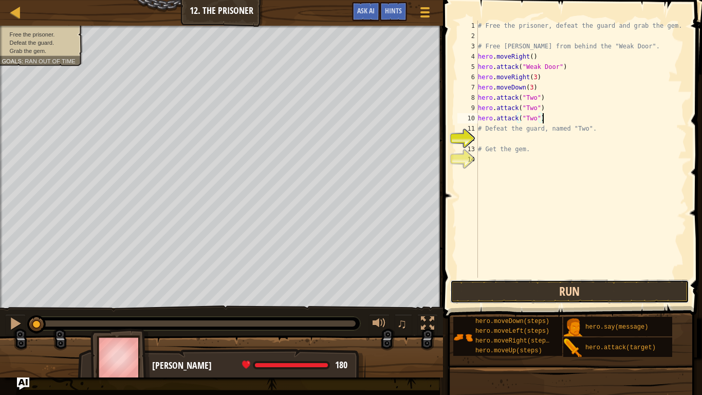
click at [626, 286] on button "Run" at bounding box center [569, 292] width 239 height 24
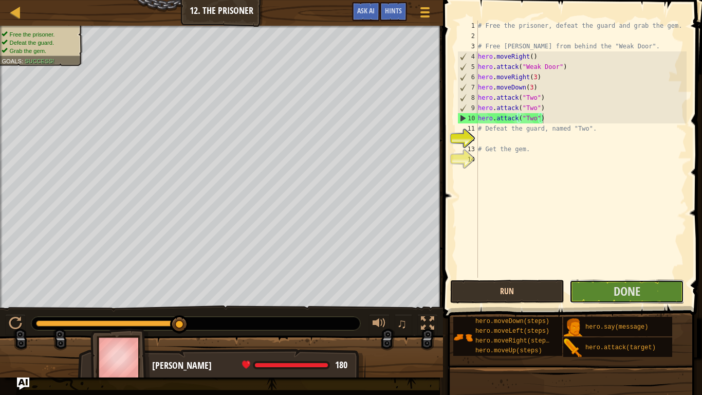
click at [626, 286] on span "Done" at bounding box center [626, 291] width 27 height 16
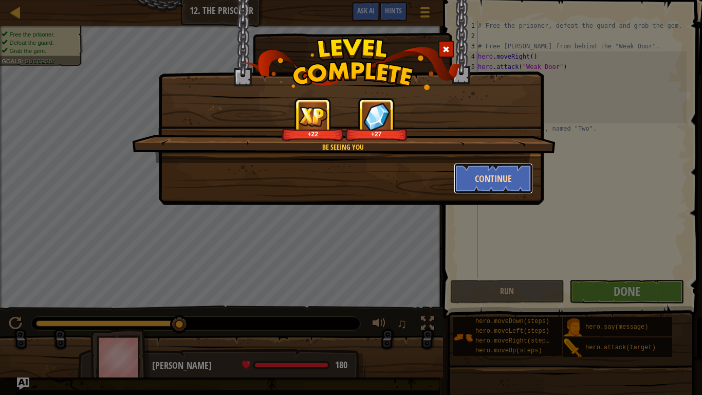
click at [480, 175] on button "Continue" at bounding box center [494, 178] width 80 height 31
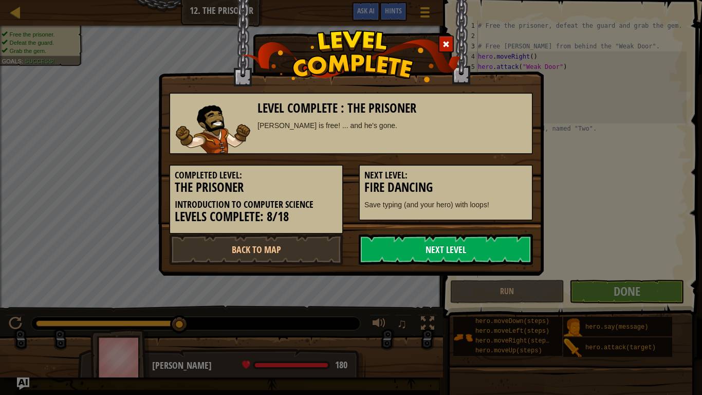
click at [437, 247] on link "Next Level" at bounding box center [446, 249] width 174 height 31
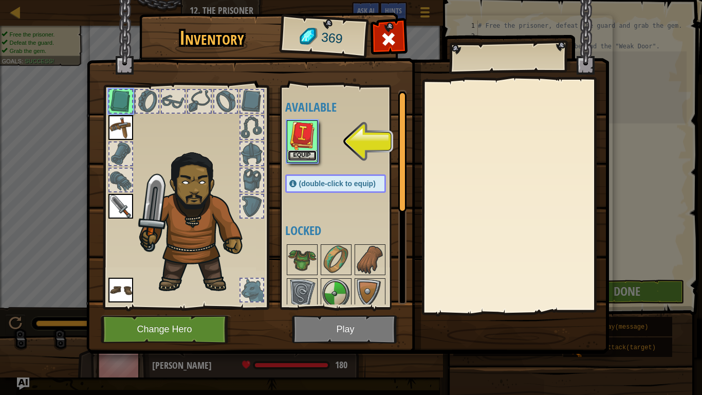
click at [294, 155] on button "Equip" at bounding box center [302, 155] width 29 height 11
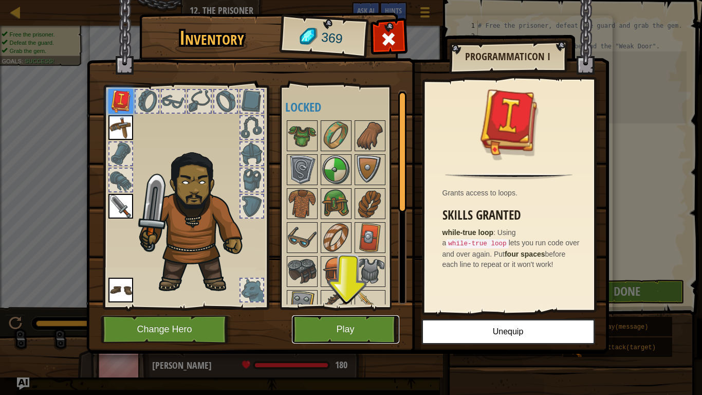
click at [356, 307] on button "Play" at bounding box center [345, 329] width 107 height 28
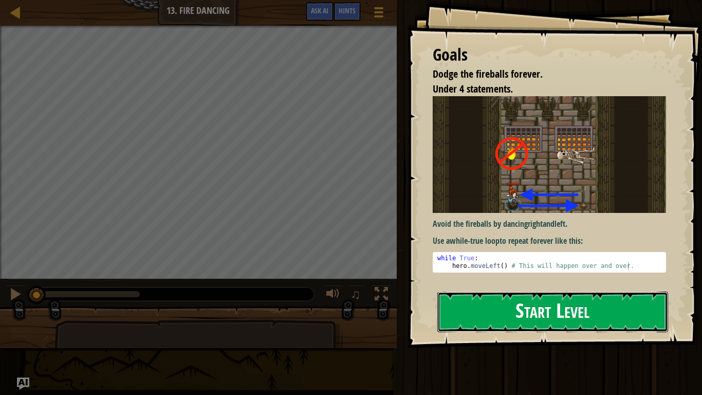
click at [550, 307] on button "Start Level" at bounding box center [552, 311] width 231 height 41
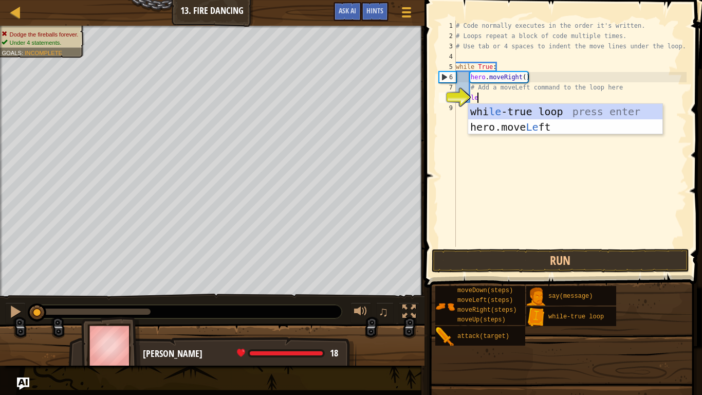
type textarea "lef"
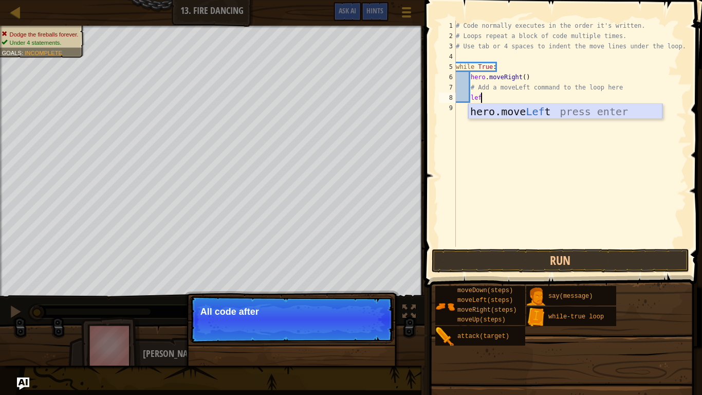
click at [554, 114] on div "hero.move Lef t press enter" at bounding box center [565, 127] width 194 height 46
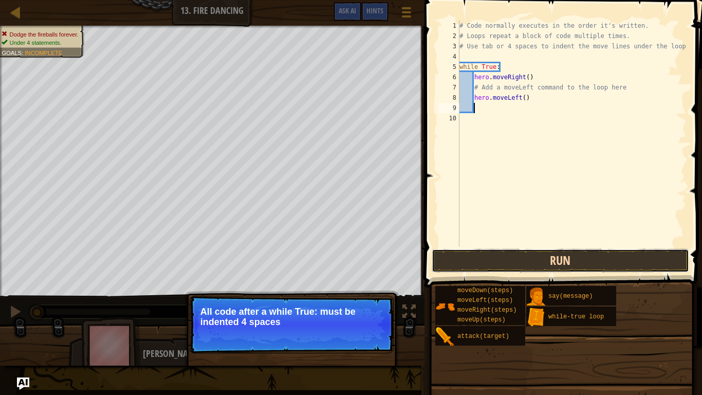
click at [503, 262] on button "Run" at bounding box center [560, 261] width 257 height 24
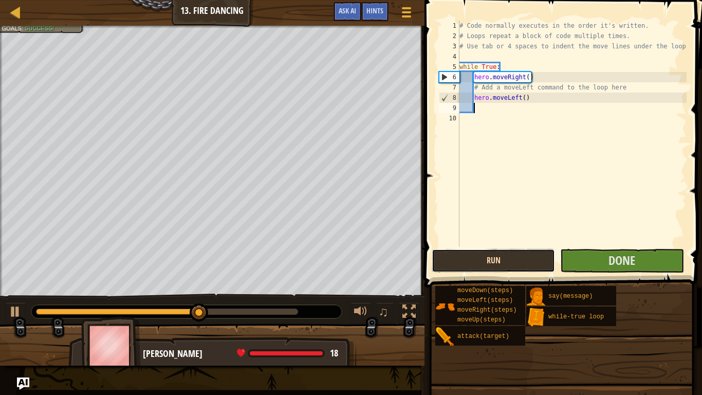
click at [503, 262] on button "Run" at bounding box center [493, 261] width 123 height 24
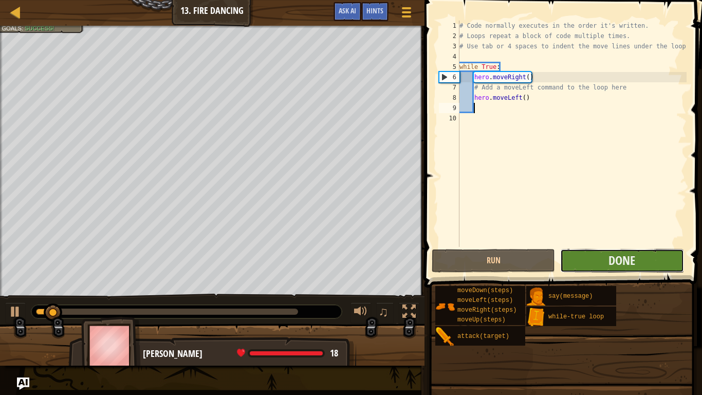
click at [593, 264] on button "Done" at bounding box center [621, 261] width 123 height 24
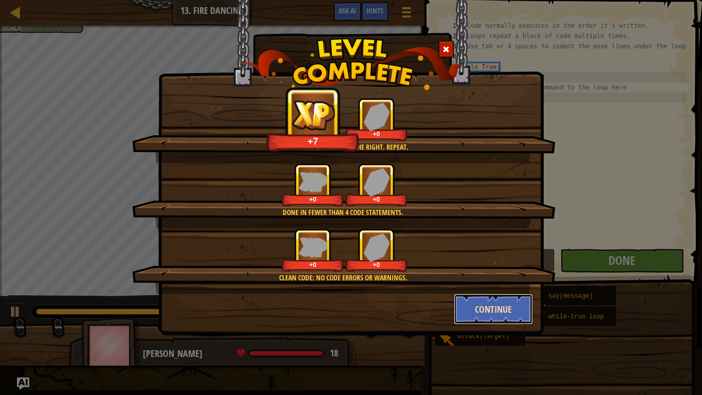
click at [472, 300] on button "Continue" at bounding box center [494, 308] width 80 height 31
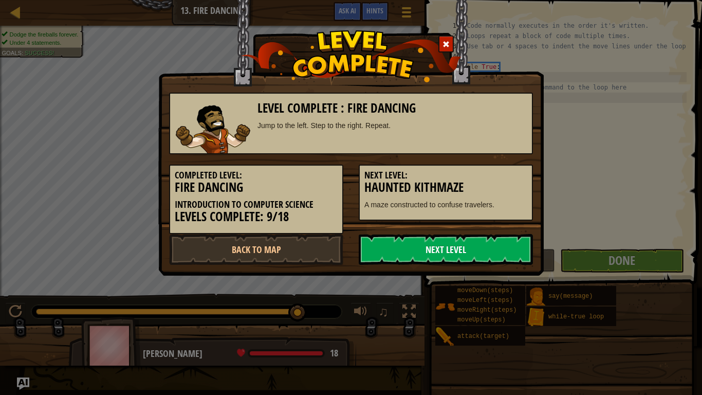
click at [397, 249] on link "Next Level" at bounding box center [446, 249] width 174 height 31
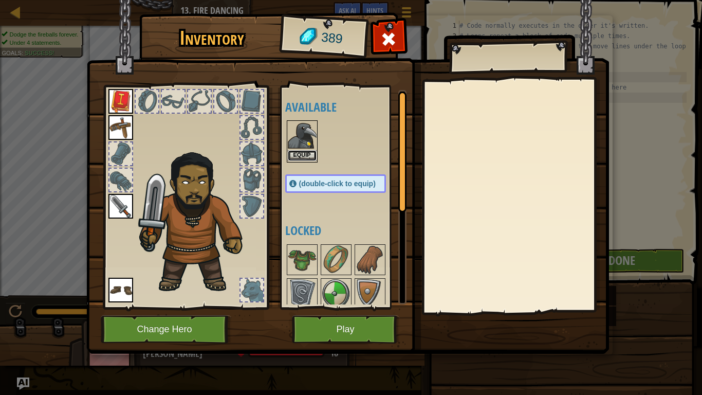
click at [296, 157] on button "Equip" at bounding box center [302, 155] width 29 height 11
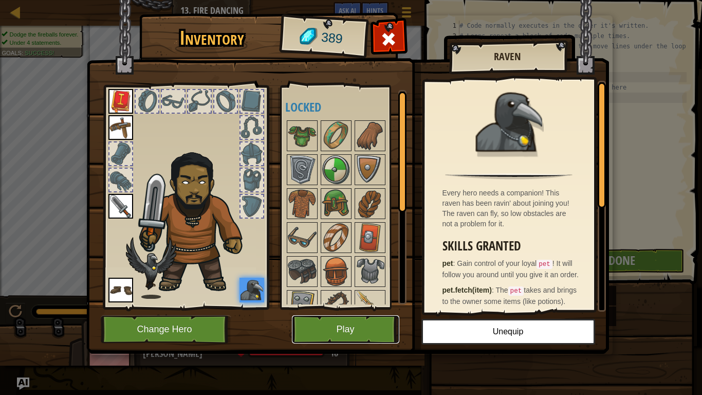
click at [351, 307] on button "Play" at bounding box center [345, 329] width 107 height 28
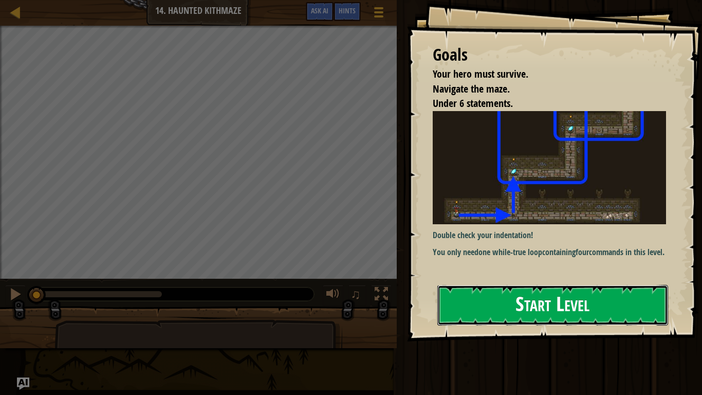
click at [528, 307] on button "Start Level" at bounding box center [552, 305] width 231 height 41
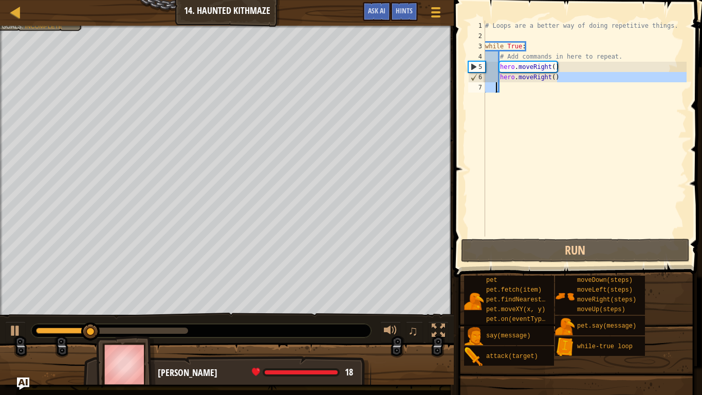
drag, startPoint x: 558, startPoint y: 79, endPoint x: 495, endPoint y: 82, distance: 63.3
click at [495, 82] on div "# Loops are a better way of doing repetitive things. while True : # Add command…" at bounding box center [584, 139] width 203 height 236
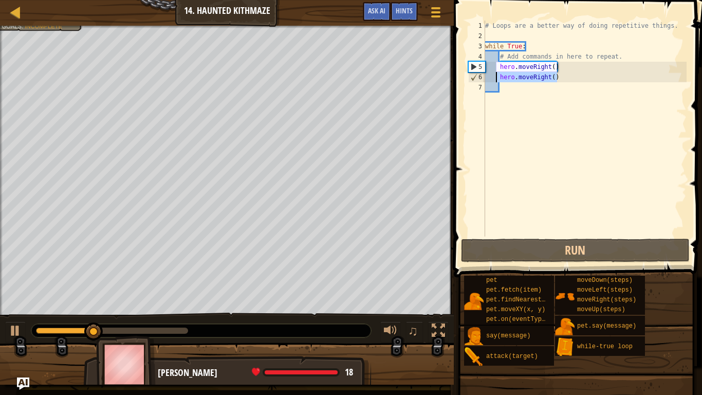
type textarea "hero.moveRight()"
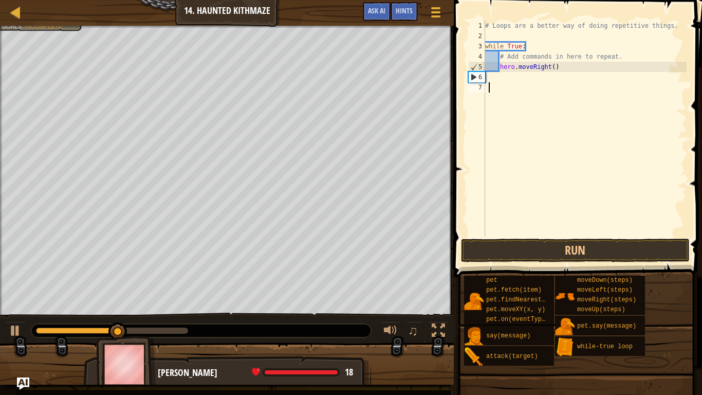
click at [489, 82] on div "# Loops are a better way of doing repetitive things. while True : # Add command…" at bounding box center [584, 139] width 203 height 236
click at [553, 66] on div "# Loops are a better way of doing repetitive things. while True : # Add command…" at bounding box center [584, 139] width 203 height 236
type textarea "hero.moveRight()"
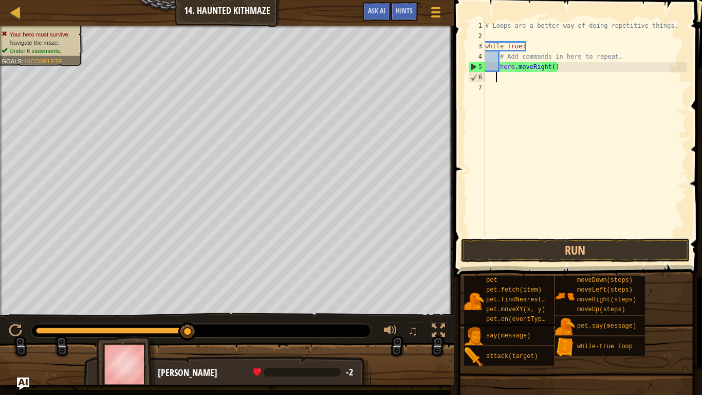
type textarea "hero.moveRight()"
click at [594, 245] on button "Run" at bounding box center [575, 250] width 229 height 24
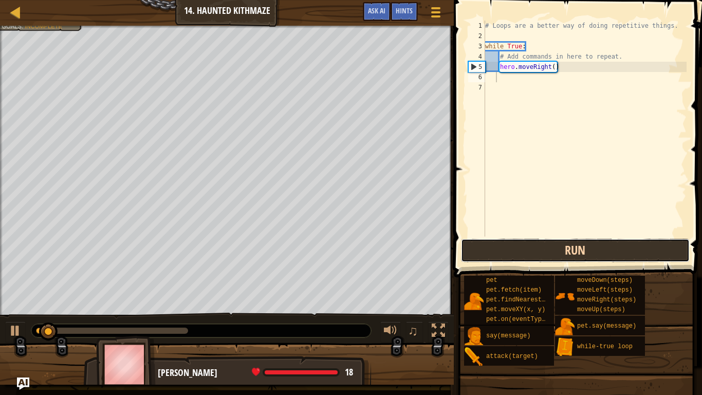
click at [588, 258] on button "Run" at bounding box center [575, 250] width 229 height 24
type textarea "hero.moveRight()"
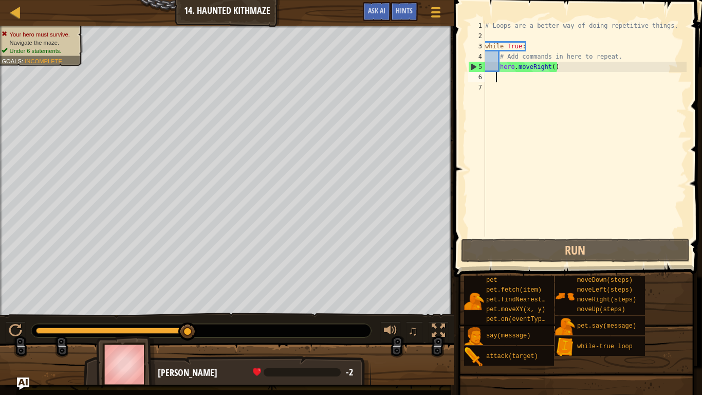
click at [557, 78] on div "# Loops are a better way of doing repetitive things. while True : # Add command…" at bounding box center [584, 139] width 203 height 236
click at [559, 69] on div "# Loops are a better way of doing repetitive things. while True : # Add command…" at bounding box center [584, 139] width 203 height 236
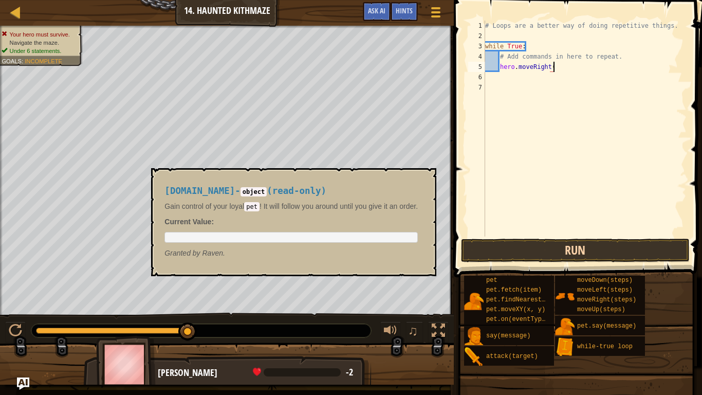
type textarea "hero.moveRigh"
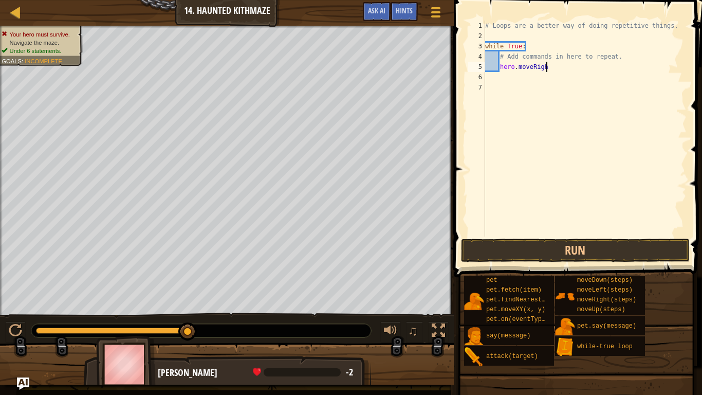
click at [560, 233] on div "# Loops are a better way of doing repetitive things. while True : # Add command…" at bounding box center [584, 139] width 203 height 236
click at [552, 252] on button "Run" at bounding box center [575, 250] width 229 height 24
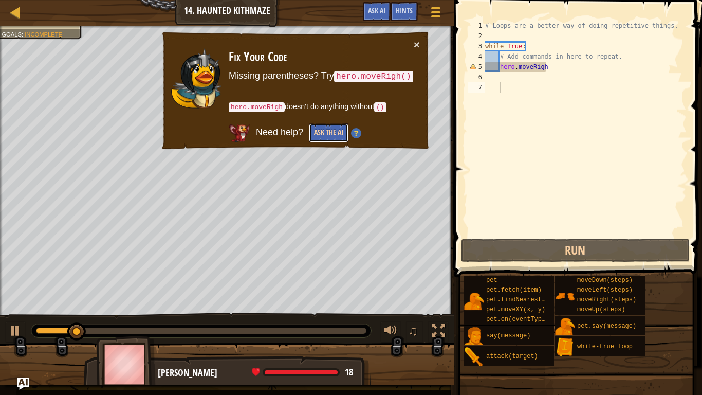
click at [328, 135] on button "Ask the AI" at bounding box center [329, 132] width 40 height 19
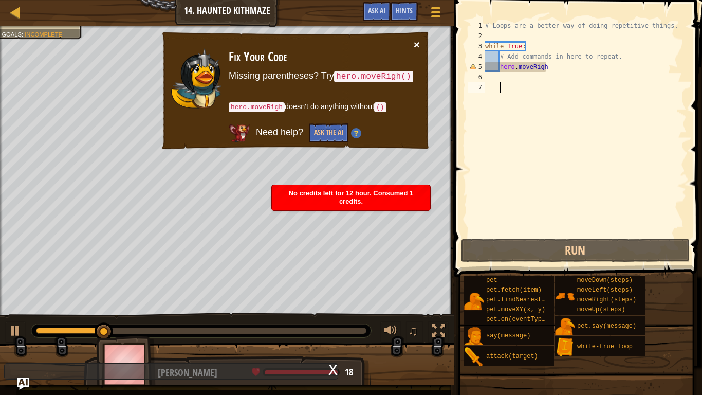
click at [415, 45] on button "×" at bounding box center [417, 44] width 6 height 11
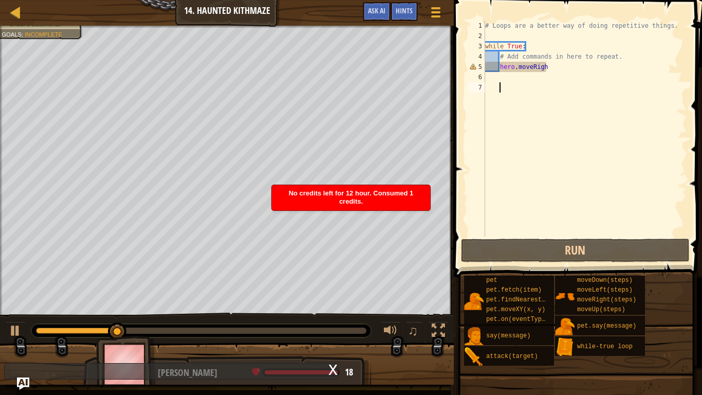
scroll to position [5, 0]
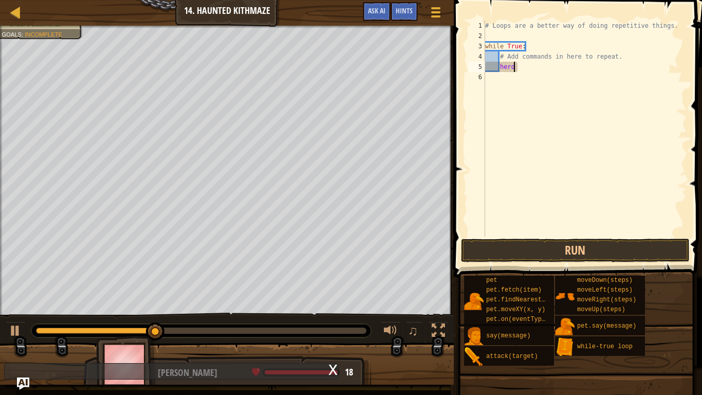
type textarea "h"
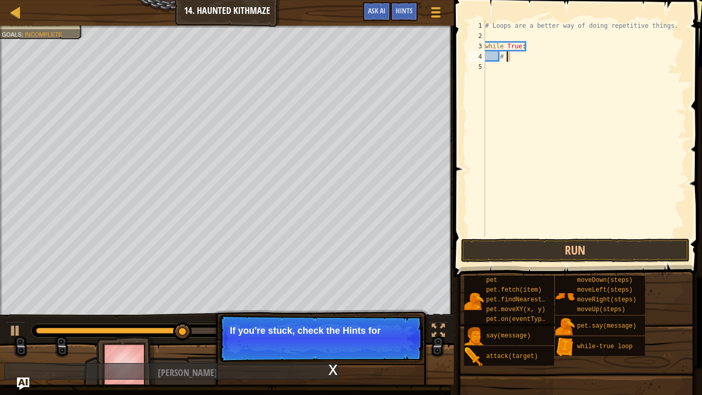
type textarea "#"
type textarea "w"
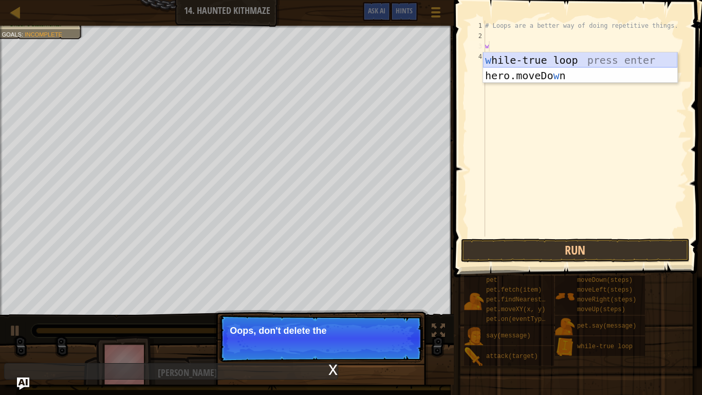
click at [548, 56] on div "w [PERSON_NAME]-true loop press enter hero.moveDo w n press enter" at bounding box center [580, 83] width 194 height 62
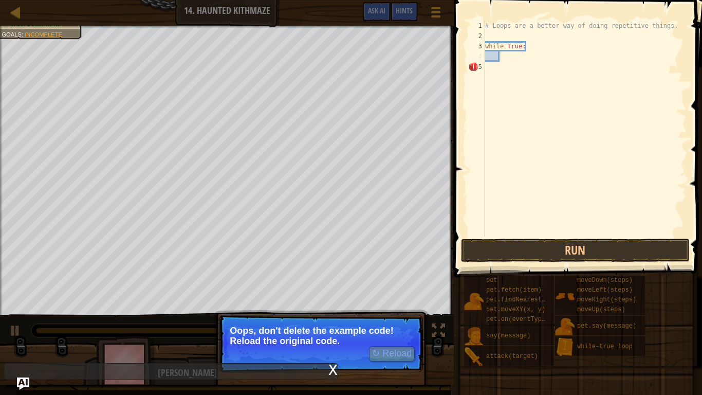
click at [510, 60] on div "# Loops are a better way of doing repetitive things. while True :" at bounding box center [584, 139] width 203 height 236
click at [505, 59] on div "# Loops are a better way of doing repetitive things. while True :" at bounding box center [584, 139] width 203 height 236
click at [501, 58] on div "# Loops are a better way of doing repetitive things. while True :" at bounding box center [584, 139] width 203 height 236
click at [508, 63] on div "# Loops are a better way of doing repetitive things. while True :" at bounding box center [584, 139] width 203 height 236
click at [504, 53] on div "# Loops are a better way of doing repetitive things. while True :" at bounding box center [584, 139] width 203 height 236
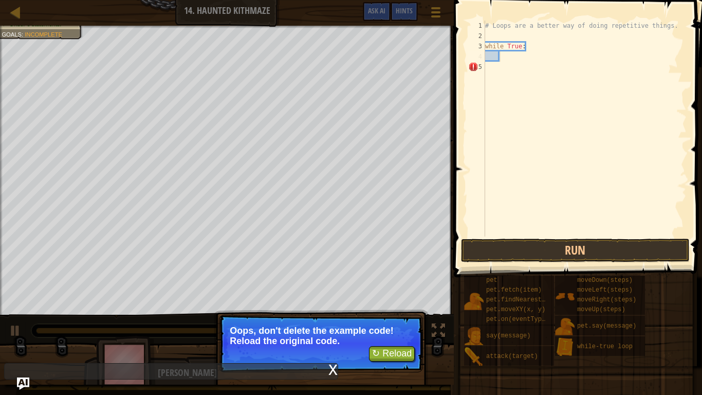
click at [496, 64] on div "# Loops are a better way of doing repetitive things. while True :" at bounding box center [584, 139] width 203 height 236
click at [492, 67] on div "# Loops are a better way of doing repetitive things. while True :" at bounding box center [584, 139] width 203 height 236
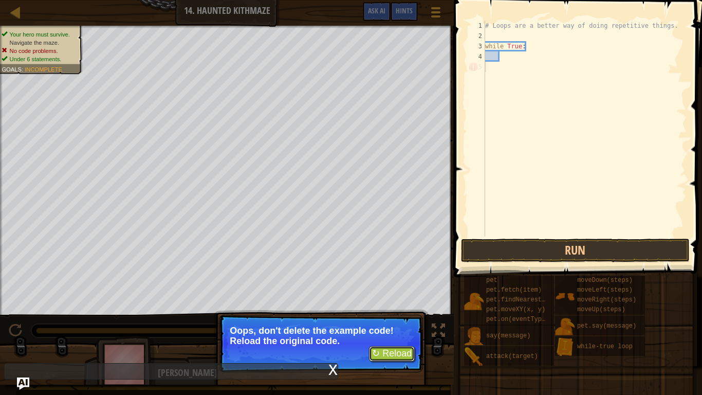
click at [394, 307] on button "↻ Reload" at bounding box center [392, 353] width 46 height 15
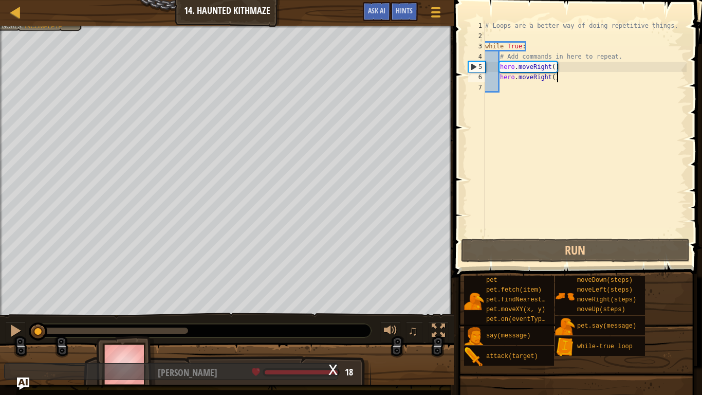
click at [562, 81] on div "# Loops are a better way of doing repetitive things. while True : # Add command…" at bounding box center [584, 139] width 203 height 236
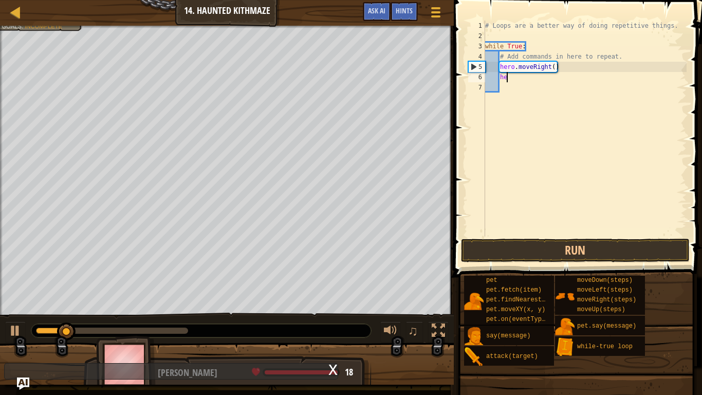
type textarea "h"
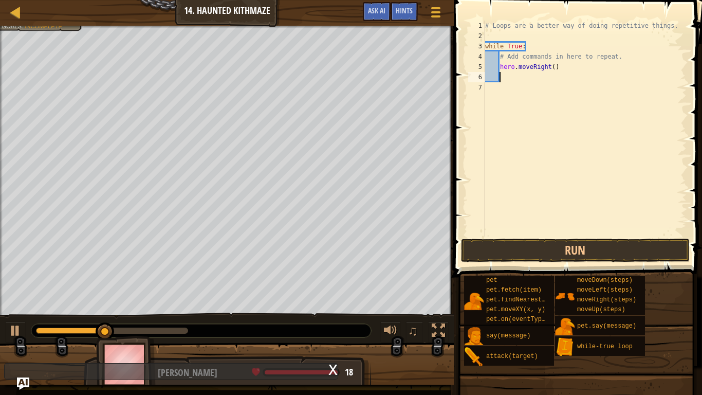
type textarea "up"
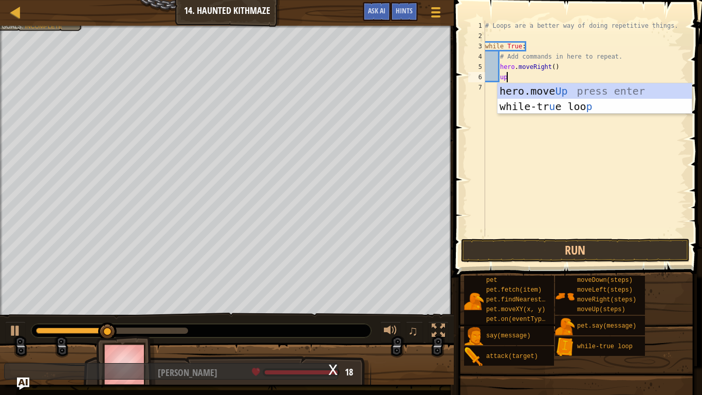
scroll to position [5, 3]
click at [529, 89] on div "hero.move Up press enter while-tr u e loo p press enter" at bounding box center [594, 114] width 194 height 62
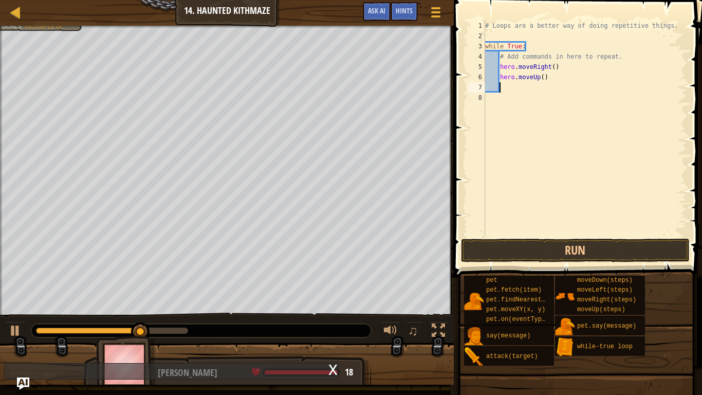
click at [554, 68] on div "# Loops are a better way of doing repetitive things. while True : # Add command…" at bounding box center [584, 139] width 203 height 236
click at [542, 80] on div "# Loops are a better way of doing repetitive things. while True : # Add command…" at bounding box center [584, 139] width 203 height 236
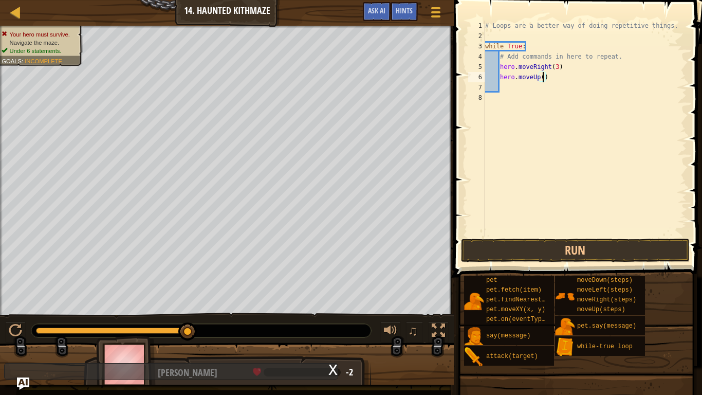
scroll to position [5, 9]
click at [510, 251] on button "Run" at bounding box center [575, 250] width 229 height 24
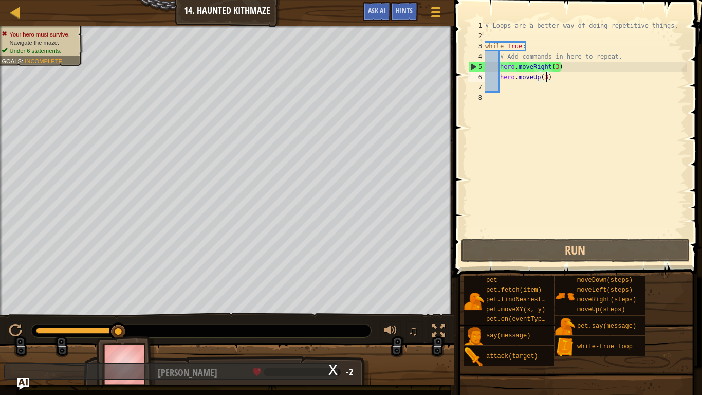
click at [557, 67] on div "# Loops are a better way of doing repetitive things. while True : # Add command…" at bounding box center [584, 139] width 203 height 236
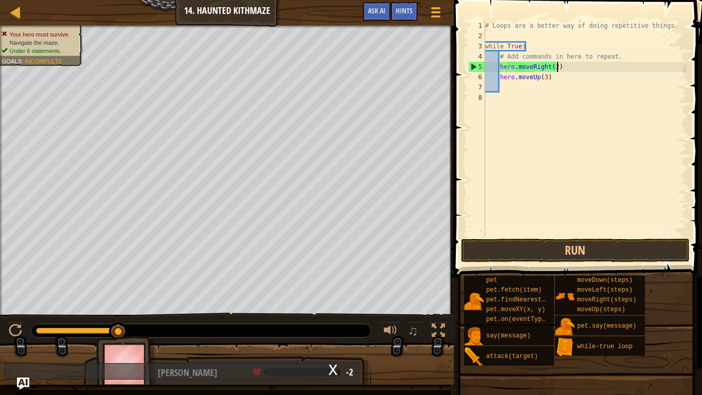
scroll to position [5, 10]
click at [545, 79] on div "# Loops are a better way of doing repetitive things. while True : # Add command…" at bounding box center [584, 139] width 203 height 236
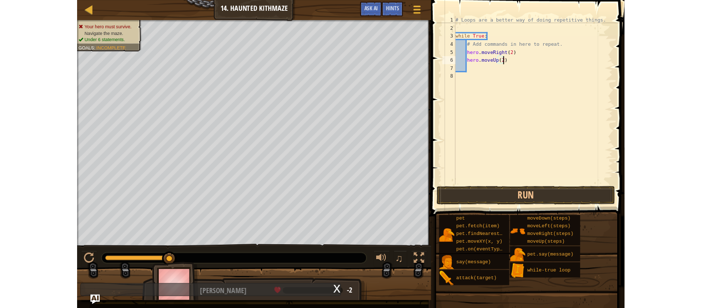
scroll to position [5, 9]
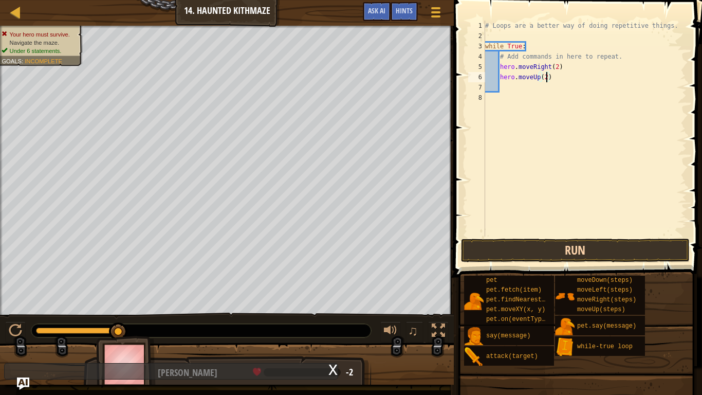
type textarea "hero.moveUp(2)"
click at [545, 256] on button "Run" at bounding box center [575, 250] width 229 height 24
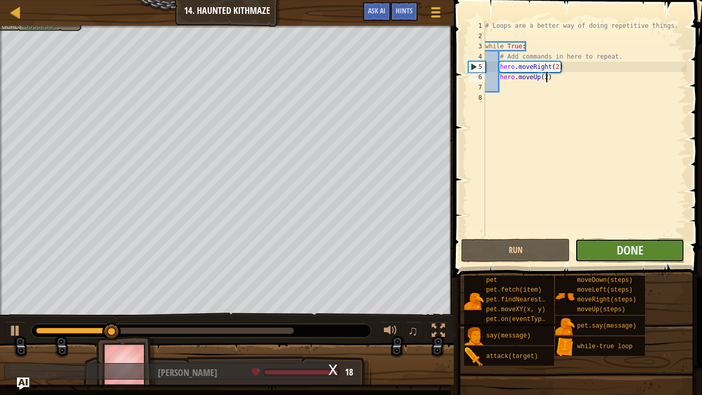
click at [586, 255] on button "Done" at bounding box center [629, 250] width 109 height 24
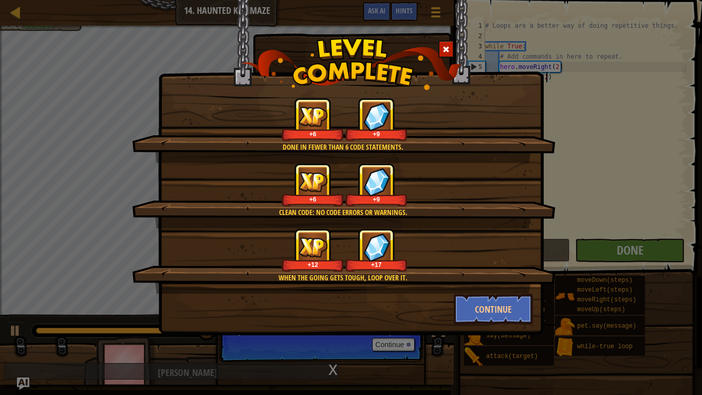
click at [443, 49] on span at bounding box center [445, 49] width 7 height 7
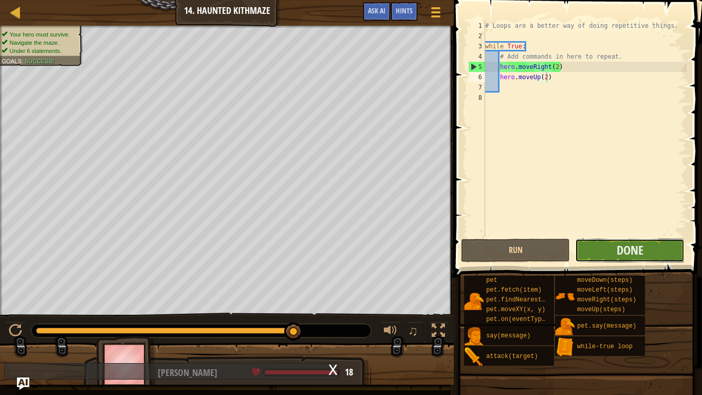
click at [606, 243] on button "Done" at bounding box center [629, 250] width 109 height 24
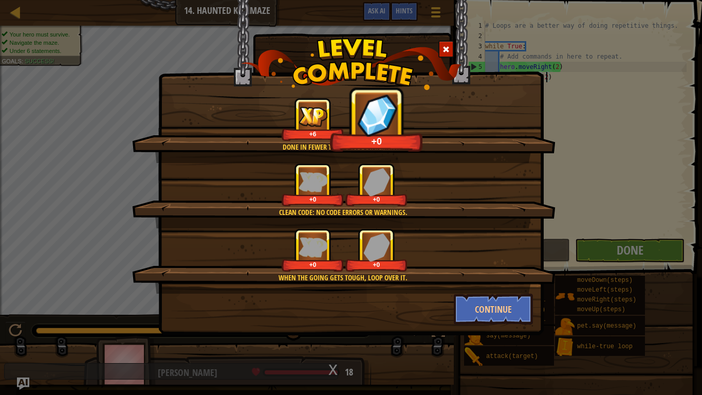
click at [444, 54] on div at bounding box center [445, 49] width 15 height 17
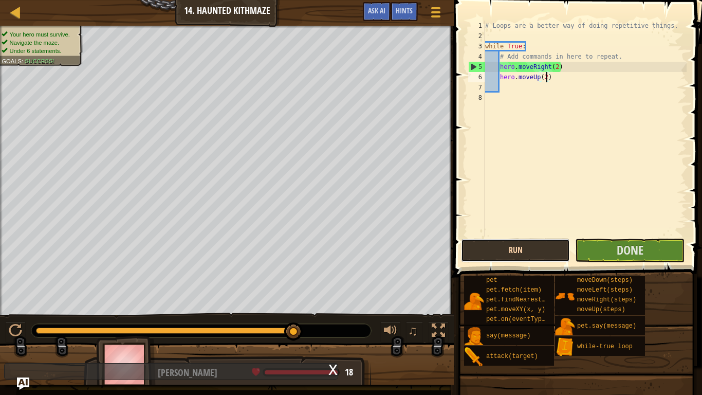
click at [512, 253] on button "Run" at bounding box center [515, 250] width 109 height 24
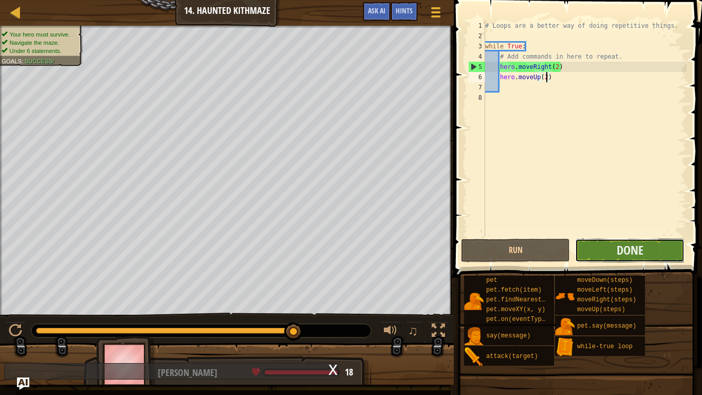
click at [655, 255] on button "Done" at bounding box center [629, 250] width 109 height 24
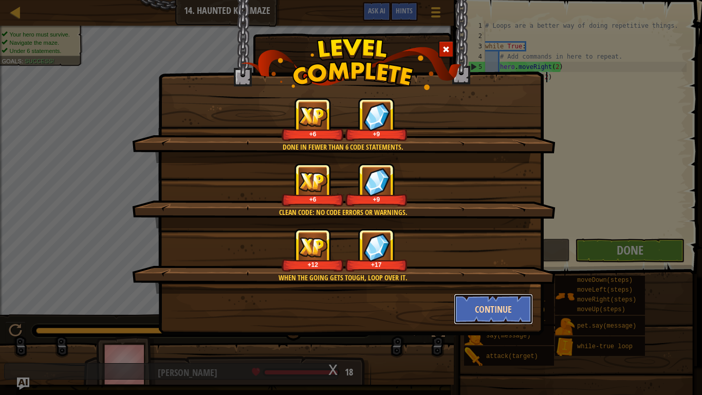
click at [521, 306] on button "Continue" at bounding box center [494, 308] width 80 height 31
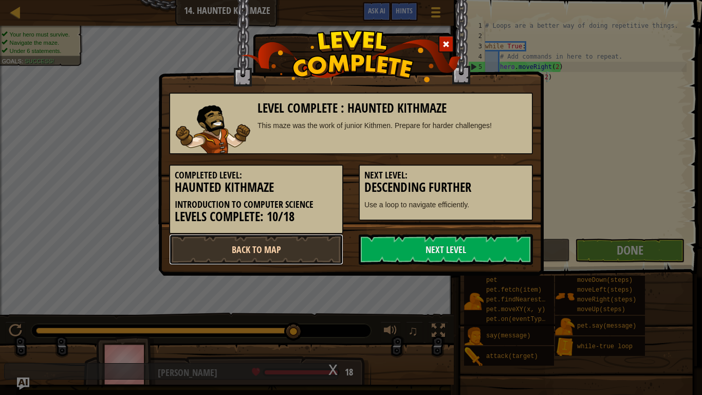
click at [294, 256] on link "Back to Map" at bounding box center [256, 249] width 174 height 31
